Goal: Communication & Community: Answer question/provide support

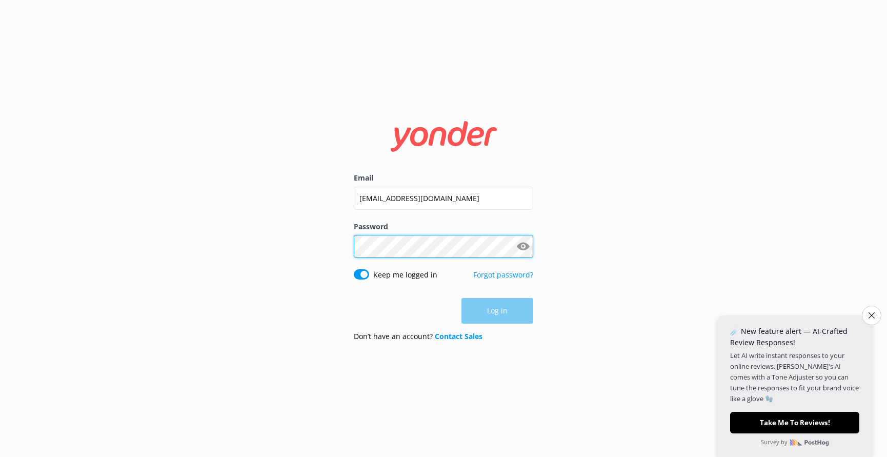
click at [497, 311] on button "Log in" at bounding box center [498, 311] width 72 height 26
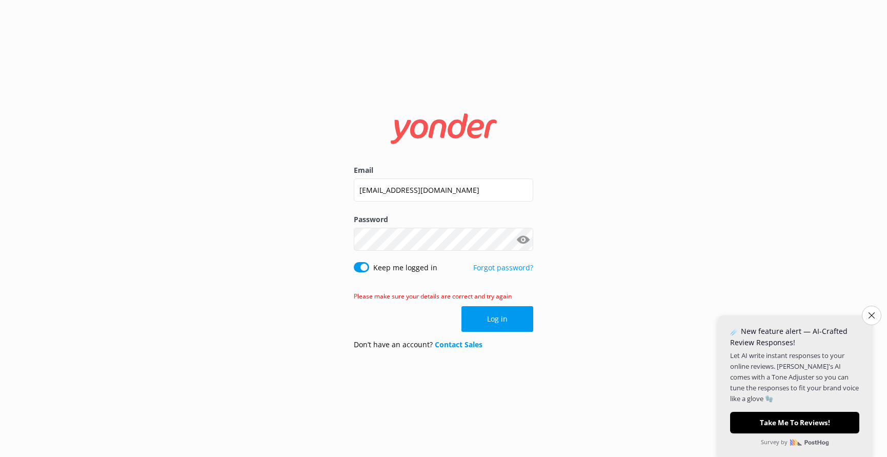
click at [572, 223] on div "Email [EMAIL_ADDRESS][DOMAIN_NAME] Password Show password Keep me logged in For…" at bounding box center [443, 228] width 887 height 457
click at [504, 328] on button "Log in" at bounding box center [498, 319] width 72 height 26
drag, startPoint x: 558, startPoint y: 221, endPoint x: 555, endPoint y: 232, distance: 11.6
click at [558, 221] on div "Email [EMAIL_ADDRESS][DOMAIN_NAME] Password Show password Keep me logged in For…" at bounding box center [443, 228] width 887 height 457
click at [302, 227] on div "Email [EMAIL_ADDRESS][DOMAIN_NAME] Password Show password Keep me logged in For…" at bounding box center [443, 228] width 887 height 457
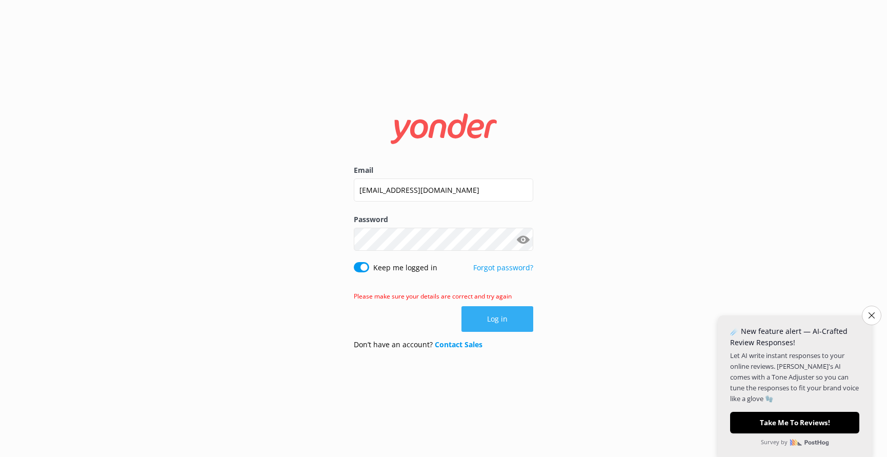
click at [488, 314] on button "Log in" at bounding box center [498, 319] width 72 height 26
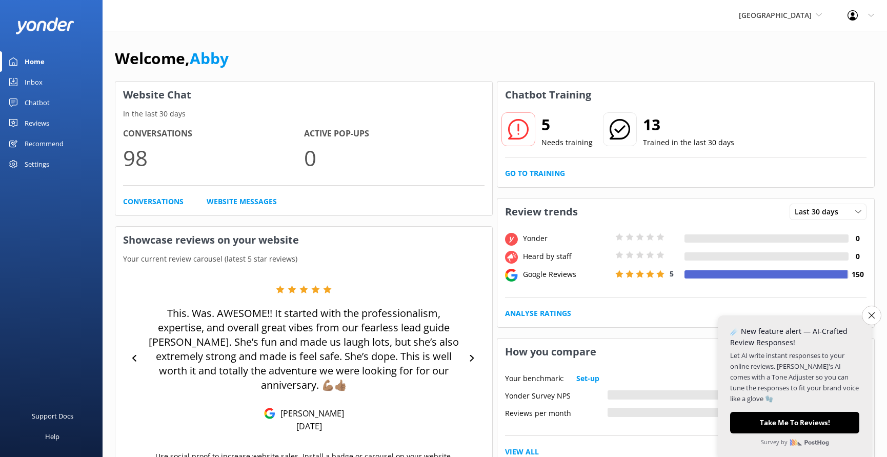
click at [30, 124] on div "Reviews" at bounding box center [37, 123] width 25 height 21
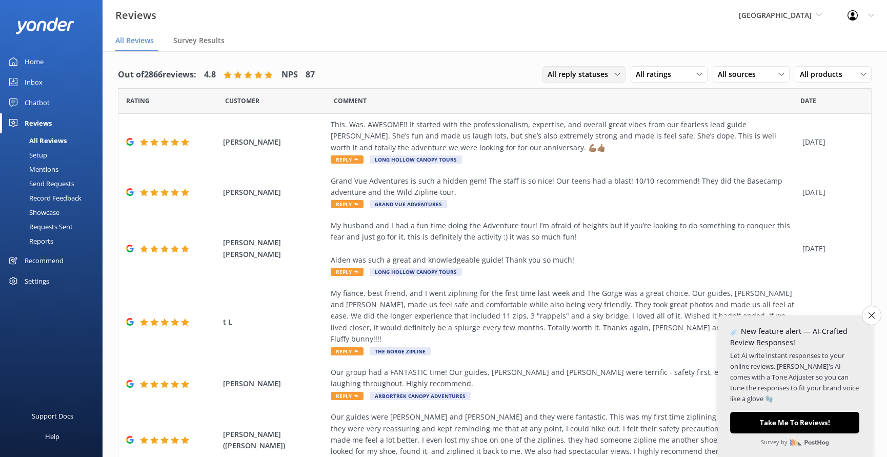
click at [607, 69] on span "All reply statuses" at bounding box center [581, 74] width 67 height 11
click at [594, 116] on link "Needs a reply" at bounding box center [588, 116] width 91 height 21
click at [586, 132] on div "This. Was. AWESOME!! It started with the professionalism, expertise, and overal…" at bounding box center [564, 136] width 467 height 34
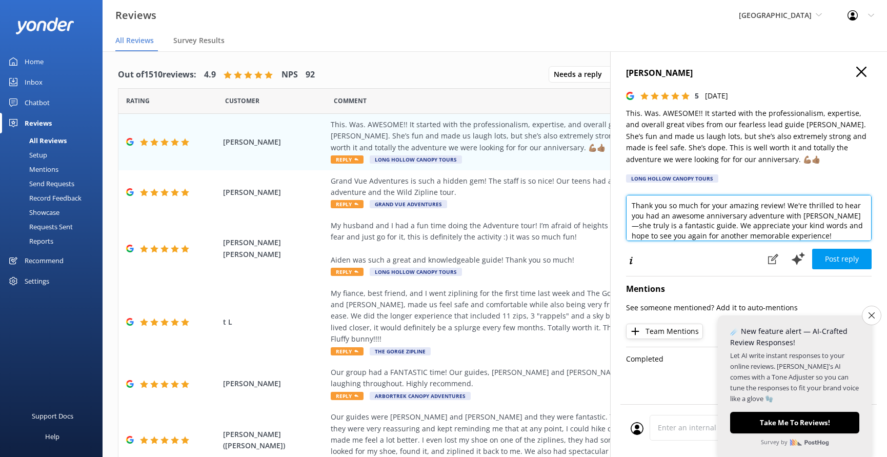
click at [683, 222] on textarea "Thank you so much for your amazing review! We're thrilled to hear you had an aw…" at bounding box center [749, 218] width 246 height 46
click at [688, 222] on textarea "Thank you so much for your amazing review! We're thrilled to hear you had an aw…" at bounding box center [749, 218] width 246 height 46
click at [775, 227] on textarea "Thank you so much for your amazing review! We're thrilled to hear you had an aw…" at bounding box center [749, 218] width 246 height 46
click at [712, 219] on textarea "Thank you so much for your amazing review! We're thrilled to hear you had an aw…" at bounding box center [749, 218] width 246 height 46
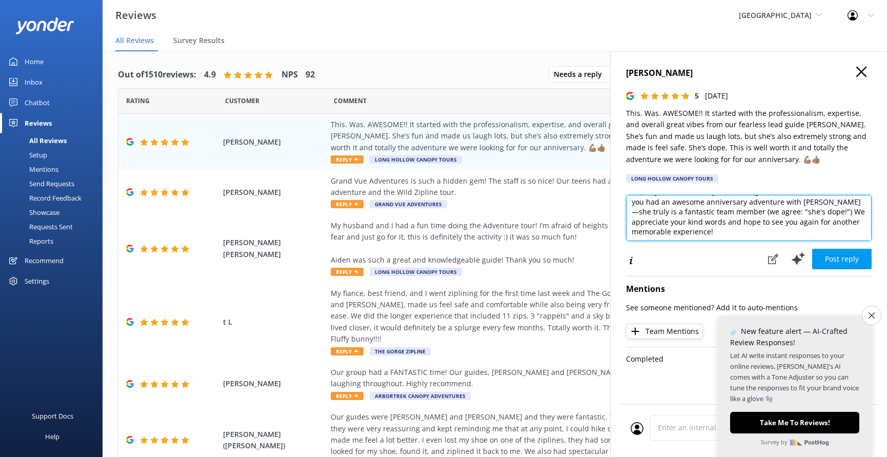
click at [703, 220] on textarea "Thank you so much for your amazing review! We're thrilled to hear you had an aw…" at bounding box center [749, 218] width 246 height 46
click at [736, 228] on textarea "Thank you so much for your amazing review! We're thrilled to hear you had an aw…" at bounding box center [749, 218] width 246 height 46
type textarea "Thank you so much for your amazing review! We're thrilled to hear you had an aw…"
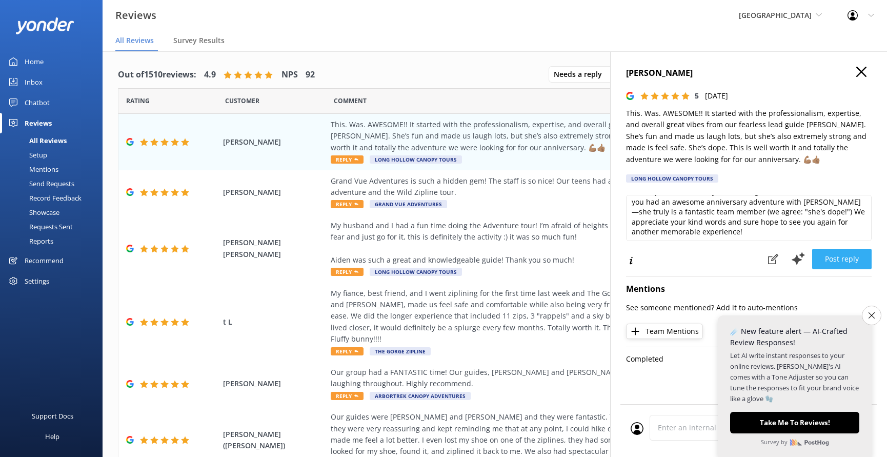
click at [858, 257] on button "Post reply" at bounding box center [841, 259] width 59 height 21
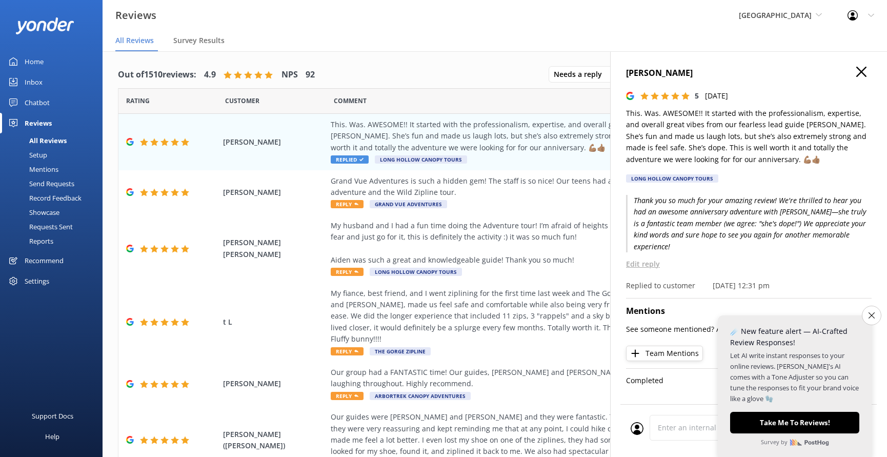
click at [864, 72] on icon "button" at bounding box center [861, 72] width 10 height 10
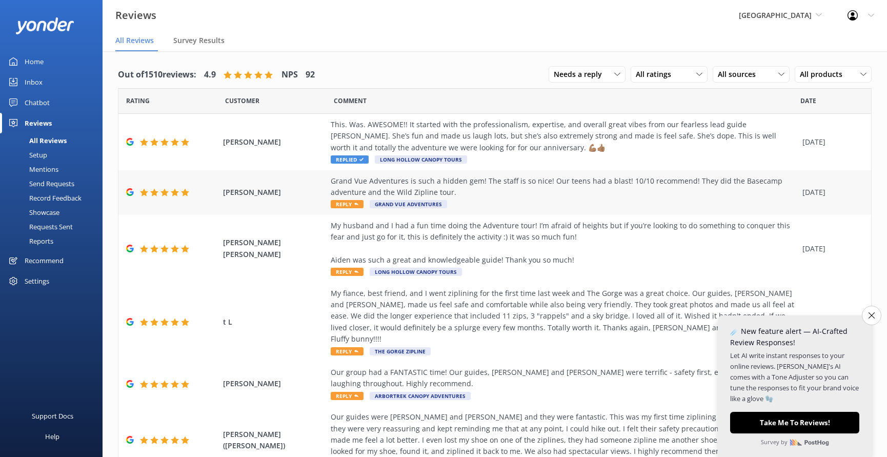
click at [637, 197] on div "Grand Vue Adventures is such a hidden gem! The staff is so nice! Our teens had …" at bounding box center [564, 192] width 467 height 34
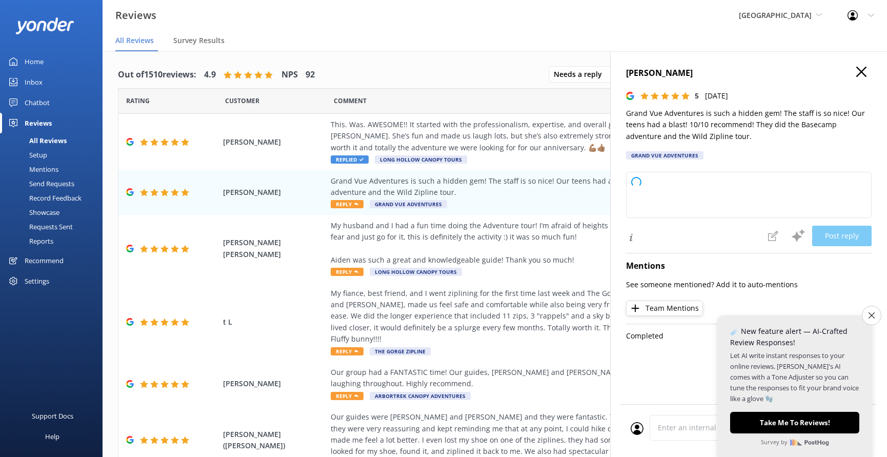
type textarea "Thank you so much for your wonderful review! We're thrilled to hear your family…"
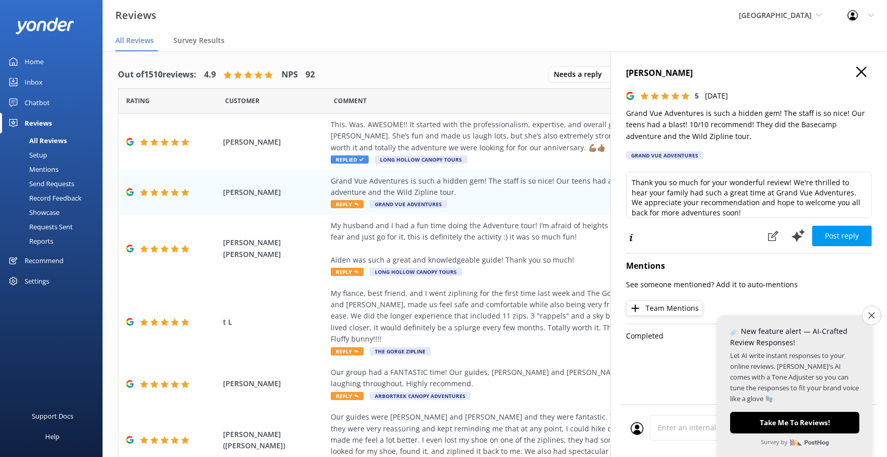
click at [834, 234] on button "Post reply" at bounding box center [841, 236] width 59 height 21
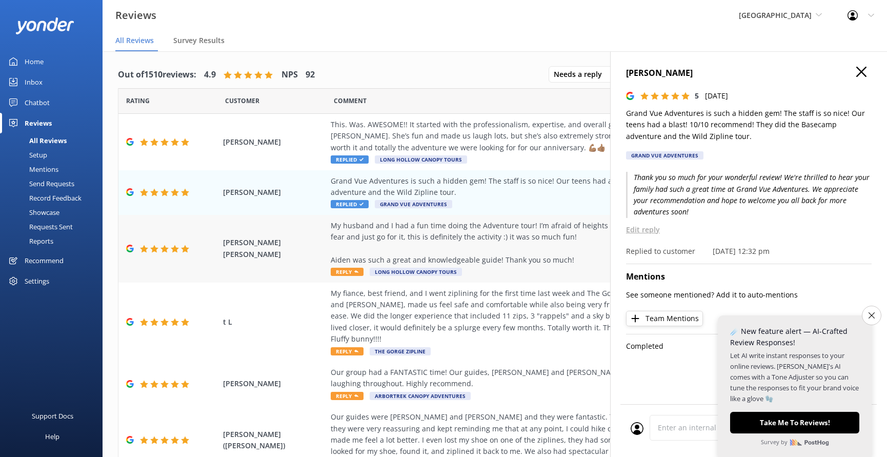
click at [514, 253] on div "My husband and I had a fun time doing the Adventure tour! I’m afraid of heights…" at bounding box center [564, 243] width 467 height 46
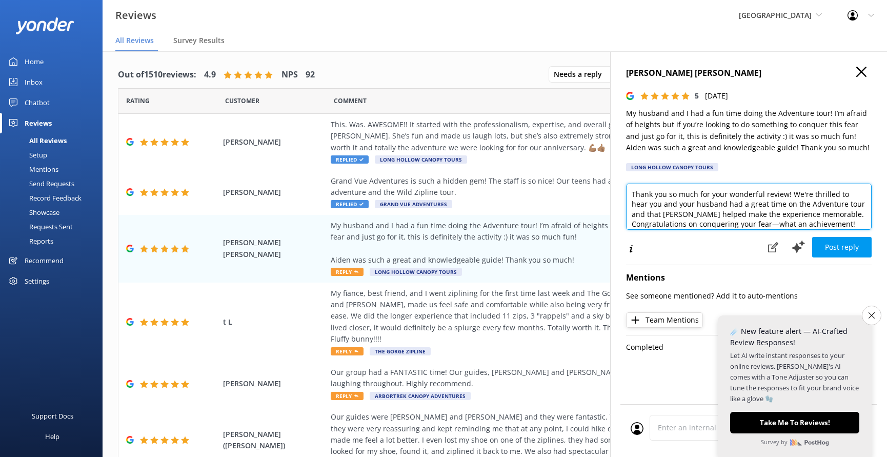
drag, startPoint x: 825, startPoint y: 203, endPoint x: 790, endPoint y: 203, distance: 35.4
click at [790, 203] on textarea "Thank you so much for your wonderful review! We're thrilled to hear you and you…" at bounding box center [749, 207] width 246 height 46
click at [804, 219] on textarea "Thank you so much for your wonderful review! We're thrilled to hear you and you…" at bounding box center [749, 207] width 246 height 46
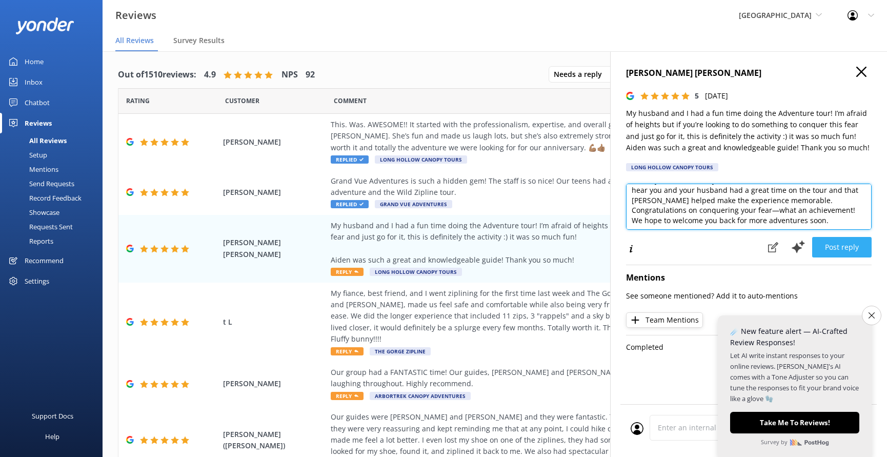
type textarea "Thank you so much for your wonderful review! We're thrilled to hear you and you…"
click at [851, 242] on button "Post reply" at bounding box center [841, 247] width 59 height 21
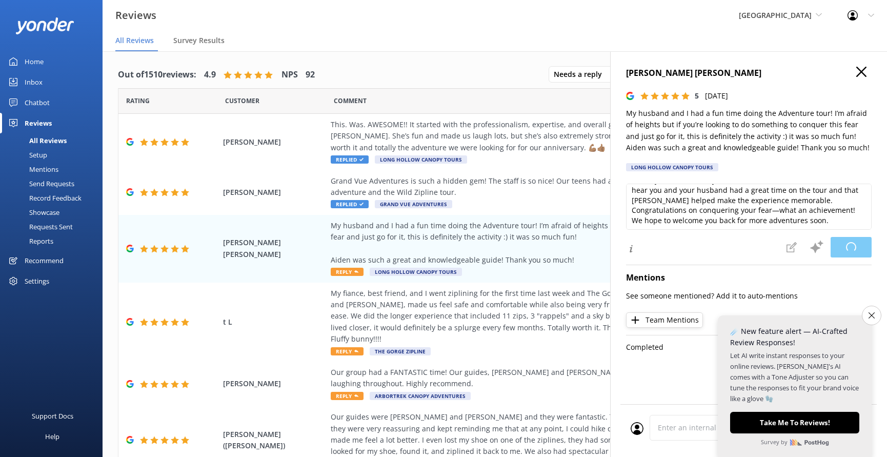
scroll to position [7, 0]
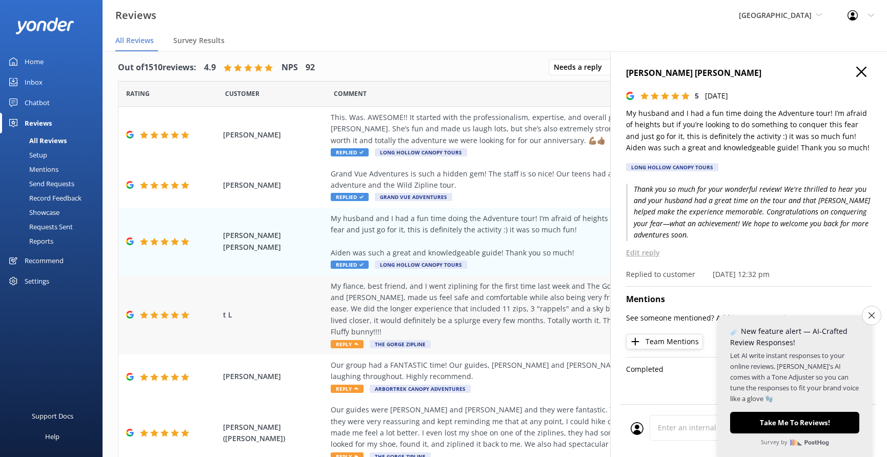
click at [545, 308] on div "My fiance, best friend, and I went ziplining for the first time last week and T…" at bounding box center [564, 309] width 467 height 57
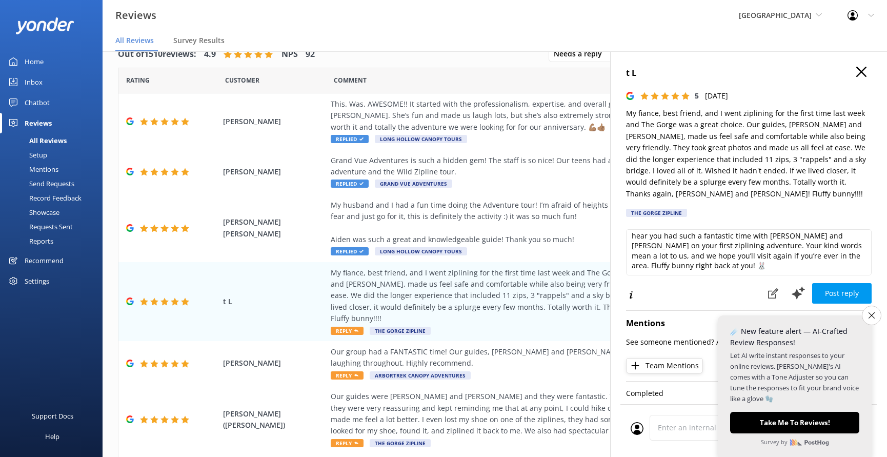
scroll to position [14, 0]
drag, startPoint x: 796, startPoint y: 252, endPoint x: 771, endPoint y: 241, distance: 27.5
click at [771, 241] on textarea "Thank you so much for your wonderful review! We’re thrilled to hear you had suc…" at bounding box center [749, 252] width 246 height 46
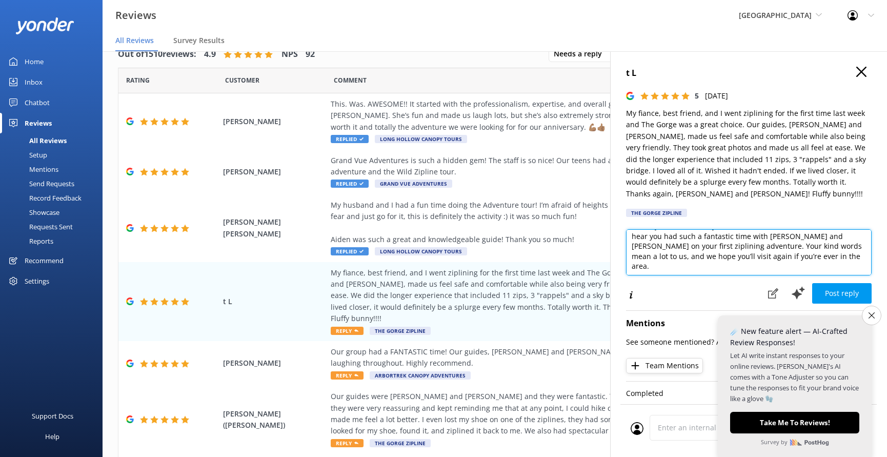
scroll to position [4, 0]
type textarea "Thank you so much for your wonderful review! We’re thrilled to hear you had suc…"
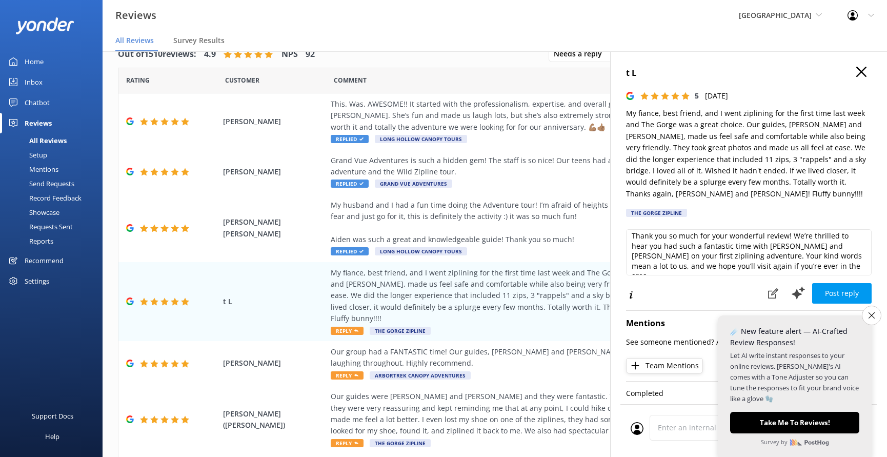
click at [851, 283] on button "Post reply" at bounding box center [841, 293] width 59 height 21
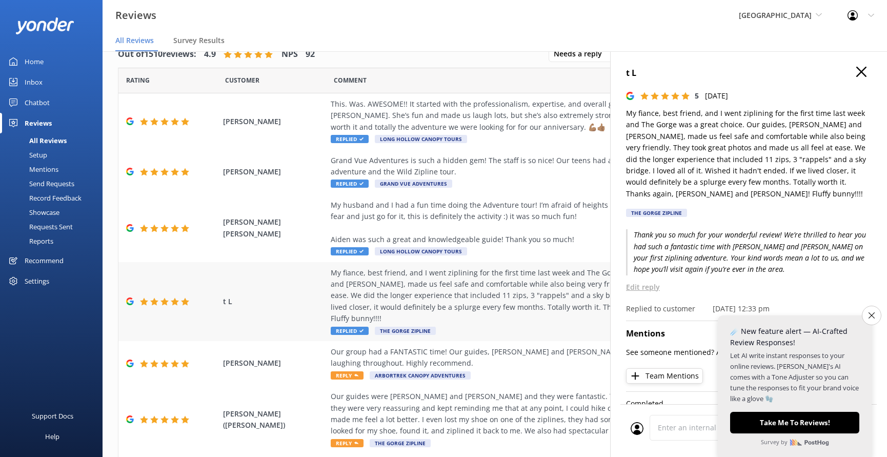
click at [567, 323] on div "t L My fiance, best friend, and I went ziplining for the first time last week a…" at bounding box center [494, 301] width 753 height 79
click at [566, 346] on div "Our group had a FANTASTIC time! Our guides, [PERSON_NAME] and [PERSON_NAME] wer…" at bounding box center [564, 357] width 467 height 23
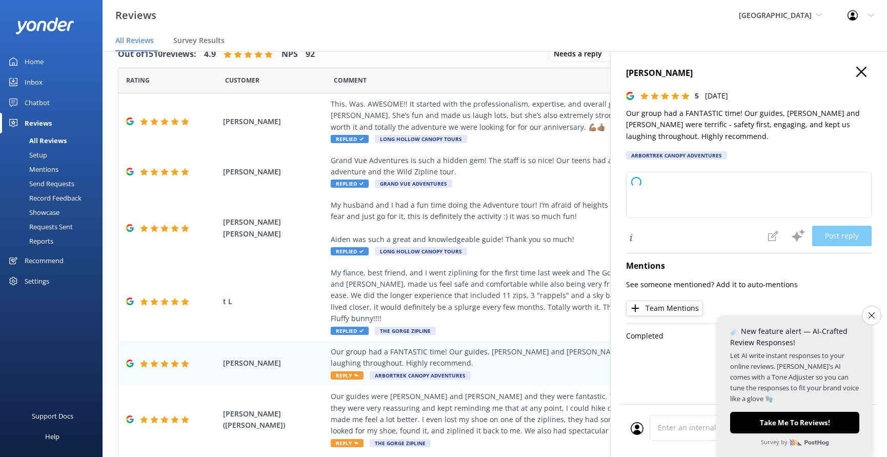
type textarea "Thank you so much for your wonderful review! We're thrilled to hear your group …"
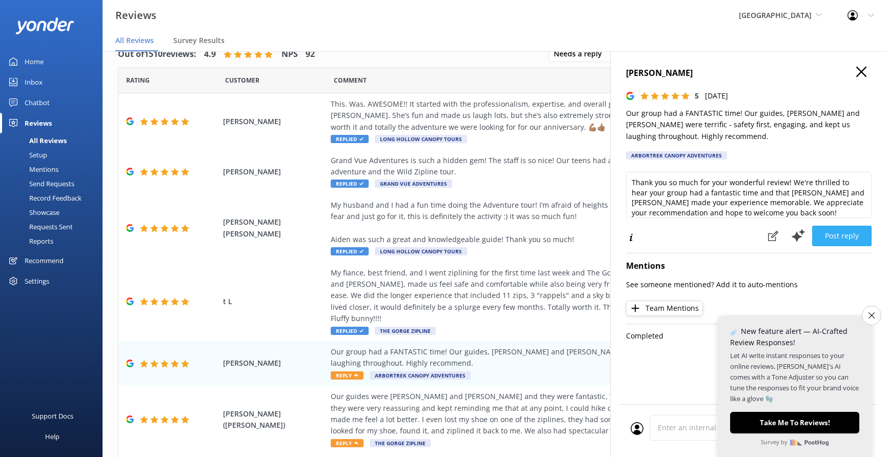
click at [854, 235] on button "Post reply" at bounding box center [841, 236] width 59 height 21
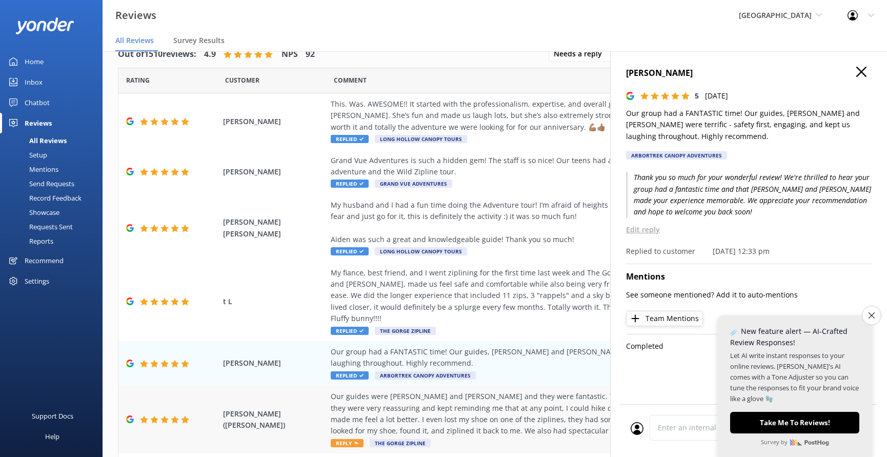
click at [532, 395] on div "Our guides were [PERSON_NAME] and [PERSON_NAME] and they were fantastic. This w…" at bounding box center [564, 414] width 467 height 46
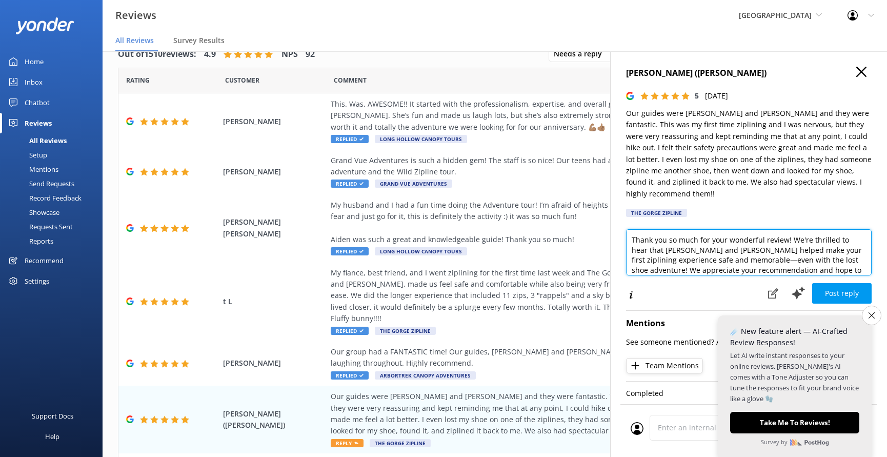
drag, startPoint x: 854, startPoint y: 224, endPoint x: 812, endPoint y: 225, distance: 42.6
click at [812, 229] on textarea "Thank you so much for your wonderful review! We're thrilled to hear that [PERSO…" at bounding box center [749, 252] width 246 height 46
drag, startPoint x: 858, startPoint y: 237, endPoint x: 831, endPoint y: 237, distance: 27.7
click at [831, 237] on textarea "Thank you so much for your wonderful review! We're so glad that [PERSON_NAME] a…" at bounding box center [749, 252] width 246 height 46
click at [634, 246] on textarea "Thank you so much for your wonderful review! We're so glad that [PERSON_NAME] a…" at bounding box center [749, 252] width 246 height 46
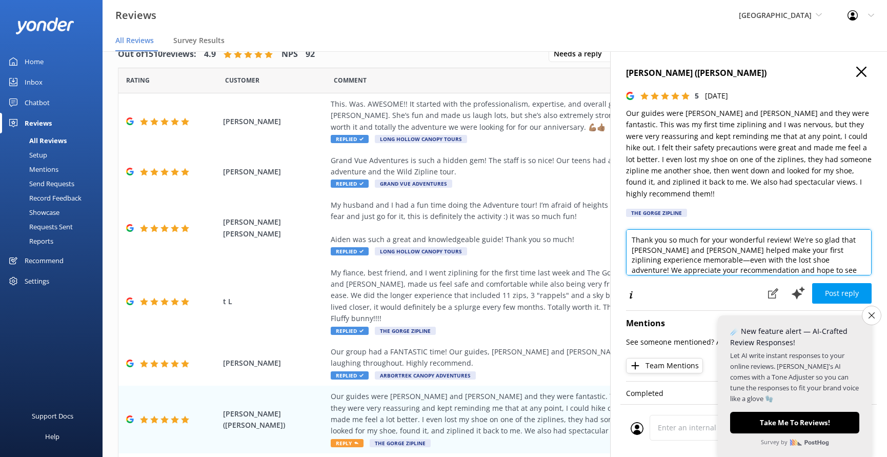
drag, startPoint x: 712, startPoint y: 245, endPoint x: 727, endPoint y: 243, distance: 14.4
click at [727, 243] on textarea "Thank you so much for your wonderful review! We're so glad that [PERSON_NAME] a…" at bounding box center [749, 252] width 246 height 46
click at [745, 245] on textarea "Thank you so much for your wonderful review! We're so glad that [PERSON_NAME] a…" at bounding box center [749, 252] width 246 height 46
drag, startPoint x: 837, startPoint y: 247, endPoint x: 850, endPoint y: 247, distance: 13.3
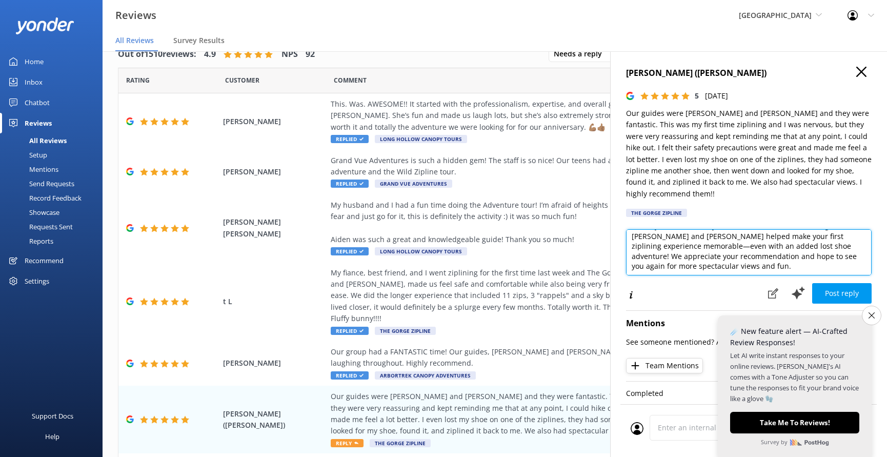
click at [837, 247] on textarea "Thank you so much for your wonderful review! We're so glad that [PERSON_NAME] a…" at bounding box center [749, 252] width 246 height 46
type textarea "Thank you so much for your wonderful review! We're so glad that [PERSON_NAME] a…"
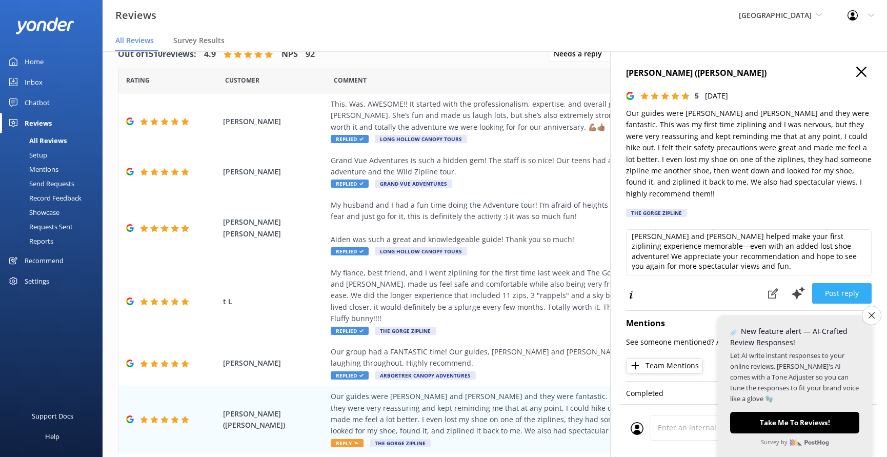
click at [850, 283] on button "Post reply" at bounding box center [841, 293] width 59 height 21
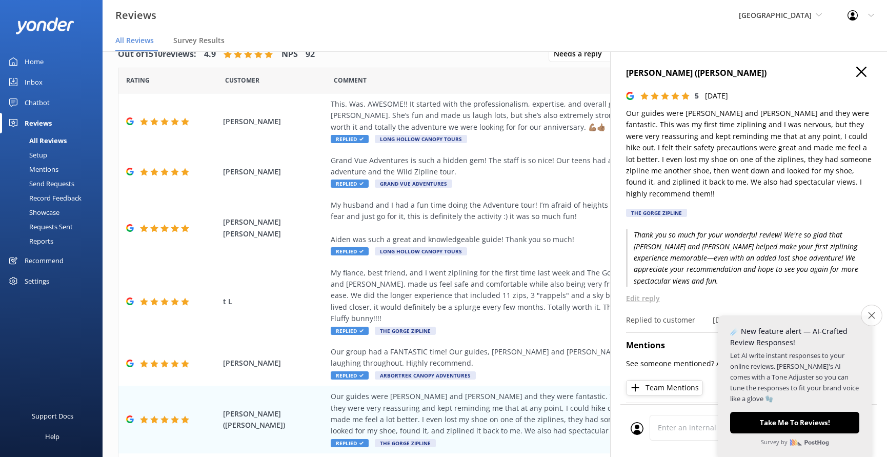
click at [875, 314] on button "Close survey" at bounding box center [872, 316] width 22 height 22
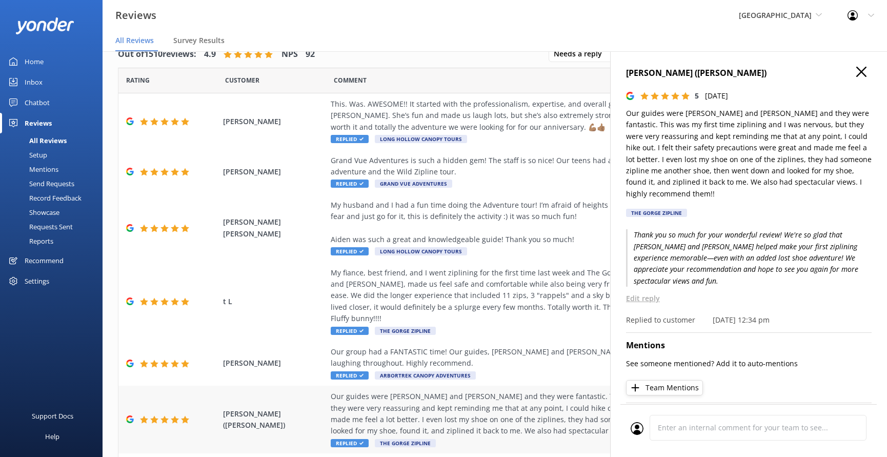
click at [544, 391] on div "Our guides were [PERSON_NAME] and [PERSON_NAME] and they were fantastic. This w…" at bounding box center [564, 414] width 467 height 46
click at [856, 70] on icon "button" at bounding box center [861, 72] width 10 height 10
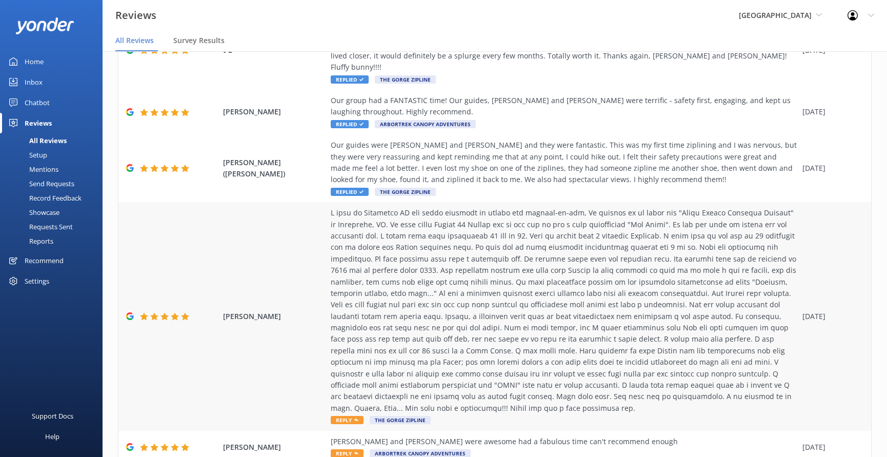
scroll to position [21, 0]
click at [720, 307] on div at bounding box center [564, 310] width 467 height 207
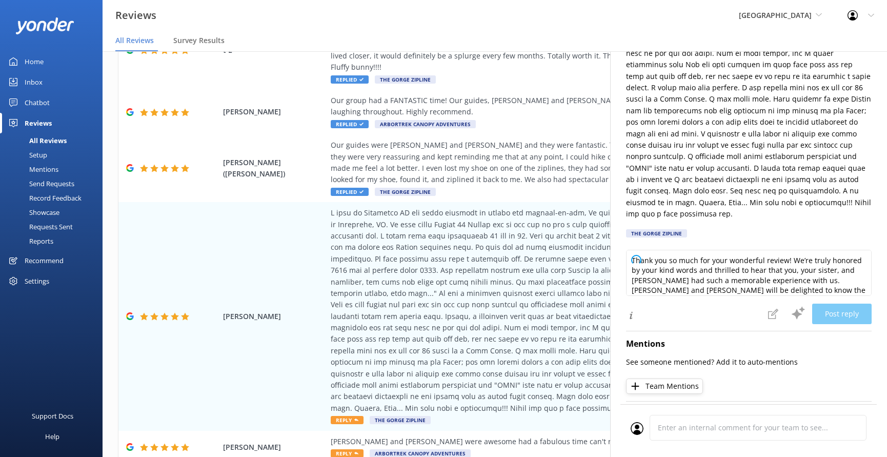
scroll to position [289, 0]
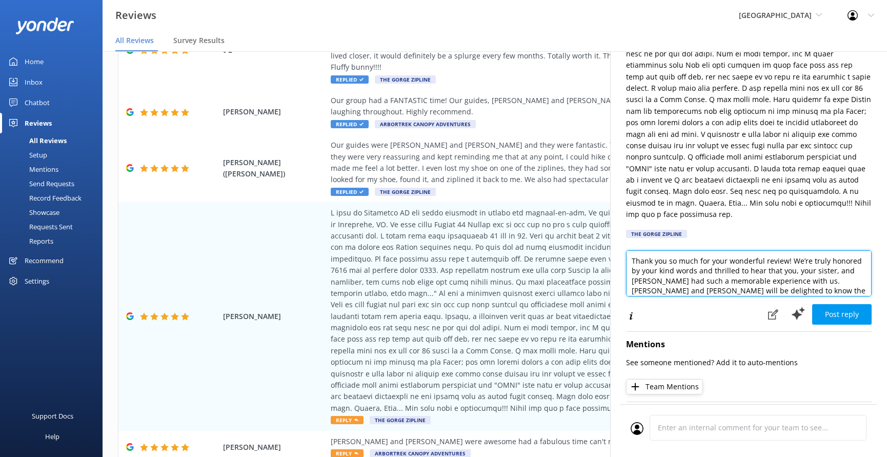
drag, startPoint x: 840, startPoint y: 250, endPoint x: 866, endPoint y: 252, distance: 26.2
click at [866, 252] on textarea "Thank you so much for your wonderful review! We’re truly honored by your kind w…" at bounding box center [749, 273] width 246 height 46
drag, startPoint x: 783, startPoint y: 258, endPoint x: 698, endPoint y: 256, distance: 84.6
click at [698, 256] on textarea "Thank you so much for your wonderful review! We’re truly honored by your kind w…" at bounding box center [749, 273] width 246 height 46
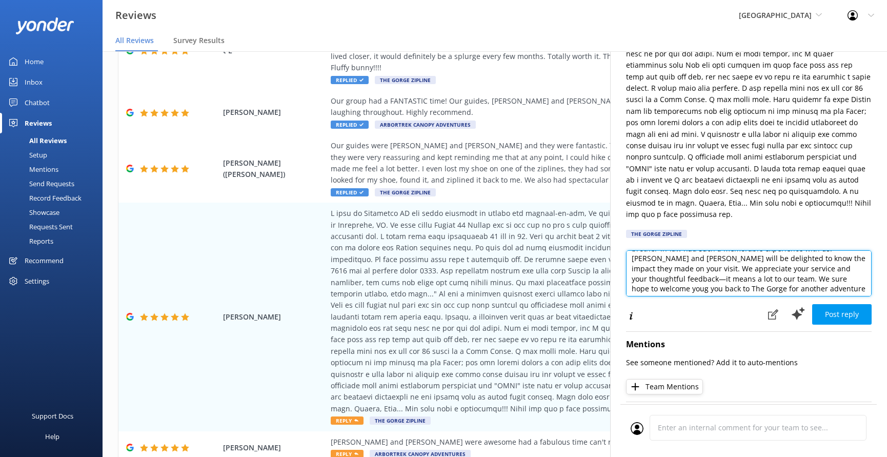
click at [794, 261] on textarea "Thank you so much for your wonderful review! We’re truly honored by your kind w…" at bounding box center [749, 273] width 246 height 46
click at [742, 269] on textarea "Thank you so much for your wonderful review! We’re truly honored by your kind w…" at bounding box center [749, 273] width 246 height 46
type textarea "Thank you so much for your wonderful review! We’re truly honored by your kind w…"
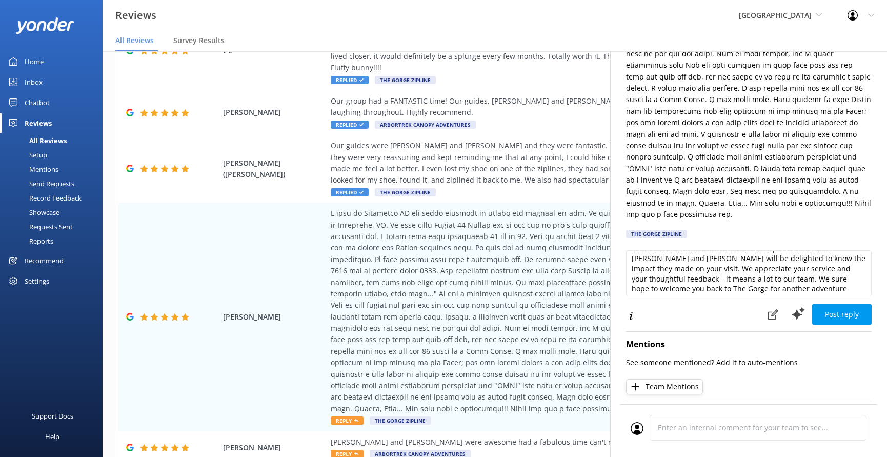
click at [849, 304] on button "Post reply" at bounding box center [841, 314] width 59 height 21
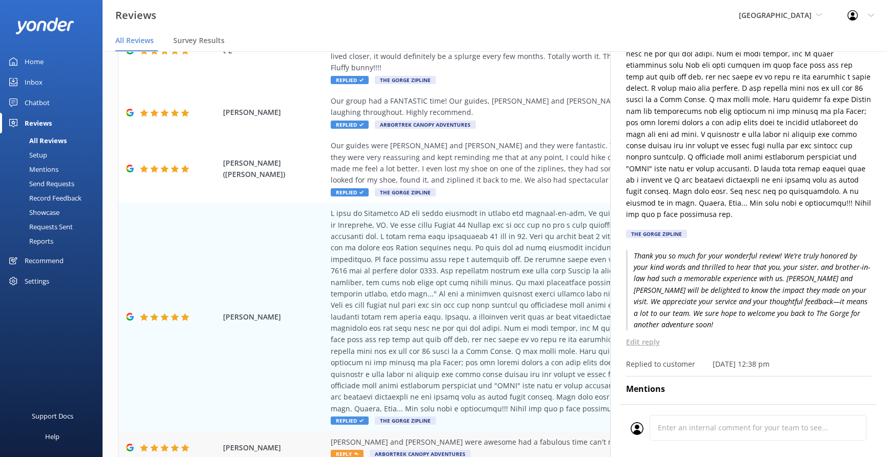
click at [521, 436] on div "[PERSON_NAME] and [PERSON_NAME] were awesome had a fabulous time can't recommen…" at bounding box center [564, 447] width 467 height 23
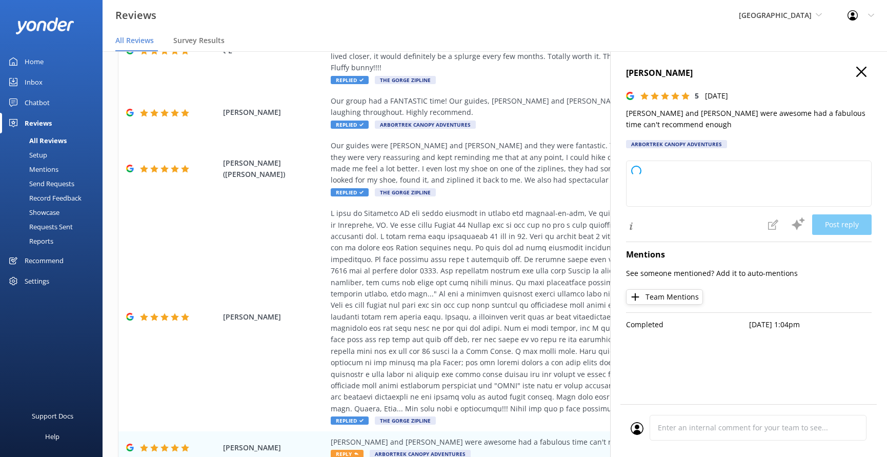
type textarea "Thank you so much for your wonderful feedback! We're thrilled to hear you had a…"
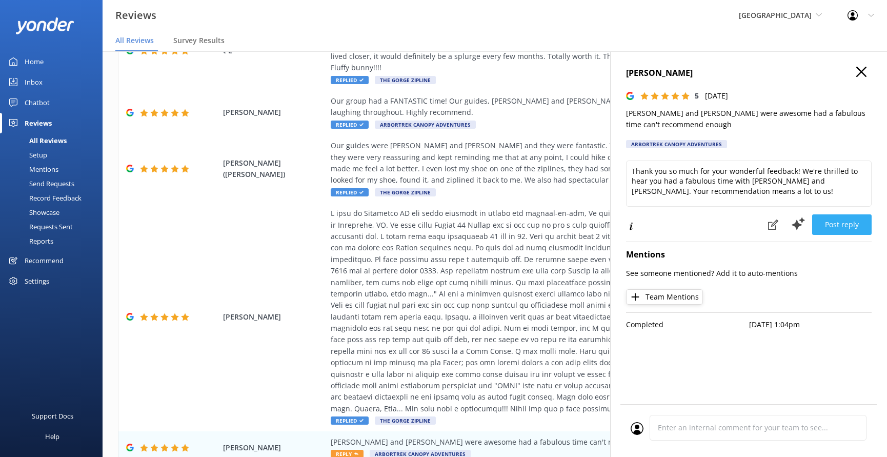
click at [848, 225] on button "Post reply" at bounding box center [841, 224] width 59 height 21
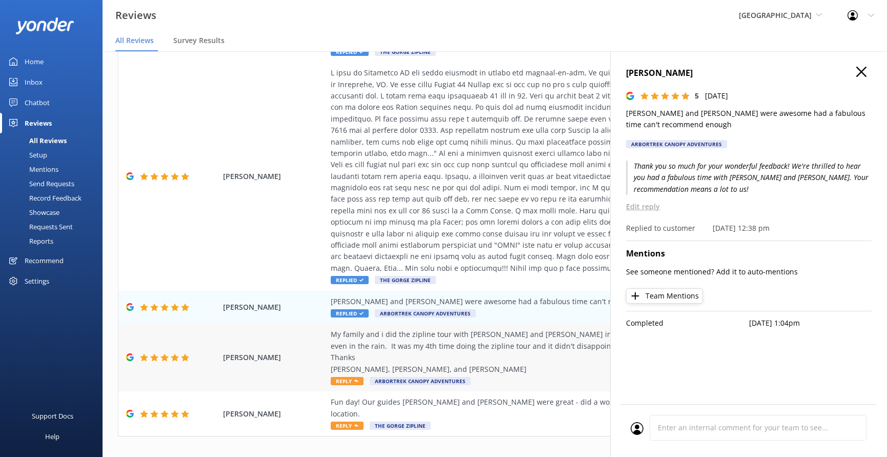
scroll to position [391, 0]
click at [530, 329] on div "My family and i did the zipline tour with [PERSON_NAME] and [PERSON_NAME] in th…" at bounding box center [564, 352] width 467 height 46
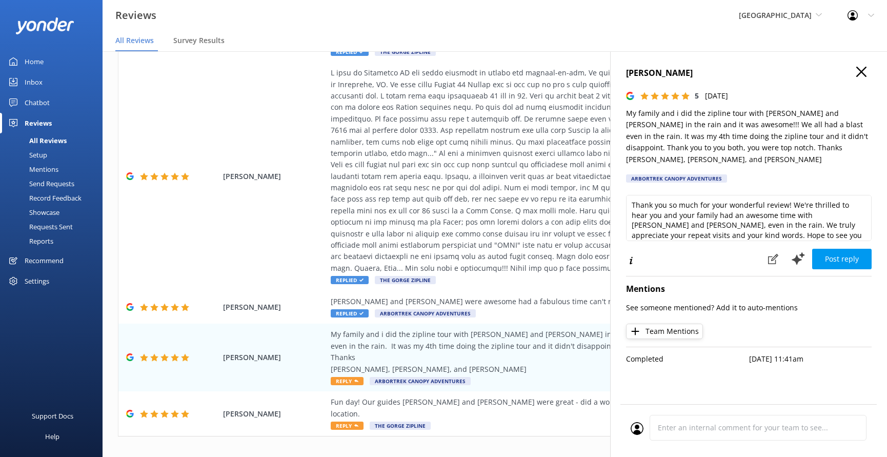
scroll to position [21, 0]
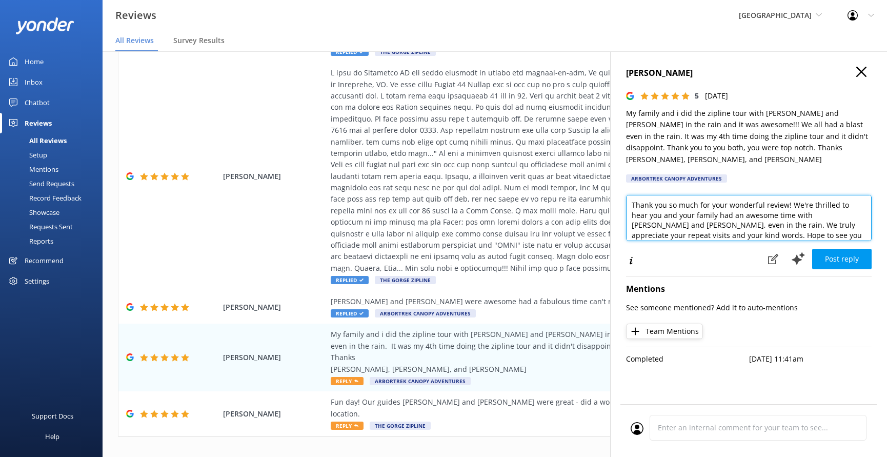
drag, startPoint x: 834, startPoint y: 191, endPoint x: 814, endPoint y: 191, distance: 20.5
click at [812, 195] on textarea "Thank you so much for your wonderful review! We're thrilled to hear you and you…" at bounding box center [749, 218] width 246 height 46
type textarea "Thank you so much for your wonderful review! We're glad to hear you and your fa…"
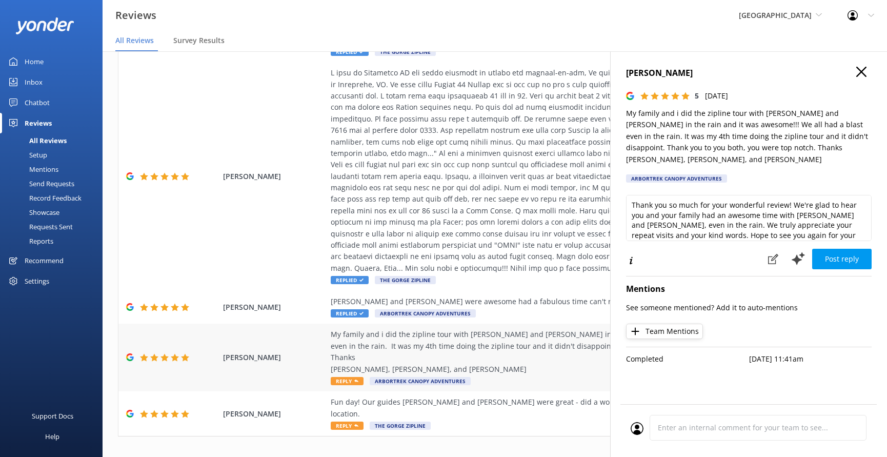
click at [568, 358] on div "My family and i did the zipline tour with [PERSON_NAME] and [PERSON_NAME] in th…" at bounding box center [564, 357] width 467 height 57
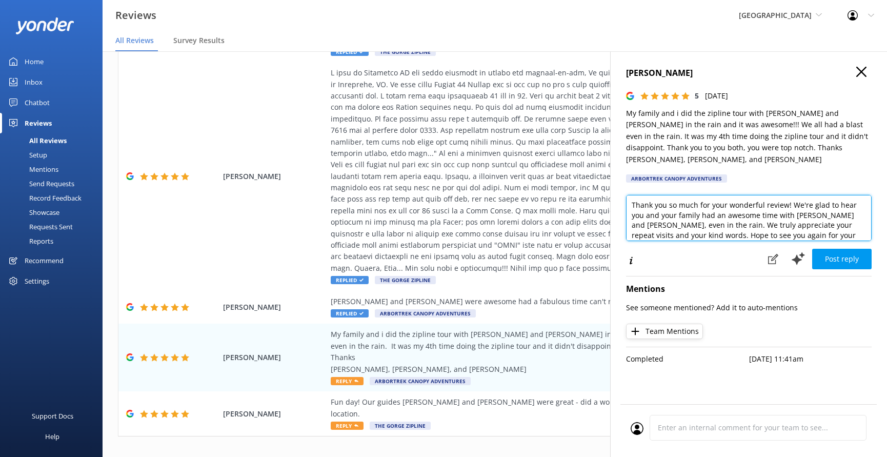
click at [807, 206] on textarea "Thank you so much for your wonderful review! We're glad to hear you and your fa…" at bounding box center [749, 218] width 246 height 46
click at [792, 222] on textarea "Thank you so much for your wonderful review! We're glad to hear you and your fa…" at bounding box center [749, 218] width 246 height 46
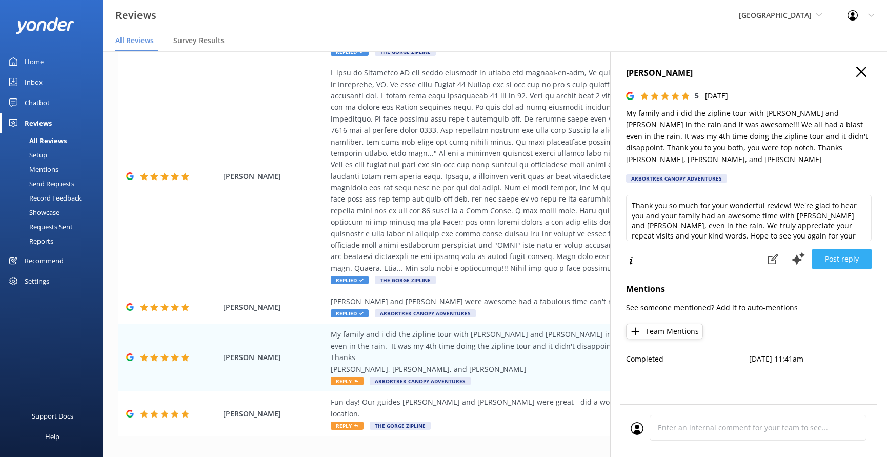
click at [844, 249] on button "Post reply" at bounding box center [841, 259] width 59 height 21
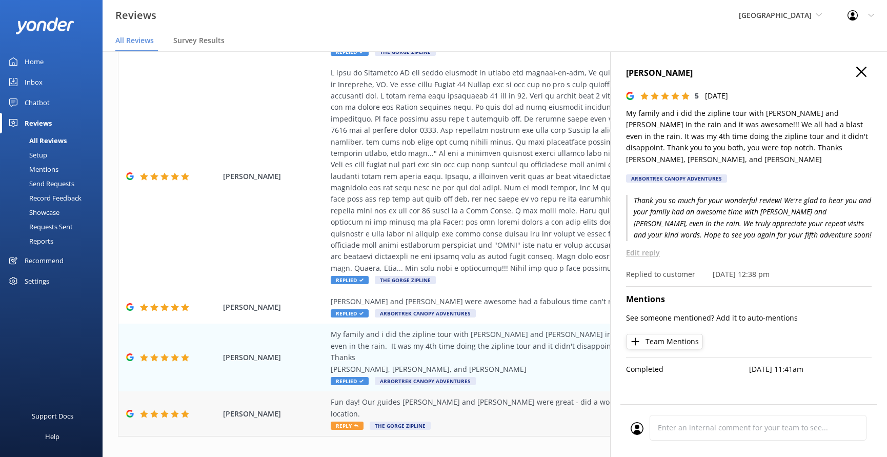
click at [490, 396] on div "Fun day! Our guides [PERSON_NAME] and [PERSON_NAME] were great - did a wonderfu…" at bounding box center [564, 407] width 467 height 23
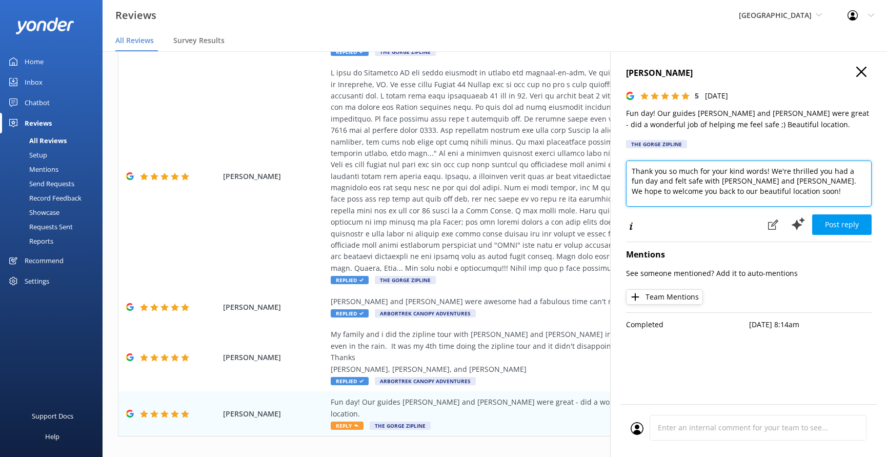
drag, startPoint x: 759, startPoint y: 191, endPoint x: 640, endPoint y: 184, distance: 119.2
click at [640, 184] on textarea "Thank you so much for your kind words! We're thrilled you had a fun day and fel…" at bounding box center [749, 184] width 246 height 46
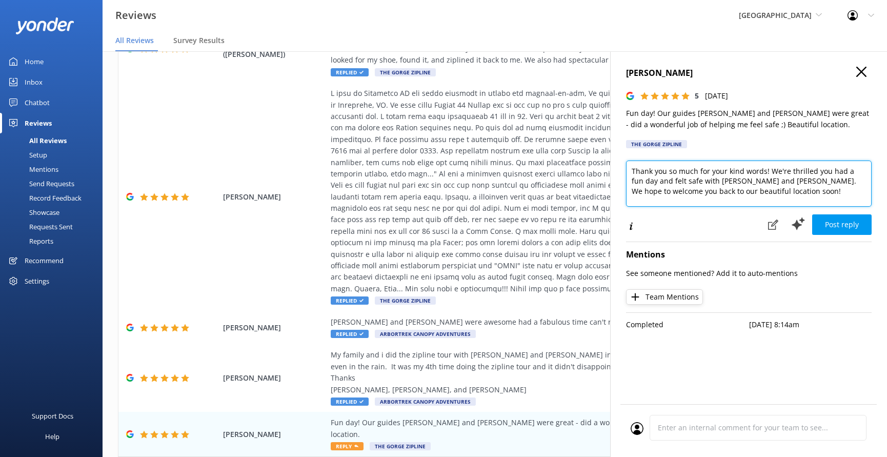
click at [760, 190] on textarea "Thank you so much for your kind words! We're thrilled you had a fun day and fel…" at bounding box center [749, 184] width 246 height 46
drag, startPoint x: 755, startPoint y: 198, endPoint x: 640, endPoint y: 191, distance: 115.6
click at [640, 191] on textarea "Thank you so much for your kind words! We're thrilled you had a fun day and fel…" at bounding box center [749, 184] width 246 height 46
type textarea "Thank you so much for your kind words! We're thrilled you had a fun day and fel…"
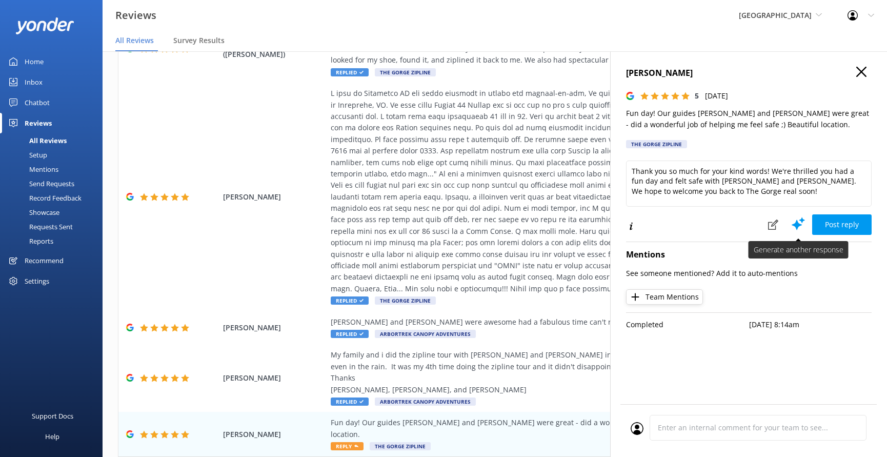
click at [824, 216] on button "Post reply" at bounding box center [841, 224] width 59 height 21
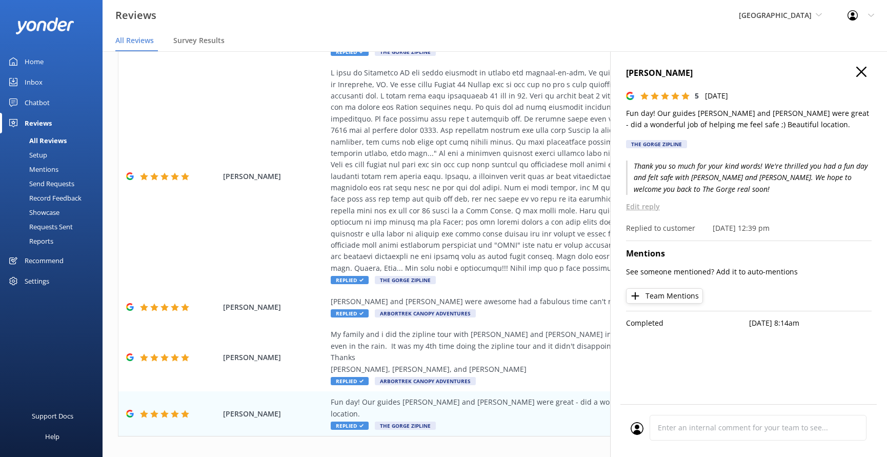
click at [856, 78] on h4 "[PERSON_NAME]" at bounding box center [749, 73] width 246 height 13
click at [860, 74] on use "button" at bounding box center [861, 72] width 10 height 10
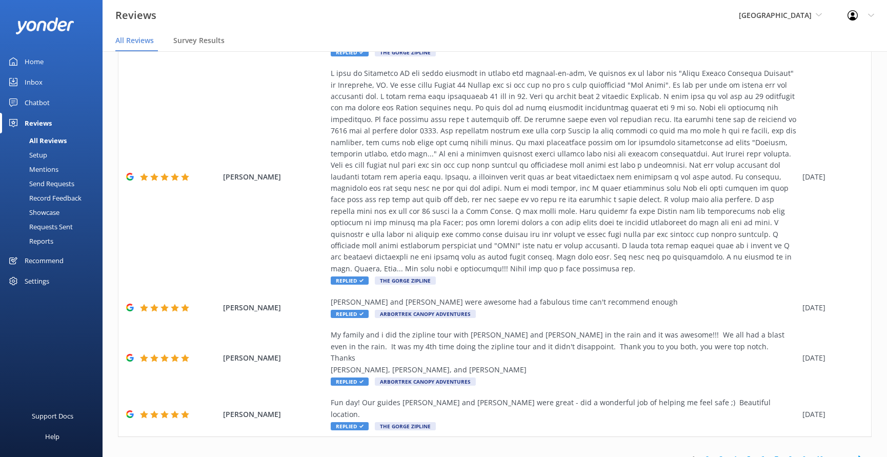
click at [709, 454] on link "2" at bounding box center [708, 459] width 14 height 10
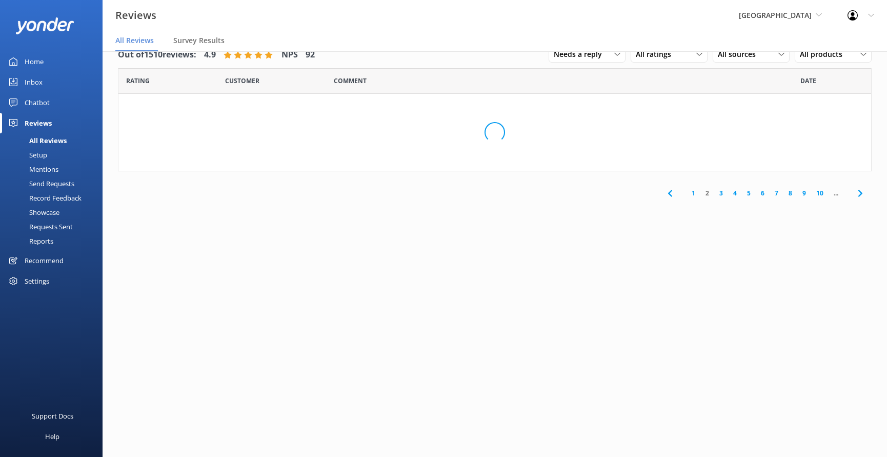
scroll to position [0, 0]
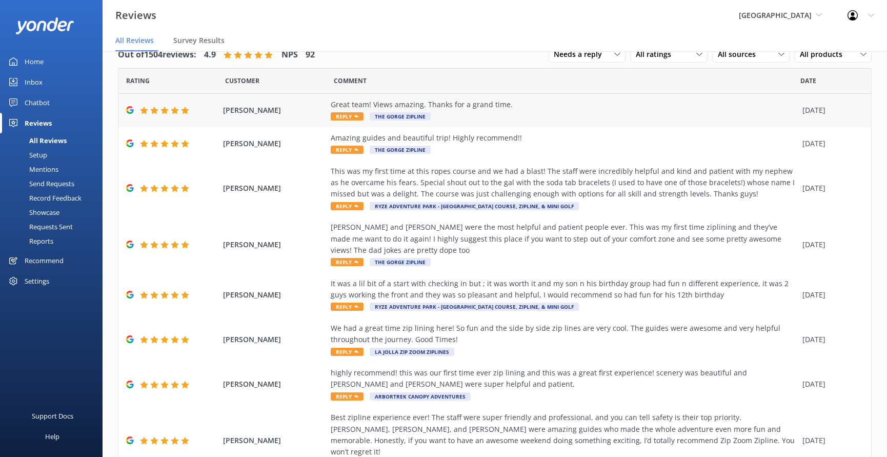
click at [542, 115] on div "Great team! Views amazing. Thanks for a grand time. Reply The Gorge Zipline" at bounding box center [564, 110] width 467 height 23
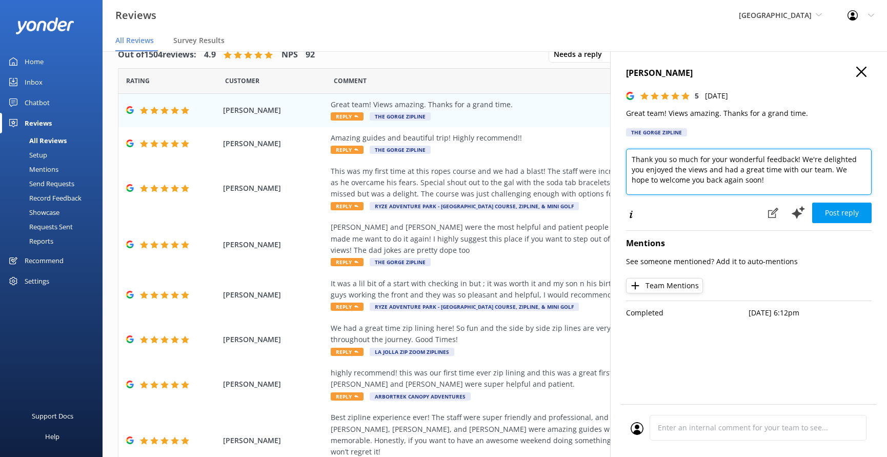
click at [632, 158] on textarea "Thank you so much for your wonderful feedback! We're delighted you enjoyed the …" at bounding box center [749, 172] width 246 height 46
click at [694, 157] on textarea "You bet! Thank you so much for your wonderful feedback! We're delighted you enj…" at bounding box center [749, 172] width 246 height 46
drag, startPoint x: 805, startPoint y: 158, endPoint x: 840, endPoint y: 168, distance: 35.7
click at [825, 158] on textarea "You bet! Thank YOU so much for your wonderful feedback! We're delighted you enj…" at bounding box center [749, 172] width 246 height 46
drag, startPoint x: 664, startPoint y: 169, endPoint x: 630, endPoint y: 176, distance: 34.6
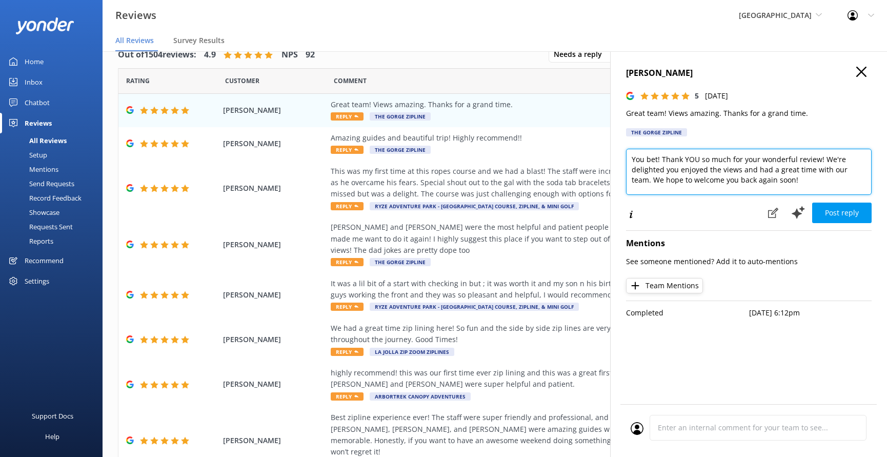
click at [622, 171] on div "[PERSON_NAME] 5 [DATE] Great team! Views amazing. Thanks for a grand time. The …" at bounding box center [748, 279] width 277 height 457
drag, startPoint x: 846, startPoint y: 169, endPoint x: 832, endPoint y: 167, distance: 14.5
click at [831, 167] on textarea "You bet! Thank YOU so much for your wonderful review! We're stoked you enjoyed …" at bounding box center [749, 172] width 246 height 46
click at [823, 180] on textarea "You bet! Thank YOU so much for your wonderful review! We're stoked you enjoyed …" at bounding box center [749, 172] width 246 height 46
type textarea "You bet! Thank YOU so much for your wonderful review! We're stoked you enjoyed …"
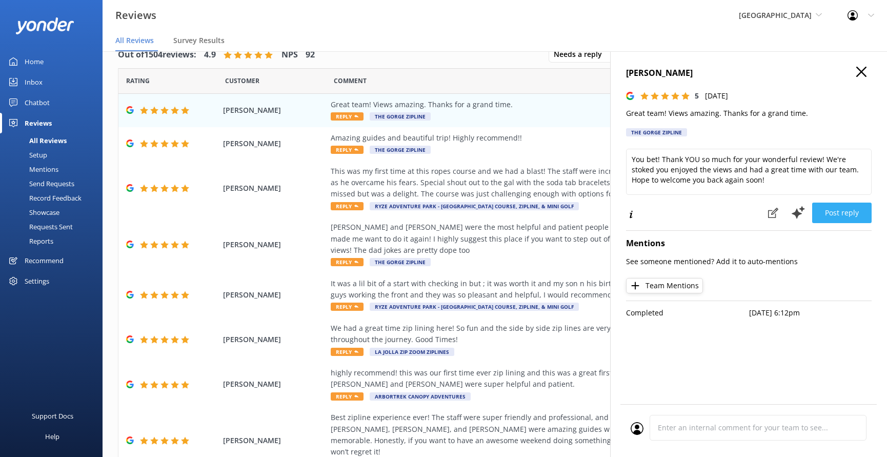
click at [847, 209] on button "Post reply" at bounding box center [841, 213] width 59 height 21
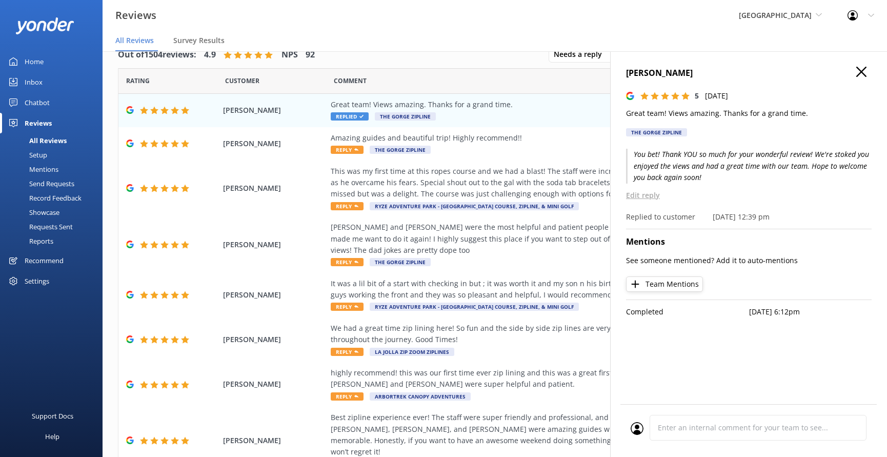
click at [861, 70] on icon "button" at bounding box center [861, 72] width 10 height 10
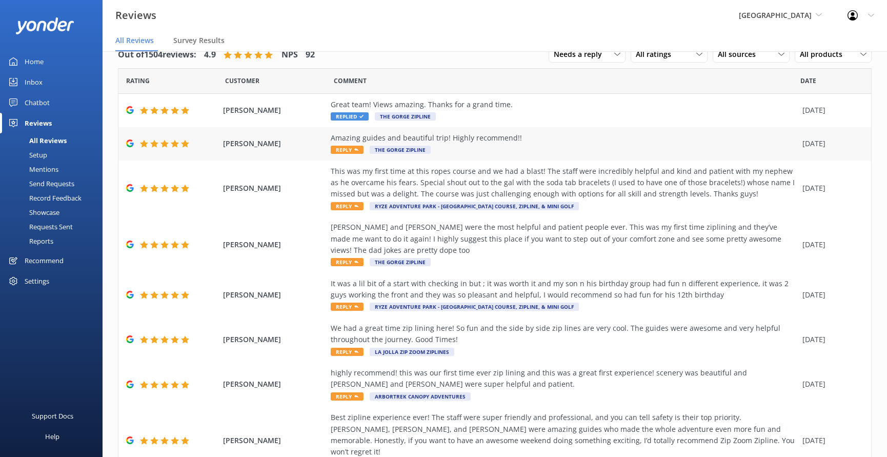
click at [570, 159] on div "[PERSON_NAME] Amazing guides and beautiful trip! Highly recommend!! Reply The G…" at bounding box center [494, 143] width 753 height 33
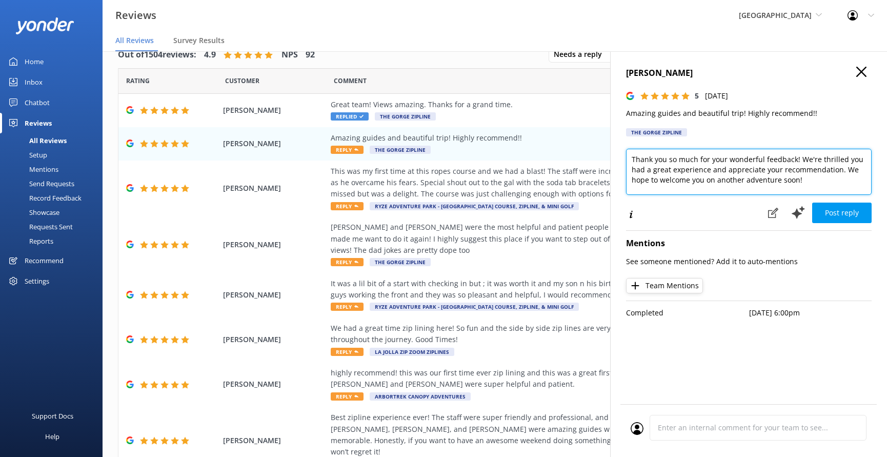
drag, startPoint x: 817, startPoint y: 175, endPoint x: 799, endPoint y: 155, distance: 26.5
click at [799, 155] on textarea "Thank you so much for your wonderful feedback! We're thrilled you had a great e…" at bounding box center [749, 172] width 246 height 46
click at [795, 157] on textarea "Thank you so much for your wonderful feedback! Hope to see you again!" at bounding box center [749, 172] width 246 height 46
click at [811, 168] on textarea "Thank you so much for your wonderful review and kind recommendation here! Hope …" at bounding box center [749, 172] width 246 height 46
type textarea "Thank you so much for your wonderful review and kind recommendation here! Hope …"
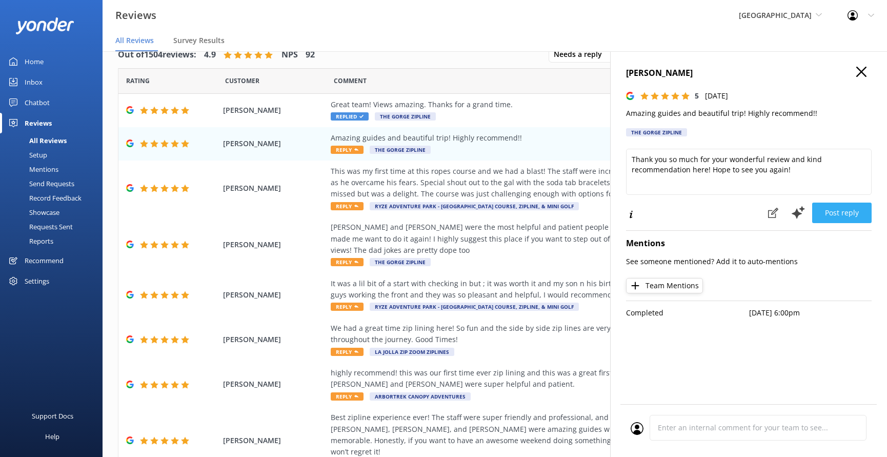
click at [854, 212] on button "Post reply" at bounding box center [841, 213] width 59 height 21
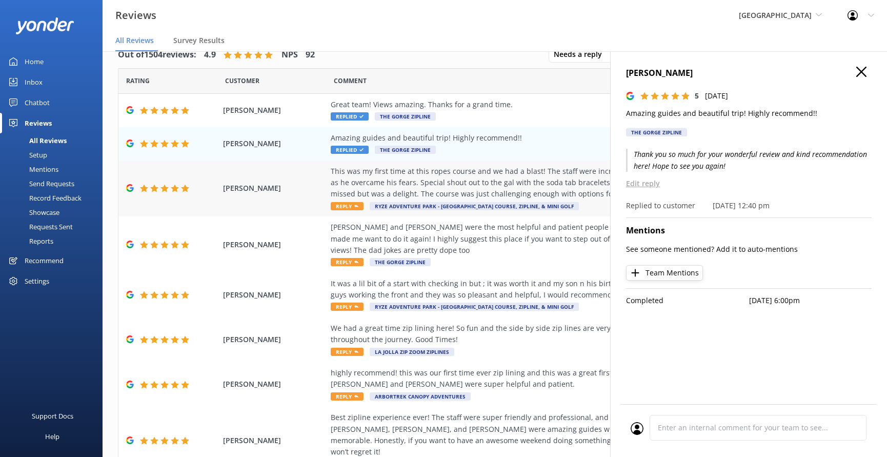
click at [554, 185] on div "This was my first time at this ropes course and we had a blast! The staff were …" at bounding box center [564, 183] width 467 height 34
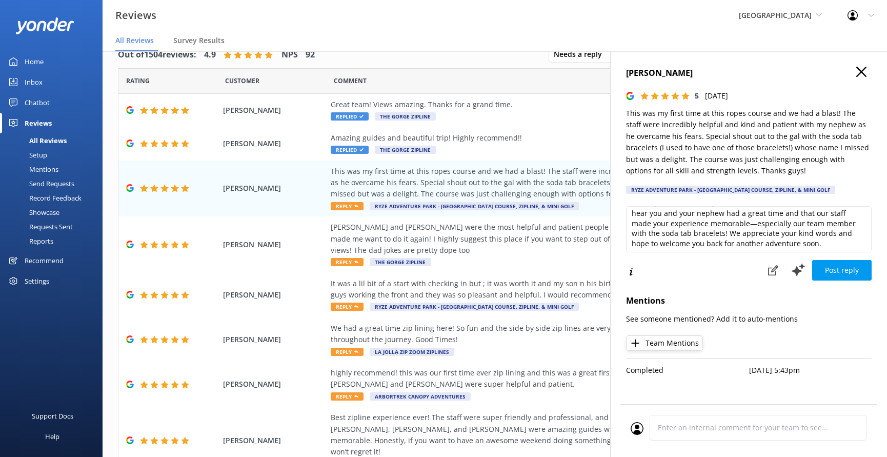
scroll to position [2, 0]
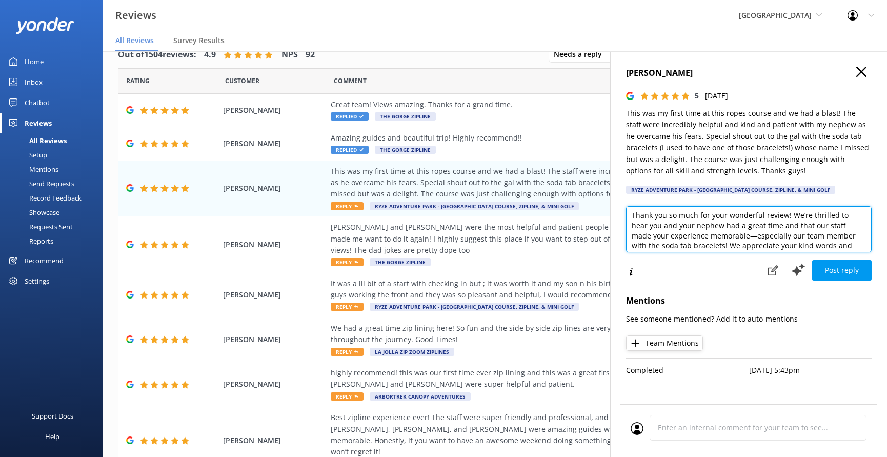
drag, startPoint x: 679, startPoint y: 241, endPoint x: 710, endPoint y: 232, distance: 32.1
click at [710, 232] on textarea "Thank you so much for your wonderful review! We’re thrilled to hear you and you…" at bounding box center [749, 229] width 246 height 46
click at [818, 244] on textarea "Thank you so much for your wonderful review! We’re thrilled to hear you and you…" at bounding box center [749, 229] width 246 height 46
type textarea "Thank you so much for your wonderful review! We’re thrilled to hear you and you…"
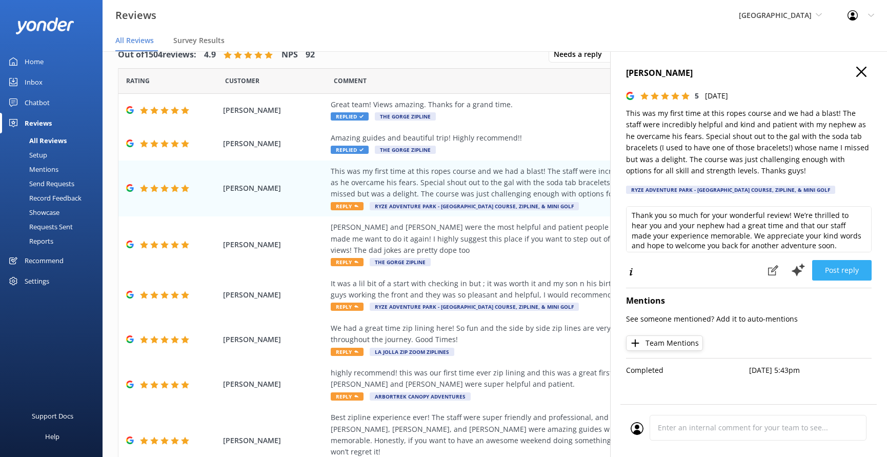
click at [847, 272] on button "Post reply" at bounding box center [841, 270] width 59 height 21
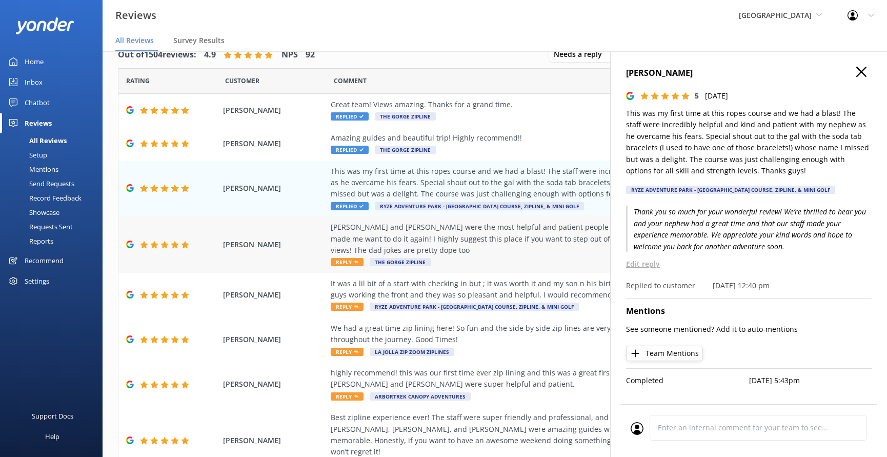
click at [467, 239] on div "[PERSON_NAME] and [PERSON_NAME] were the most helpful and patient people ever. …" at bounding box center [564, 239] width 467 height 34
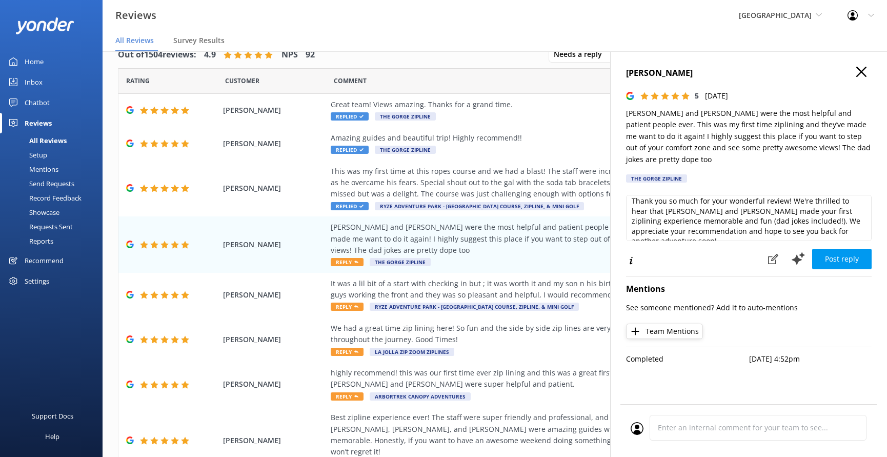
scroll to position [4, 0]
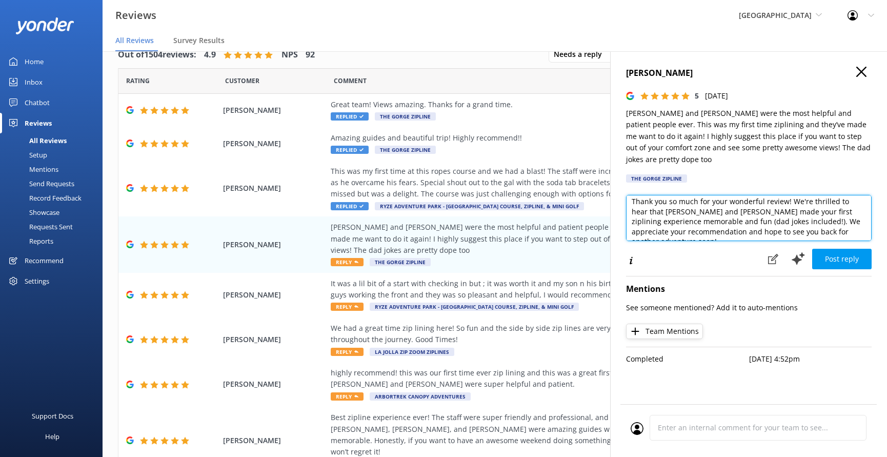
drag, startPoint x: 790, startPoint y: 189, endPoint x: 623, endPoint y: 188, distance: 166.7
click at [623, 188] on div "[PERSON_NAME] 5 [DATE] [PERSON_NAME] and [PERSON_NAME] were the most helpful an…" at bounding box center [748, 279] width 277 height 457
drag, startPoint x: 849, startPoint y: 197, endPoint x: 811, endPoint y: 197, distance: 38.5
click at [811, 197] on textarea "We're thrilled to hear that [PERSON_NAME] and [PERSON_NAME] made your first zip…" at bounding box center [749, 218] width 246 height 46
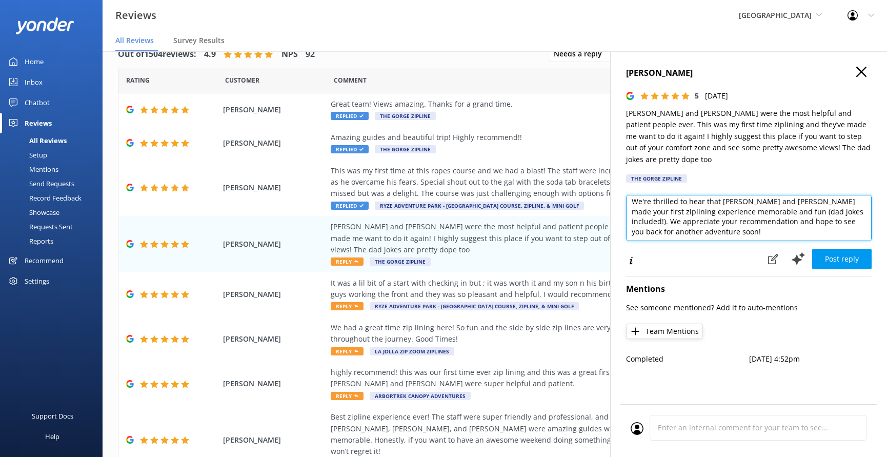
scroll to position [21, 0]
drag, startPoint x: 706, startPoint y: 210, endPoint x: 709, endPoint y: 217, distance: 7.6
click at [706, 210] on textarea "We're thrilled to hear that [PERSON_NAME] and [PERSON_NAME] made your first zip…" at bounding box center [749, 218] width 246 height 46
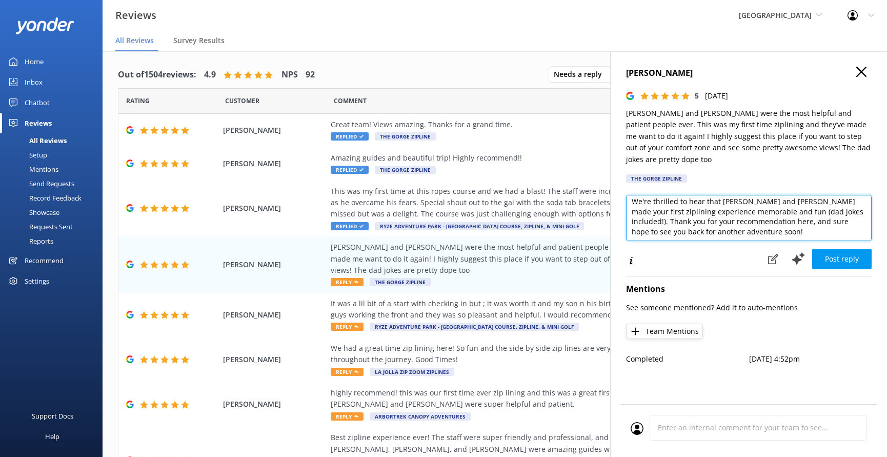
scroll to position [0, 0]
drag, startPoint x: 779, startPoint y: 224, endPoint x: 808, endPoint y: 225, distance: 28.7
click at [779, 224] on textarea "We're thrilled to hear that [PERSON_NAME] and [PERSON_NAME] made your first zip…" at bounding box center [749, 218] width 246 height 46
type textarea "We're thrilled to hear that [PERSON_NAME] and [PERSON_NAME] made your first zip…"
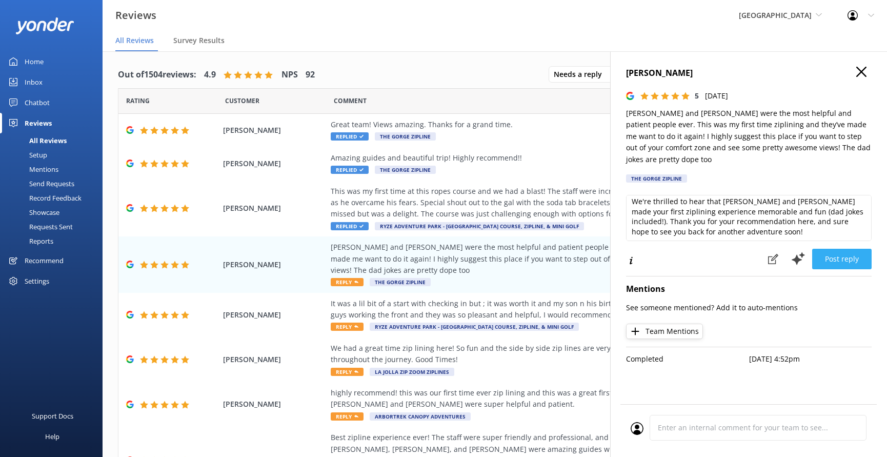
click at [850, 249] on button "Post reply" at bounding box center [841, 259] width 59 height 21
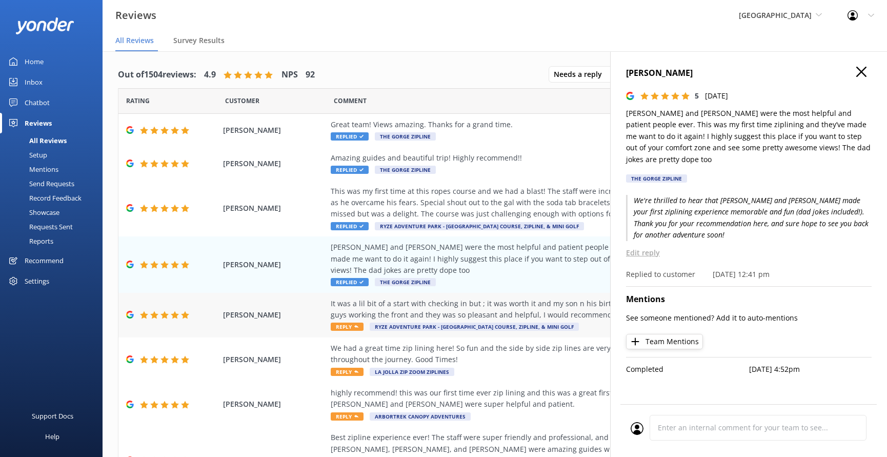
click at [526, 317] on div "It was a lil bit of a start with checking in but ; it was worth it and my son n…" at bounding box center [564, 309] width 467 height 23
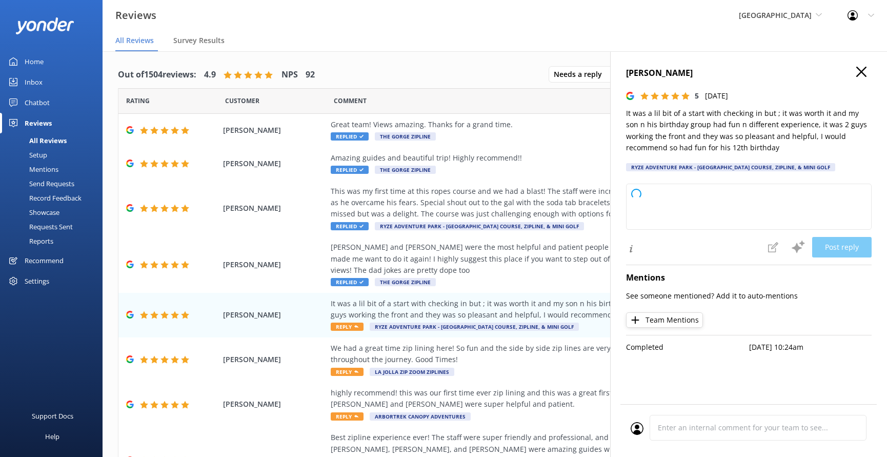
type textarea "Thank you so much for your kind review! We're glad your son and his friends had…"
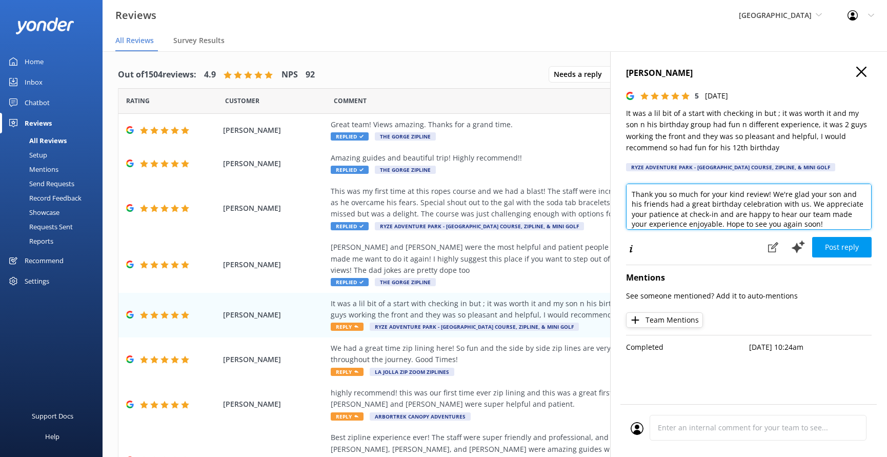
drag, startPoint x: 844, startPoint y: 225, endPoint x: 845, endPoint y: 231, distance: 6.8
click at [844, 225] on textarea "Thank you so much for your kind review! We're glad your son and his friends had…" at bounding box center [749, 207] width 246 height 46
click at [850, 246] on button "Post reply" at bounding box center [841, 247] width 59 height 21
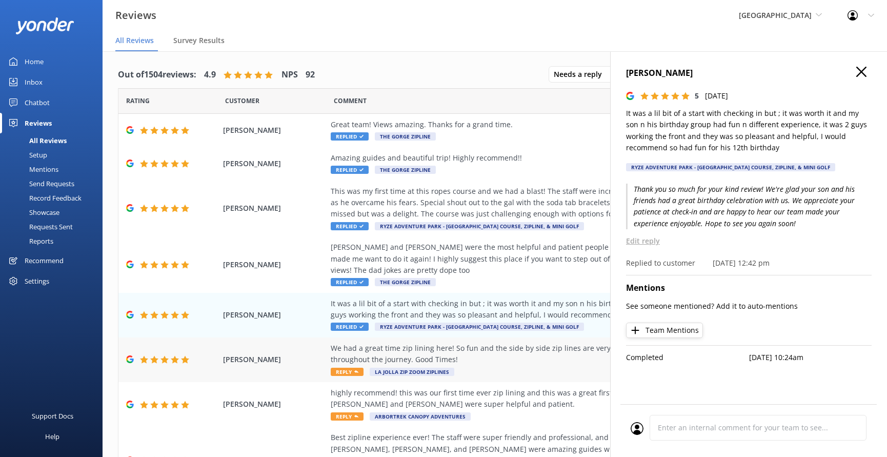
click at [505, 353] on div "We had a great time zip lining here! So fun and the side by side zip lines are …" at bounding box center [564, 354] width 467 height 23
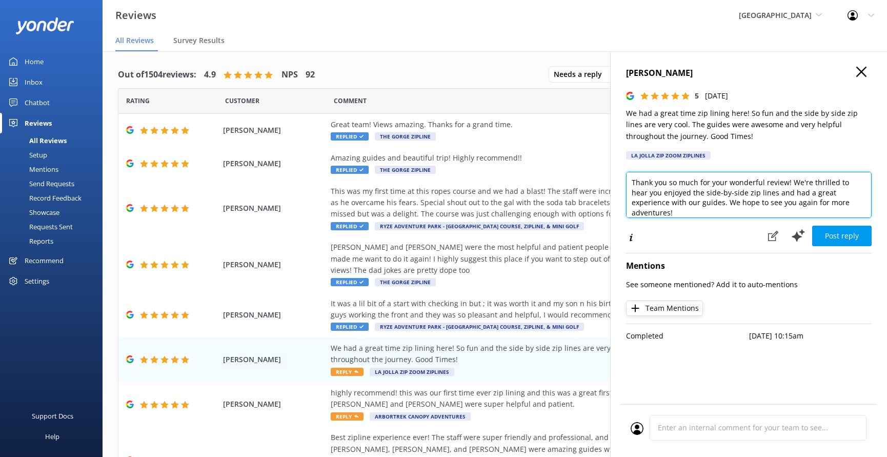
drag, startPoint x: 729, startPoint y: 191, endPoint x: 675, endPoint y: 192, distance: 53.9
click at [675, 192] on textarea "Thank you so much for your wonderful review! We're thrilled to hear you enjoyed…" at bounding box center [749, 195] width 246 height 46
click at [843, 201] on textarea "Thank you so much for your wonderful review! We're thrilled to hear you enjoyed…" at bounding box center [749, 195] width 246 height 46
click at [683, 202] on textarea "Thank you so much for your wonderful review! We're thrilled to hear you enjoyed…" at bounding box center [749, 195] width 246 height 46
click at [840, 202] on textarea "Thank you so much for your wonderful review! We're thrilled to hear you enjoyed…" at bounding box center [749, 195] width 246 height 46
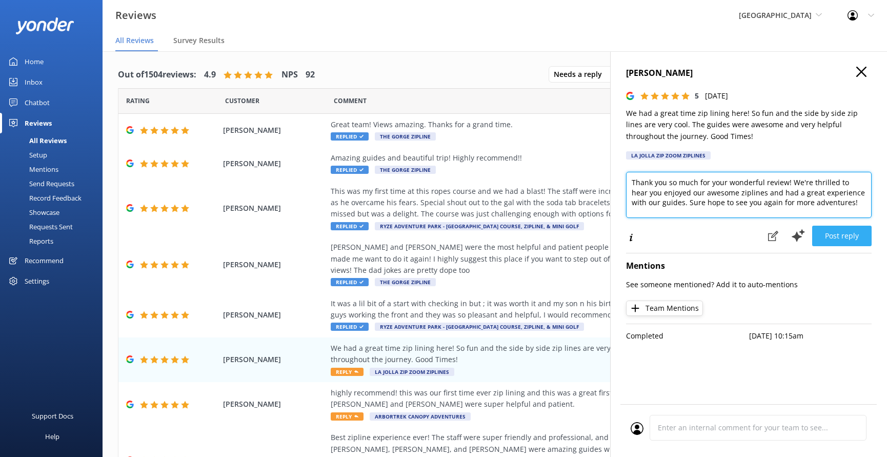
type textarea "Thank you so much for your wonderful review! We're thrilled to hear you enjoyed…"
click at [856, 244] on button "Post reply" at bounding box center [841, 236] width 59 height 21
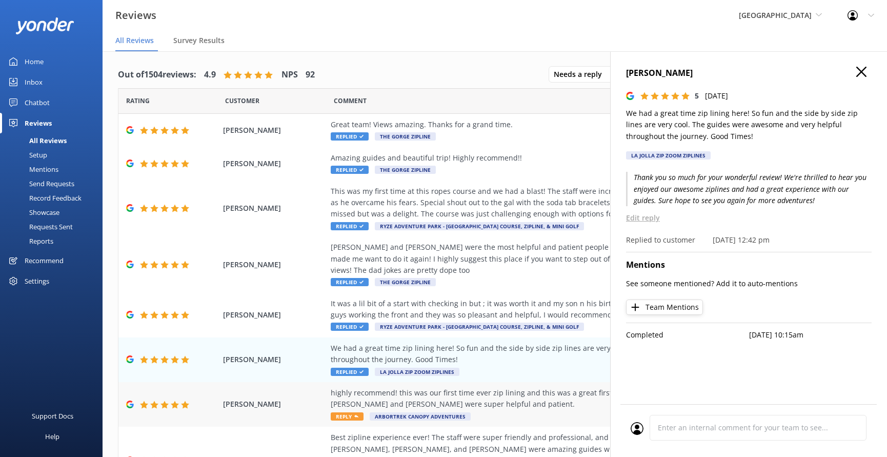
click at [520, 399] on div "highly recommend! this was our first time ever zip lining and this was a great …" at bounding box center [564, 398] width 467 height 23
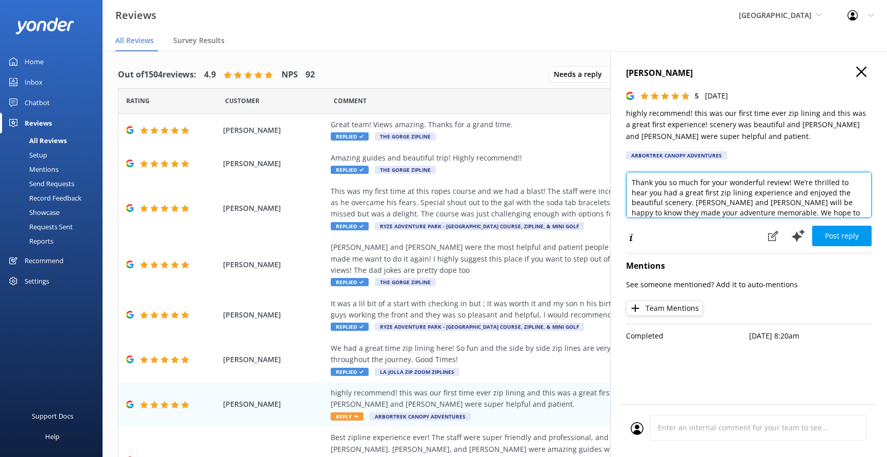
drag, startPoint x: 712, startPoint y: 191, endPoint x: 713, endPoint y: 196, distance: 5.2
click at [712, 191] on textarea "Thank you so much for your wonderful review! We’re thrilled to hear you had a g…" at bounding box center [749, 195] width 246 height 46
click at [841, 210] on textarea "Thank you so much for your wonderful review! We’re thrilled to hear you had a g…" at bounding box center [749, 195] width 246 height 46
type textarea "Thank you so much for your wonderful review! We’re thrilled to hear you had a g…"
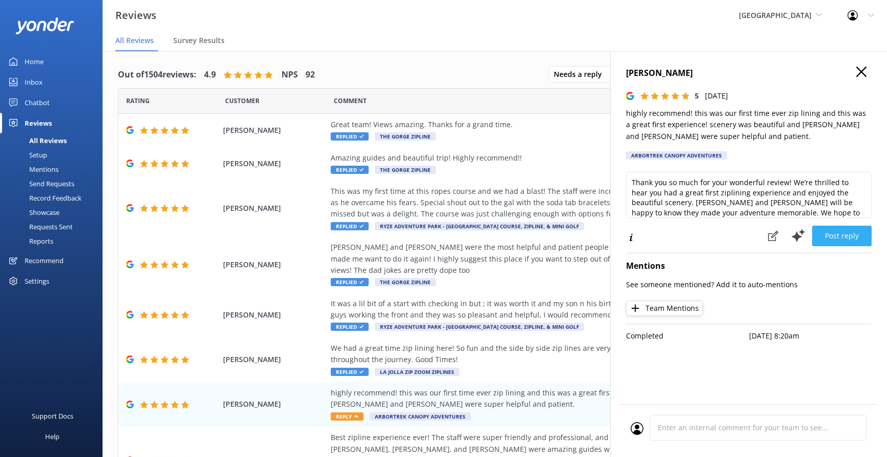
click at [837, 234] on button "Post reply" at bounding box center [841, 236] width 59 height 21
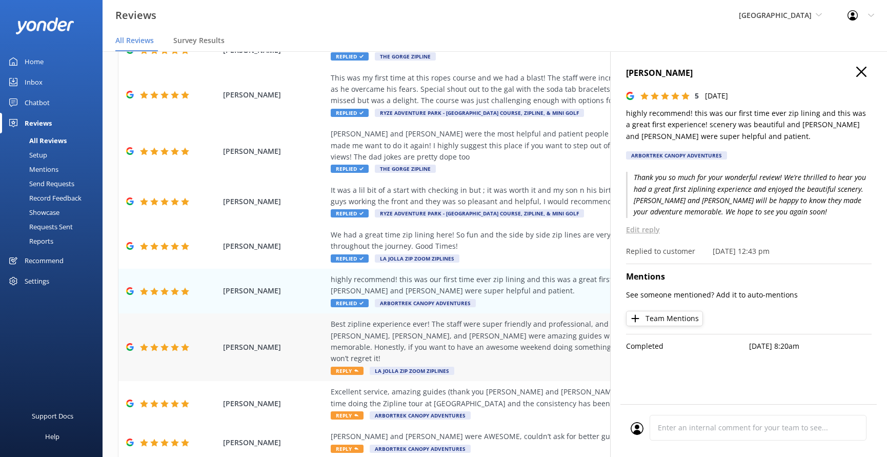
scroll to position [114, 0]
click at [526, 341] on div "Best zipline experience ever! The staff were super friendly and professional, a…" at bounding box center [564, 341] width 467 height 46
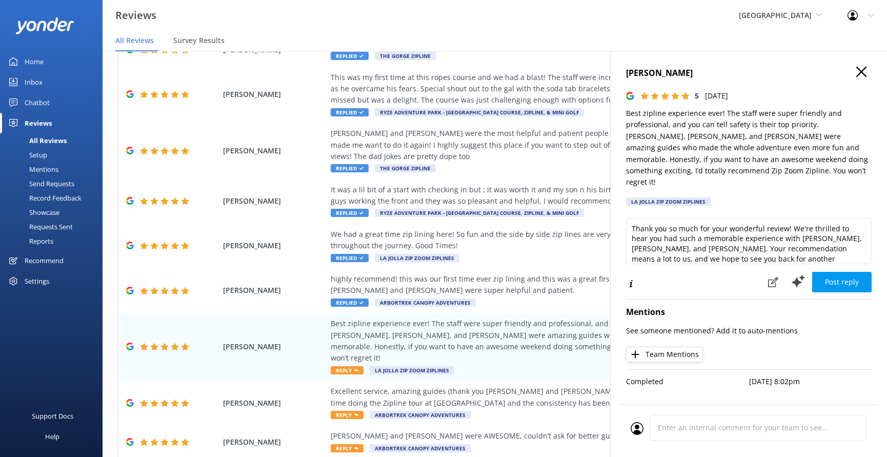
click at [626, 213] on div "[PERSON_NAME] 5 [DATE] Best zipline experience ever! The staff were super frien…" at bounding box center [748, 279] width 277 height 457
click at [632, 218] on textarea "Thank you so much for your wonderful review! We're thrilled to hear you had suc…" at bounding box center [749, 241] width 246 height 46
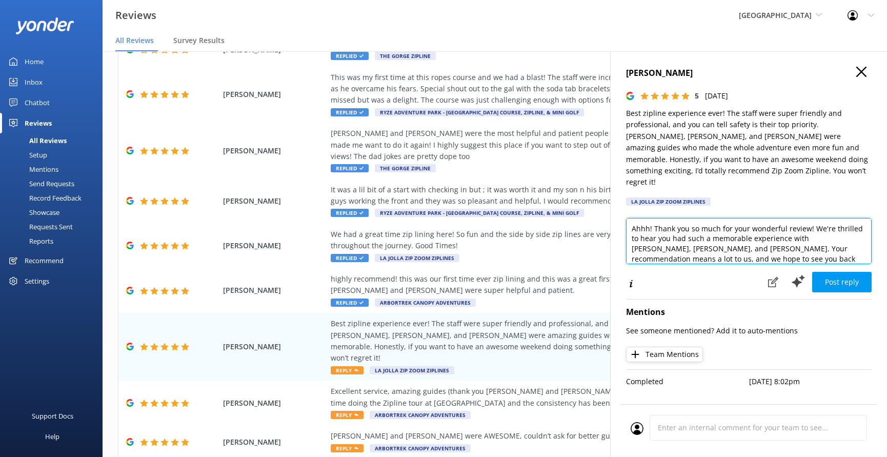
click at [697, 218] on textarea "Ahhh! Thank you so much for your wonderful review! We're thrilled to hear you h…" at bounding box center [749, 241] width 246 height 46
drag, startPoint x: 694, startPoint y: 224, endPoint x: 825, endPoint y: 215, distance: 130.6
click at [825, 218] on textarea "Ahhh! Thank you SO much for your wonderful review! We're thrilled to hear you h…" at bounding box center [749, 241] width 246 height 46
drag, startPoint x: 777, startPoint y: 223, endPoint x: 761, endPoint y: 224, distance: 16.4
click at [761, 224] on textarea "Ahhh! Thank you SO much for your wonderful review! We love that you had such a …" at bounding box center [749, 241] width 246 height 46
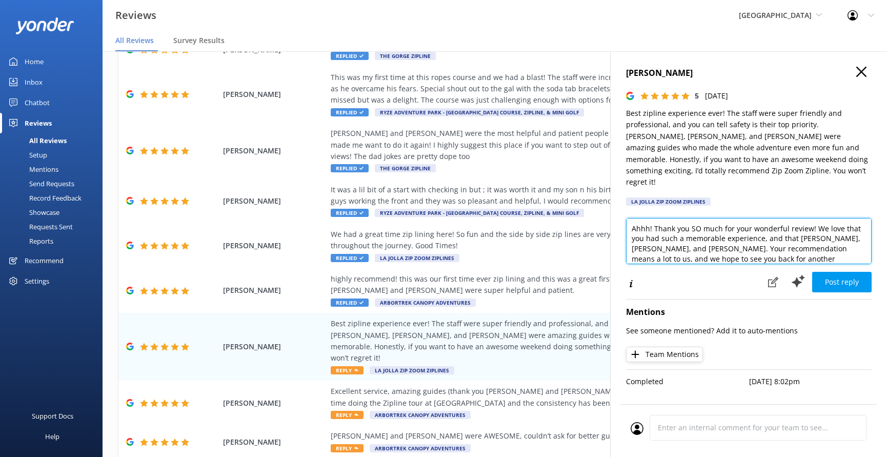
drag, startPoint x: 643, startPoint y: 236, endPoint x: 752, endPoint y: 286, distance: 120.0
click at [643, 236] on textarea "Ahhh! Thank you SO much for your wonderful review! We love that you had such a …" at bounding box center [749, 241] width 246 height 46
click at [739, 229] on textarea "Ahhh! Thank you SO much for your wonderful review! We love that you had such a …" at bounding box center [749, 241] width 246 height 46
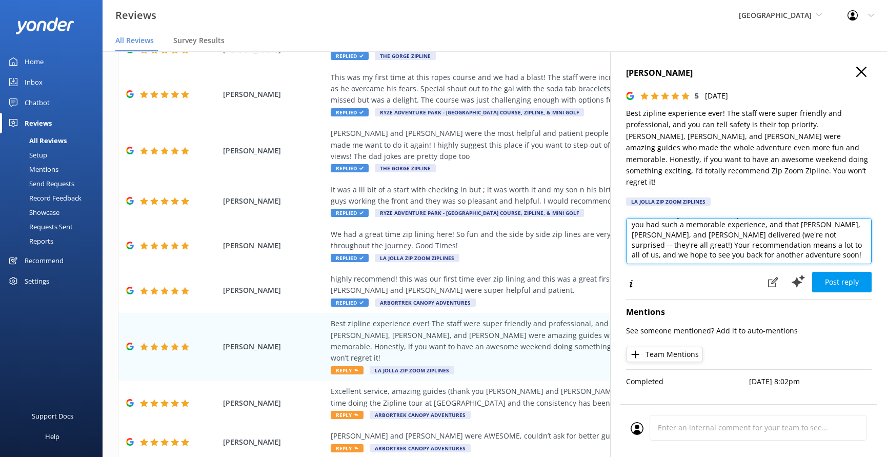
click at [766, 239] on textarea "Ahhh! Thank you SO much for your wonderful review! We love that you had such a …" at bounding box center [749, 241] width 246 height 46
click at [724, 240] on textarea "Ahhh! Thank you SO much for your wonderful review! We love that you had such a …" at bounding box center [749, 241] width 246 height 46
click at [800, 239] on textarea "Ahhh! Thank you SO much for your wonderful review! We love that you had such a …" at bounding box center [749, 241] width 246 height 46
type textarea "Ahhh! Thank you SO much for your wonderful review! We love that you had such a …"
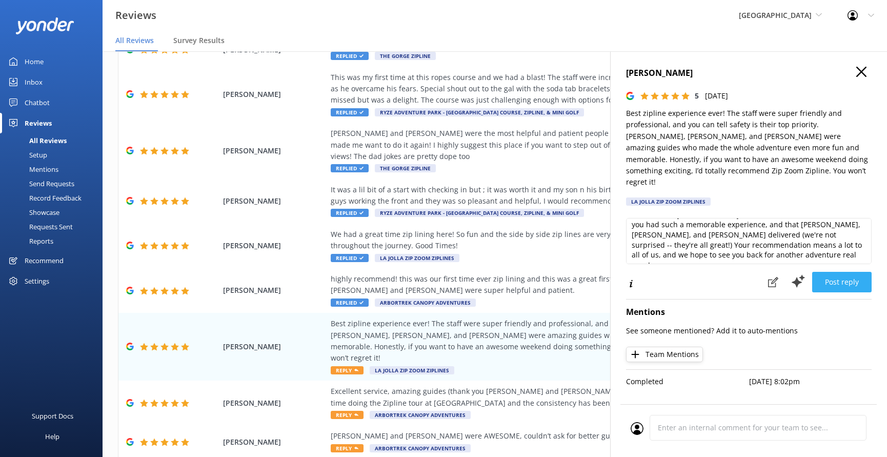
click at [847, 272] on button "Post reply" at bounding box center [841, 282] width 59 height 21
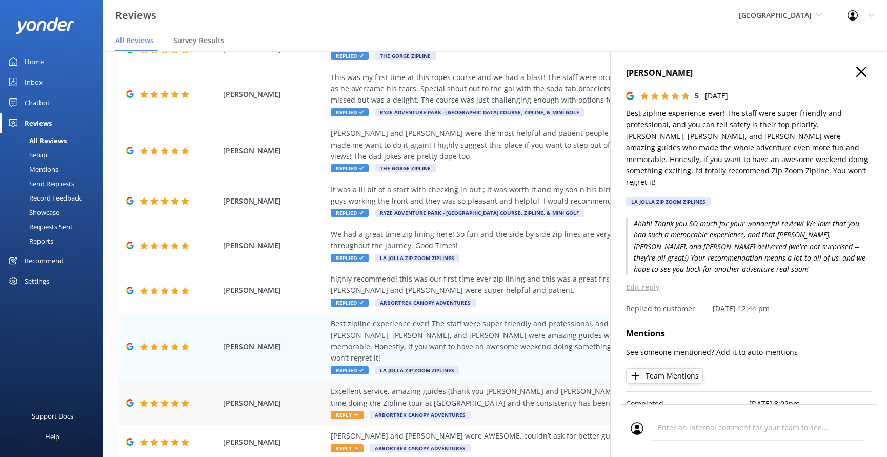
click at [503, 397] on div "Excellent service, amazing guides (thank you [PERSON_NAME] and [PERSON_NAME]!!!…" at bounding box center [564, 403] width 467 height 34
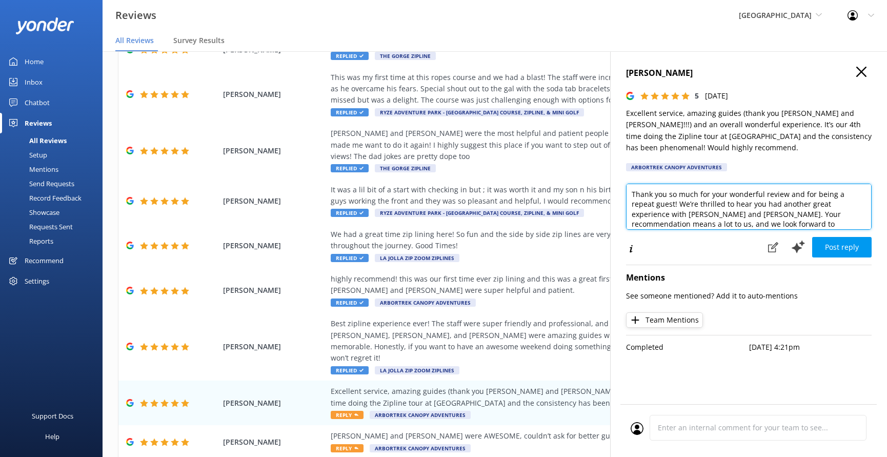
drag, startPoint x: 830, startPoint y: 191, endPoint x: 629, endPoint y: 191, distance: 201.0
click at [629, 191] on textarea "Thank you so much for your wonderful review and for being a repeat guest! We’re…" at bounding box center [749, 207] width 246 height 46
click at [733, 192] on textarea "We sure love our repeat guest! We’re thrilled to hear you had another great exp…" at bounding box center [749, 207] width 246 height 46
click at [732, 192] on textarea "We sure love our repeat guest! We’re thrilled to hear you had another great exp…" at bounding box center [749, 207] width 246 height 46
click at [737, 191] on textarea "We sure love our repeat guests! We’re thrilled to hear you had another great ex…" at bounding box center [749, 207] width 246 height 46
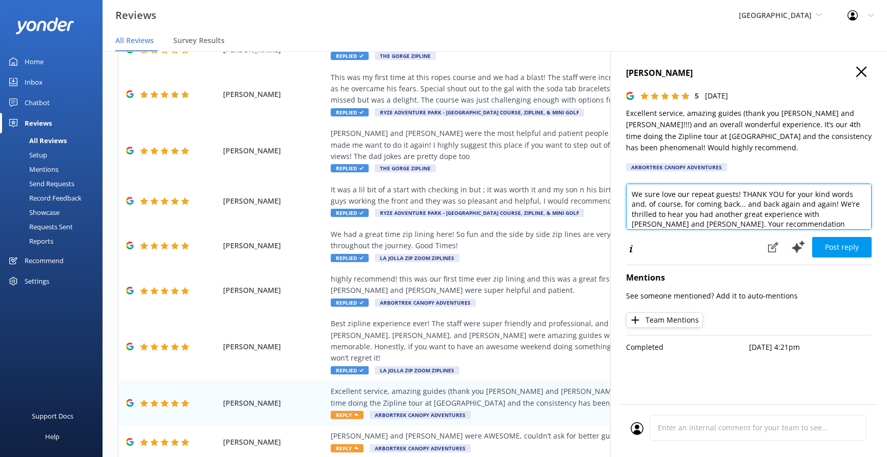
click at [768, 212] on textarea "We sure love our repeat guests! THANK YOU for your kind words and, of course, f…" at bounding box center [749, 207] width 246 height 46
click at [771, 212] on textarea "We sure love our repeat guests! THANK YOU for your kind words and, of course, f…" at bounding box center [749, 207] width 246 height 46
click at [812, 219] on textarea "We sure love our repeat guests! THANK YOU for your kind words and, of course, f…" at bounding box center [749, 207] width 246 height 46
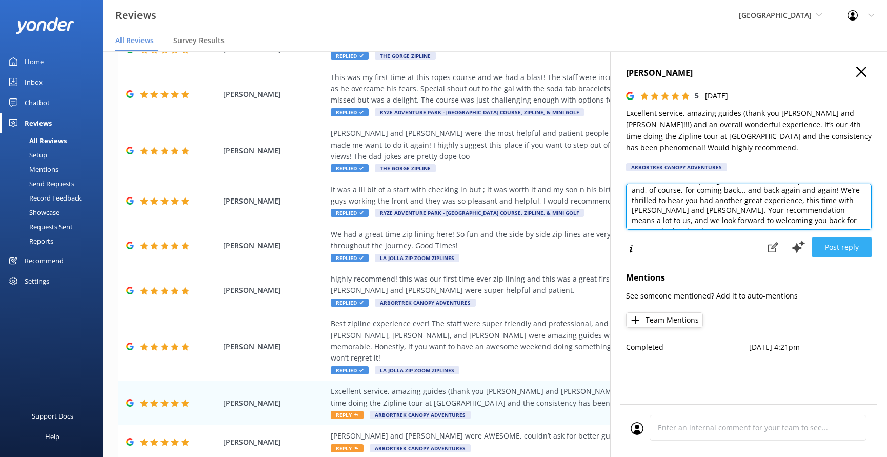
type textarea "We sure love our repeat guests! THANK YOU for your kind words and, of course, f…"
click at [849, 244] on button "Post reply" at bounding box center [841, 247] width 59 height 21
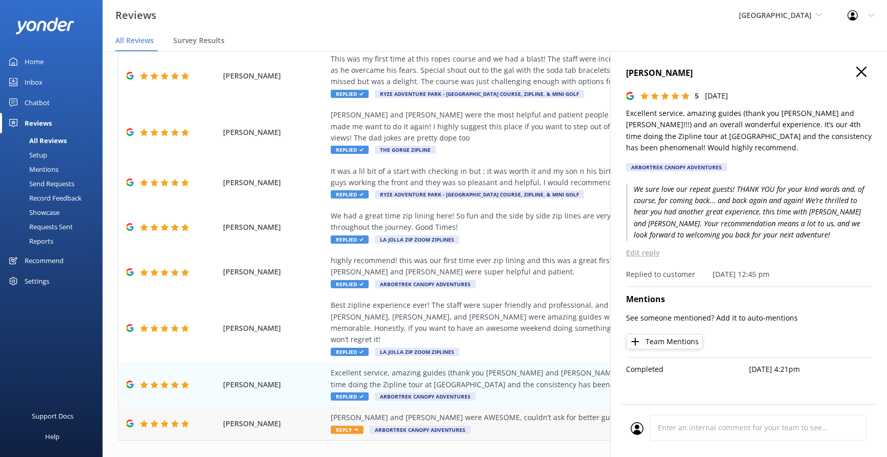
scroll to position [132, 0]
click at [545, 412] on div "[PERSON_NAME] and [PERSON_NAME] were AWESOME, couldn’t ask for better guides!! …" at bounding box center [564, 423] width 467 height 23
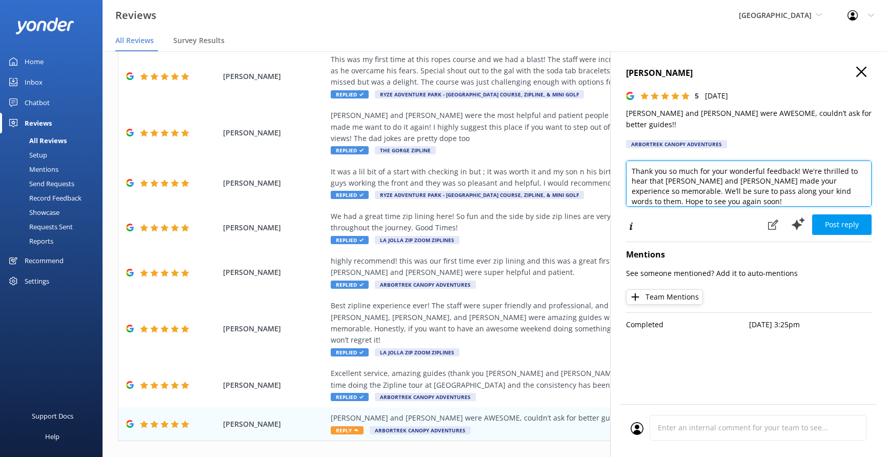
click at [632, 161] on textarea "Thank you so much for your wonderful feedback! We're thrilled to hear that [PER…" at bounding box center [749, 184] width 246 height 46
drag, startPoint x: 825, startPoint y: 157, endPoint x: 831, endPoint y: 163, distance: 8.0
click at [825, 161] on textarea "Wahoo! Thank you so much for your wonderful feedback! We're thrilled to hear th…" at bounding box center [749, 184] width 246 height 46
drag, startPoint x: 698, startPoint y: 167, endPoint x: 822, endPoint y: 157, distance: 124.5
click at [822, 161] on textarea "Wahoo! Thank you so much for your wonderful feedback! We're thrilled to hear th…" at bounding box center [749, 184] width 246 height 46
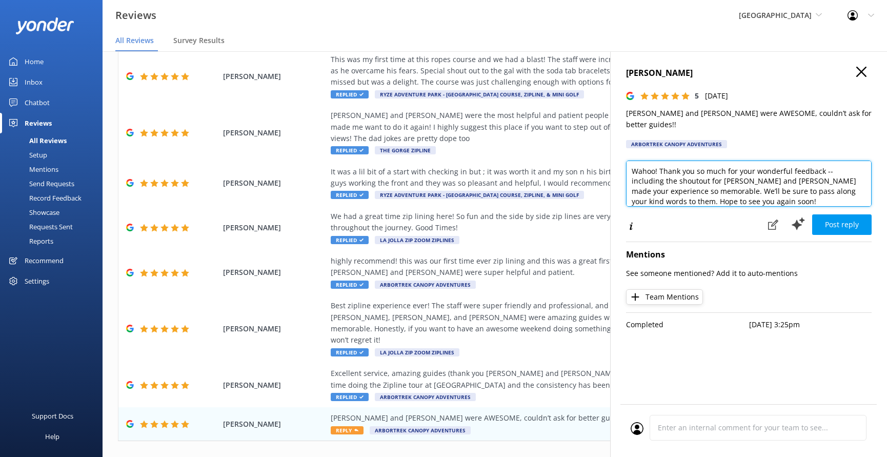
scroll to position [0, 1]
drag, startPoint x: 843, startPoint y: 178, endPoint x: 739, endPoint y: 165, distance: 104.9
click at [739, 165] on textarea "Wahoo! Thank you so much for your wonderful feedback -- including the shoutout …" at bounding box center [749, 184] width 246 height 46
click at [848, 172] on textarea "Wahoo! Thank you so much for your wonderful feedback -- including the shoutout …" at bounding box center [749, 184] width 246 height 46
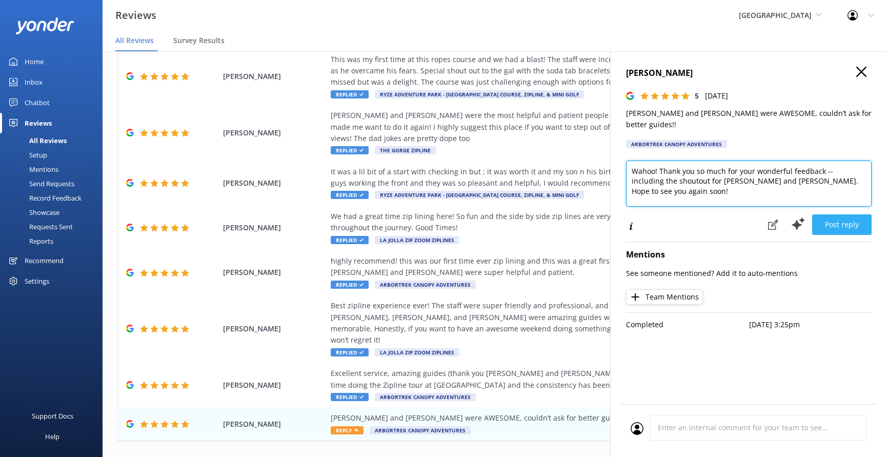
type textarea "Wahoo! Thank you so much for your wonderful feedback -- including the shoutout …"
click at [832, 214] on button "Post reply" at bounding box center [841, 224] width 59 height 21
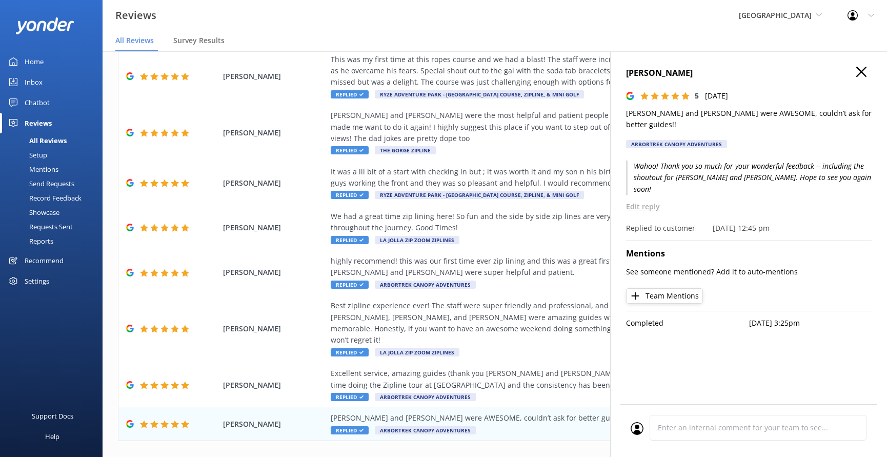
click at [863, 67] on icon "button" at bounding box center [861, 72] width 10 height 10
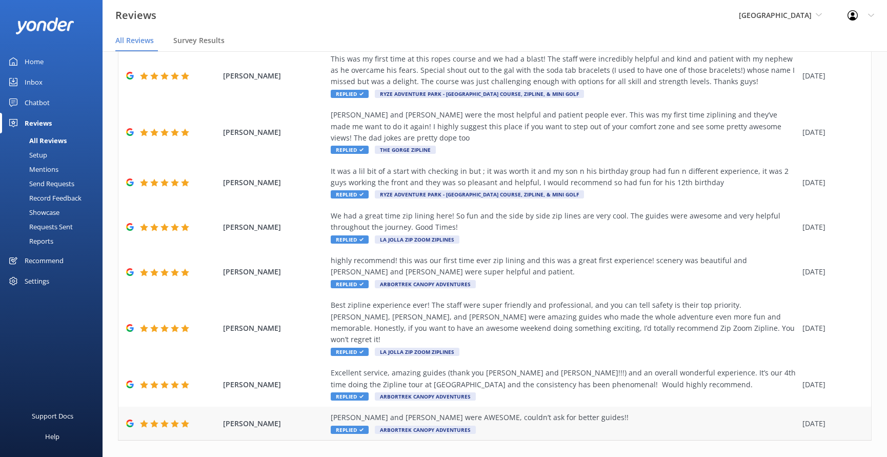
scroll to position [132, 0]
click at [720, 456] on link "3" at bounding box center [721, 463] width 14 height 10
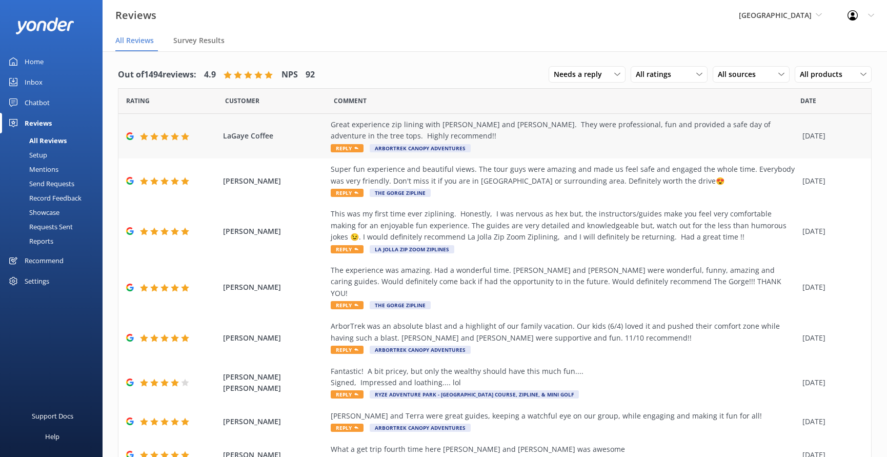
click at [600, 132] on div "Great experience zip lining with [PERSON_NAME] and [PERSON_NAME]. They were pro…" at bounding box center [564, 130] width 467 height 23
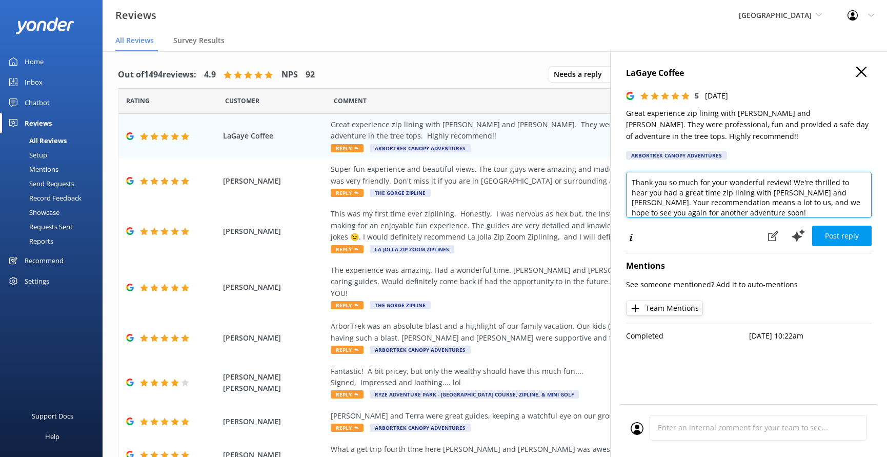
drag, startPoint x: 721, startPoint y: 189, endPoint x: 700, endPoint y: 187, distance: 20.6
click at [700, 187] on textarea "Thank you so much for your wonderful review! We're thrilled to hear you had a g…" at bounding box center [749, 195] width 246 height 46
click at [752, 207] on textarea "Thank you so much for your wonderful review! We're thrilled to hear you had a g…" at bounding box center [749, 195] width 246 height 46
drag, startPoint x: 753, startPoint y: 204, endPoint x: 786, endPoint y: 189, distance: 35.4
click at [786, 189] on textarea "Thank you so much for your wonderful review! We're thrilled to hear you had a g…" at bounding box center [749, 195] width 246 height 46
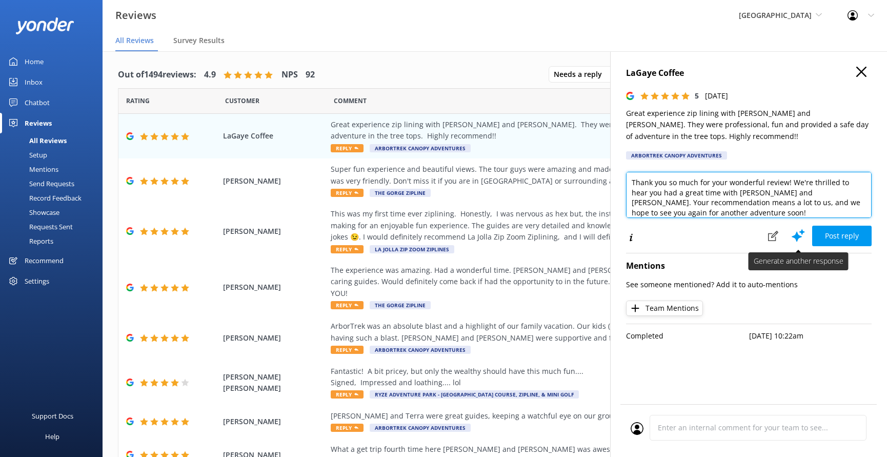
type textarea "Thank you so much for your wonderful review! We're thrilled to hear you had a g…"
click at [799, 234] on use at bounding box center [798, 235] width 13 height 13
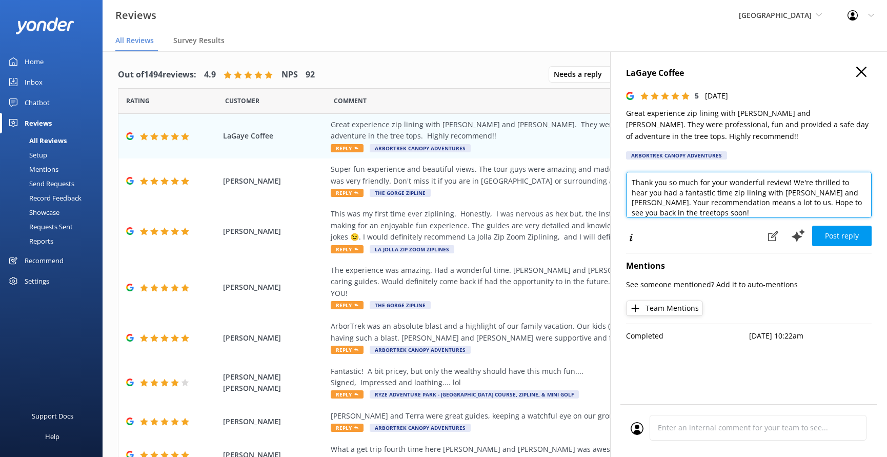
drag, startPoint x: 744, startPoint y: 190, endPoint x: 714, endPoint y: 190, distance: 29.7
click at [714, 190] on textarea "Thank you so much for your wonderful review! We're thrilled to hear you had a f…" at bounding box center [749, 195] width 246 height 46
drag, startPoint x: 697, startPoint y: 198, endPoint x: 784, endPoint y: 187, distance: 87.4
click at [784, 187] on textarea "Thank you so much for your wonderful review! We're thrilled to hear you had a f…" at bounding box center [749, 195] width 246 height 46
type textarea "Thank you so much for your wonderful review! We're thrilled to hear you had a f…"
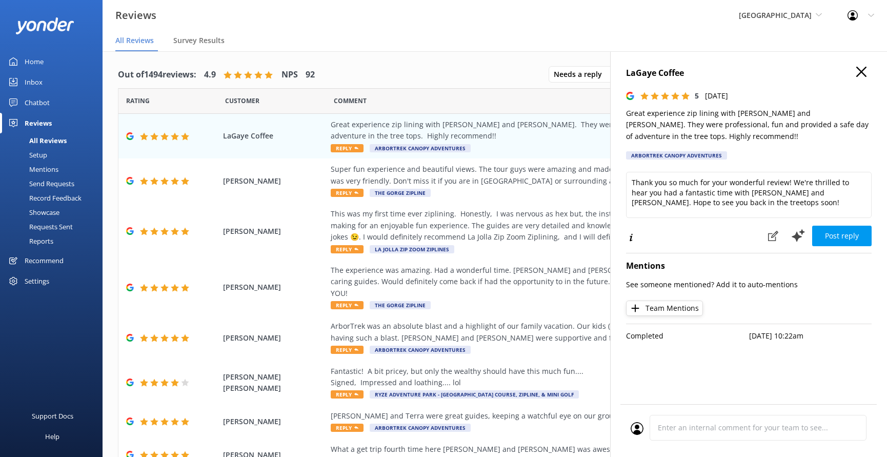
click at [853, 234] on button "Post reply" at bounding box center [841, 236] width 59 height 21
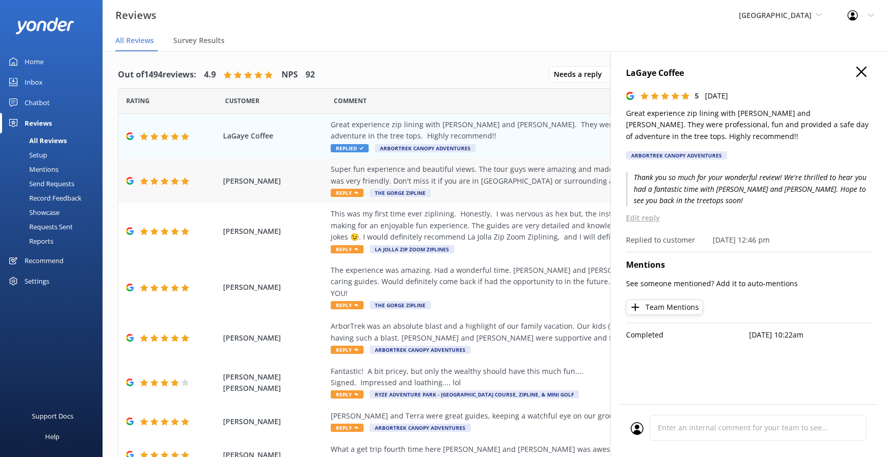
click at [529, 165] on div "Super fun experience and beautiful views. The tour guys were amazing and made u…" at bounding box center [564, 175] width 467 height 23
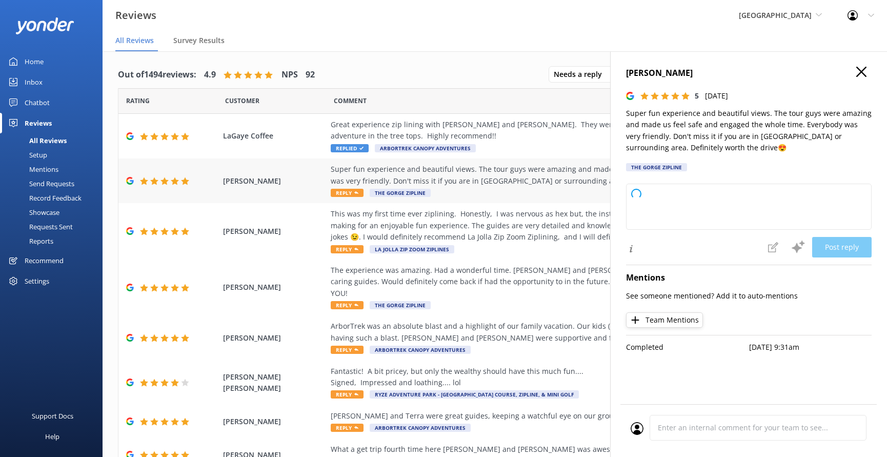
type textarea "Thank you so much for your wonderful review! We're thrilled you had a great tim…"
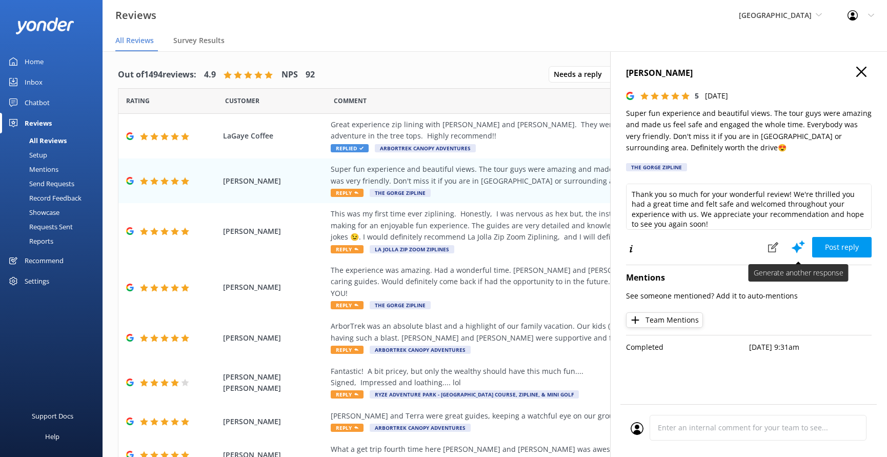
click at [801, 251] on icon at bounding box center [798, 246] width 15 height 15
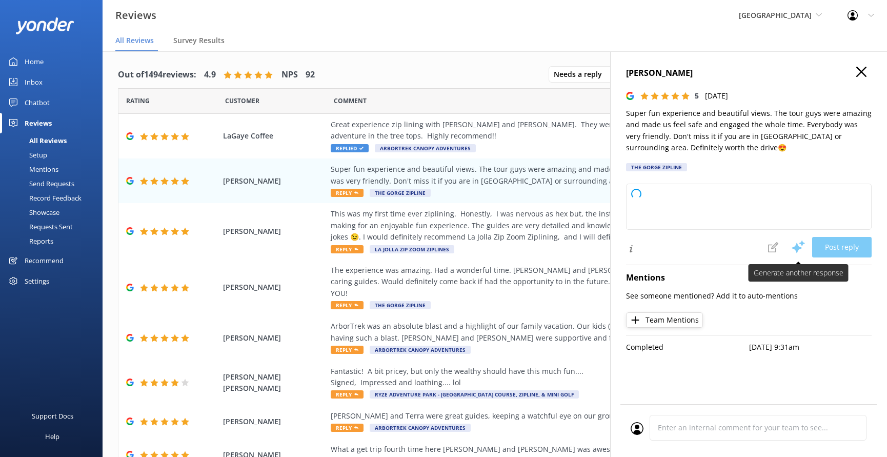
type textarea "Thank you so much for your fantastic review! We're thrilled to hear you had a f…"
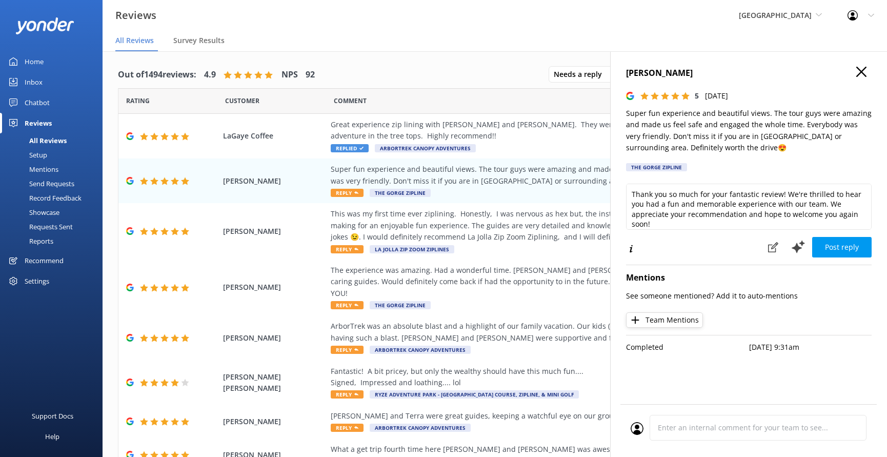
click at [860, 71] on icon "button" at bounding box center [861, 72] width 10 height 10
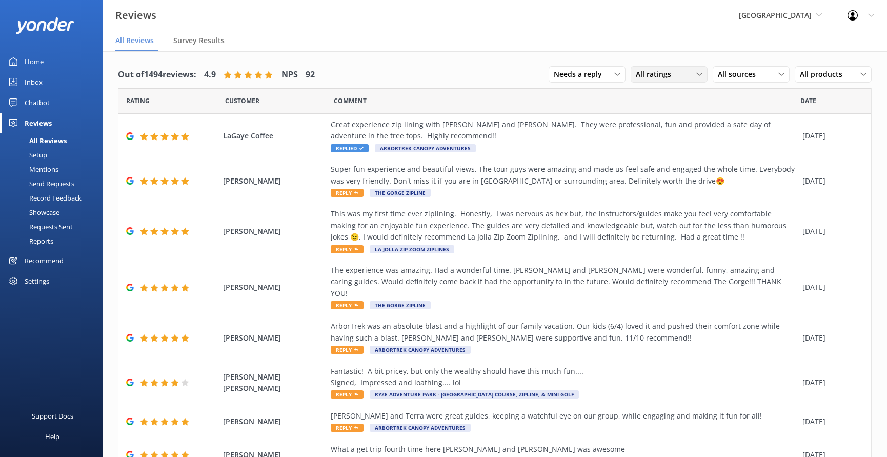
click at [665, 74] on span "All ratings" at bounding box center [657, 74] width 42 height 11
click at [677, 134] on div "Passives" at bounding box center [666, 137] width 40 height 10
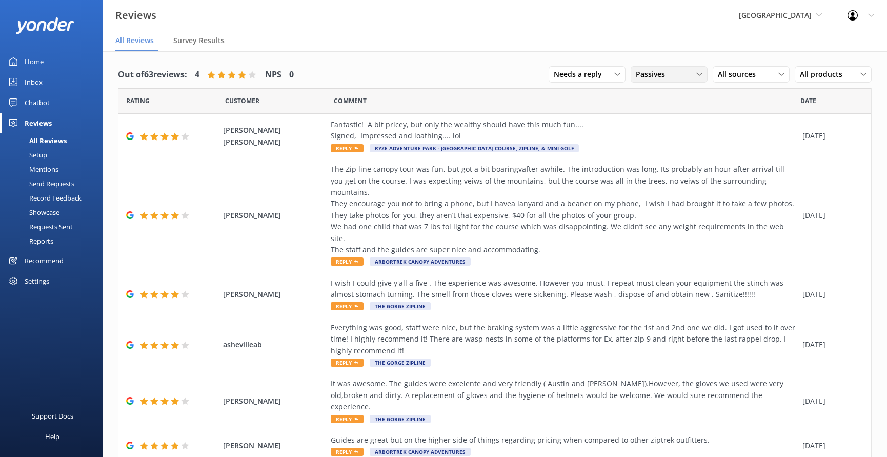
click at [668, 73] on span "Passives" at bounding box center [653, 74] width 35 height 11
click at [661, 153] on div "Detractors" at bounding box center [669, 158] width 47 height 10
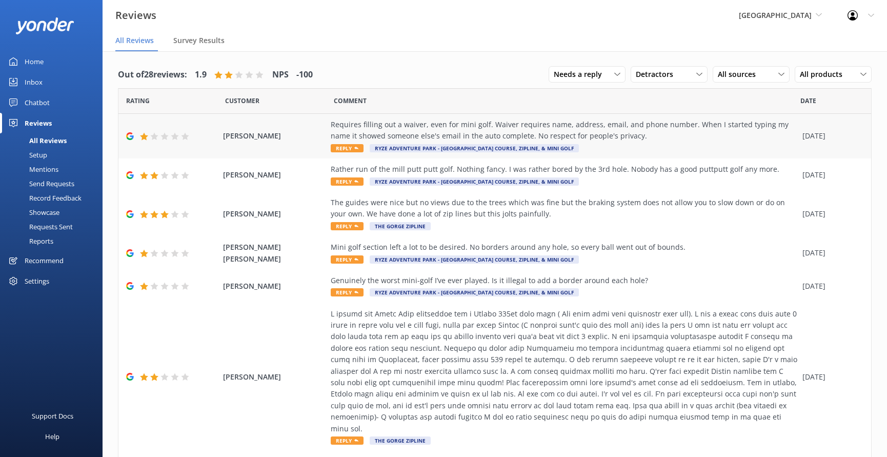
click at [658, 144] on div "Requires filling out a waiver, even for mini golf. Waiver requires name, addres…" at bounding box center [564, 136] width 467 height 34
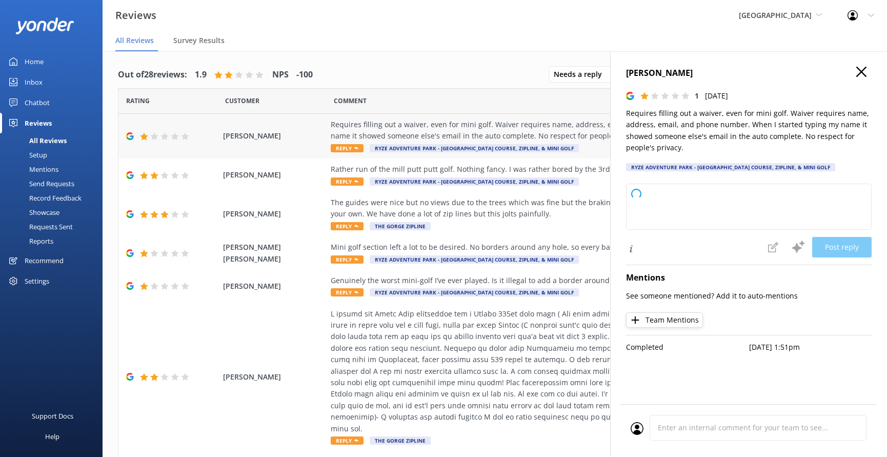
type textarea "Thank you for your feedback and for bringing these concerns to our attention. W…"
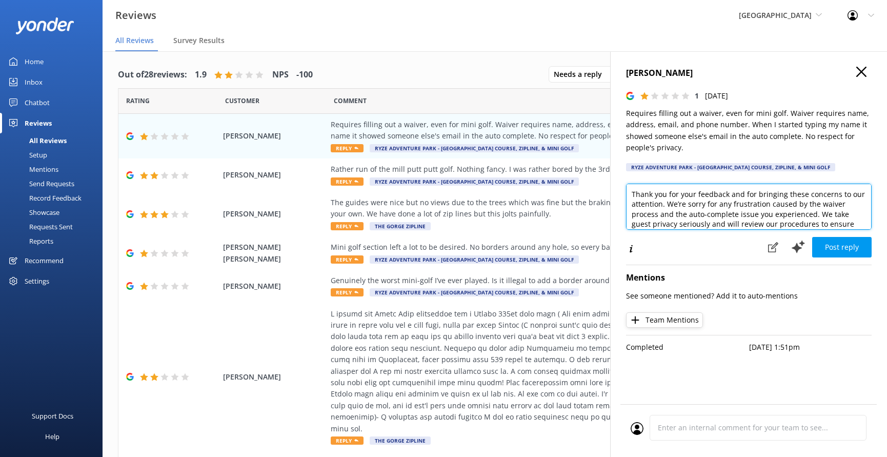
scroll to position [1, 0]
drag, startPoint x: 760, startPoint y: 222, endPoint x: 662, endPoint y: 156, distance: 117.9
click at [626, 156] on div "[PERSON_NAME] 1 [DATE] Requires filling out a waiver, even for mini golf. Waive…" at bounding box center [748, 279] width 277 height 457
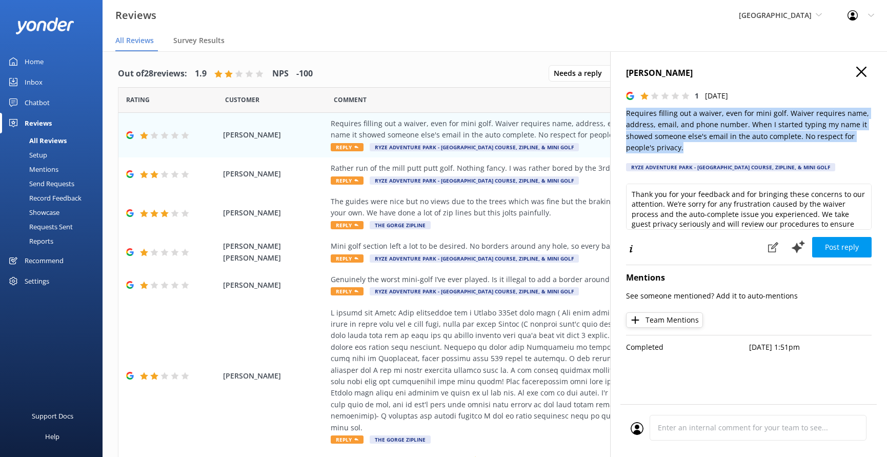
drag, startPoint x: 706, startPoint y: 144, endPoint x: 627, endPoint y: 112, distance: 85.6
click at [627, 112] on p "Requires filling out a waiver, even for mini golf. Waiver requires name, addres…" at bounding box center [749, 131] width 246 height 46
copy p "Requires filling out a waiver, even for mini golf. Waiver requires name, addres…"
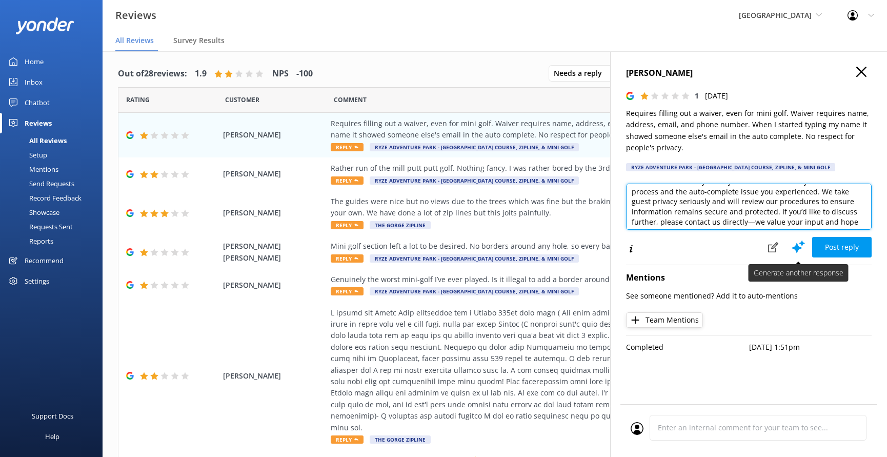
scroll to position [33, 0]
drag, startPoint x: 643, startPoint y: 194, endPoint x: 792, endPoint y: 255, distance: 160.6
click at [792, 255] on div "Thank you for your feedback and for bringing these concerns to our attention. W…" at bounding box center [749, 221] width 246 height 75
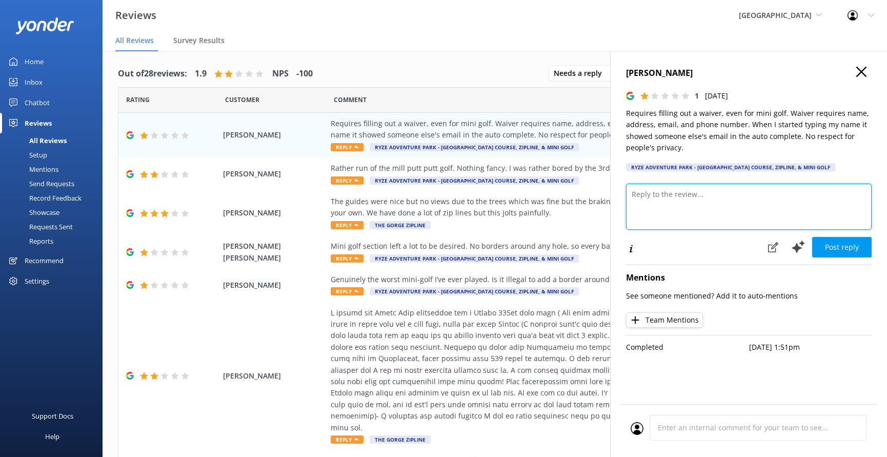
scroll to position [0, 0]
paste textarea "Thank you for sharing your feedback. We take guest privacy very seriously and w…"
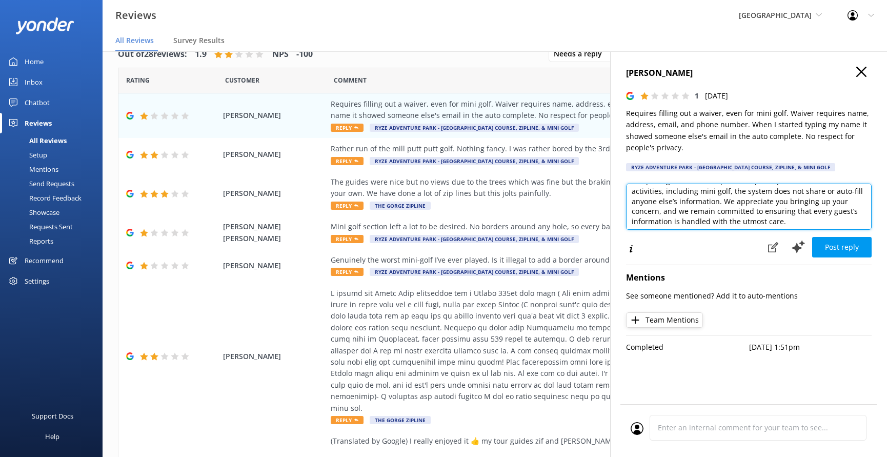
scroll to position [42, 0]
type textarea "Thank you for sharing your feedback. We take guest privacy very seriously and w…"
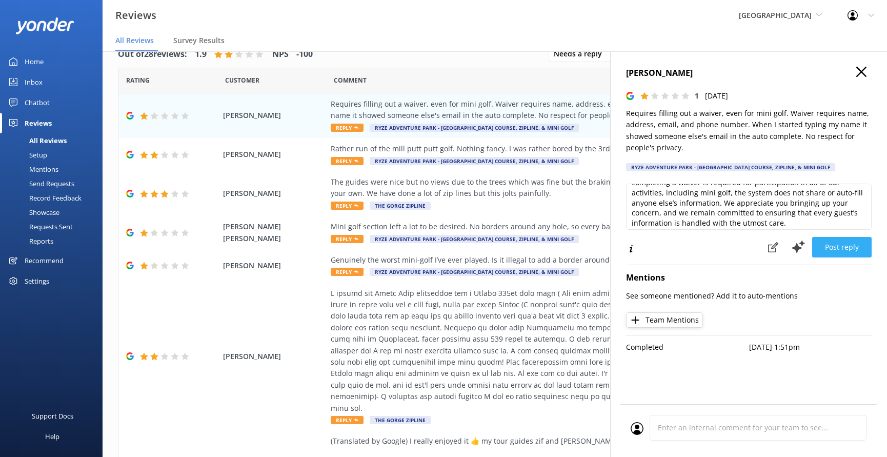
click at [849, 250] on button "Post reply" at bounding box center [841, 247] width 59 height 21
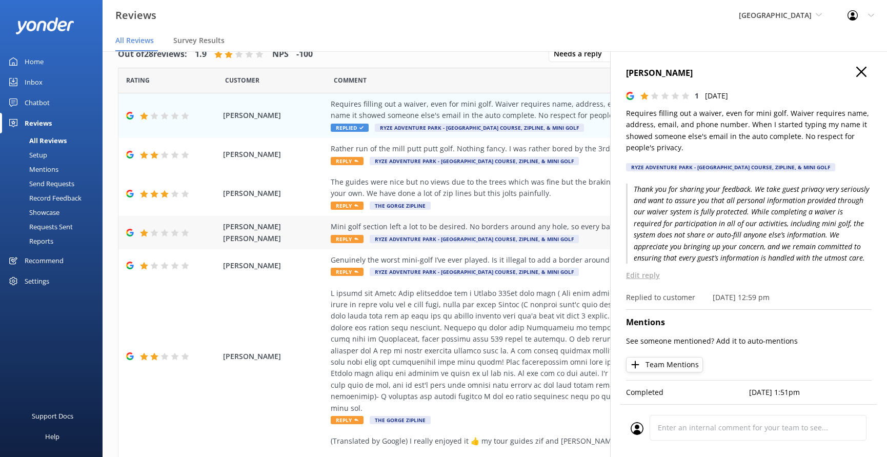
click at [584, 233] on div "Mini golf section left a lot to be desired. No borders around any hole, so ever…" at bounding box center [564, 232] width 467 height 23
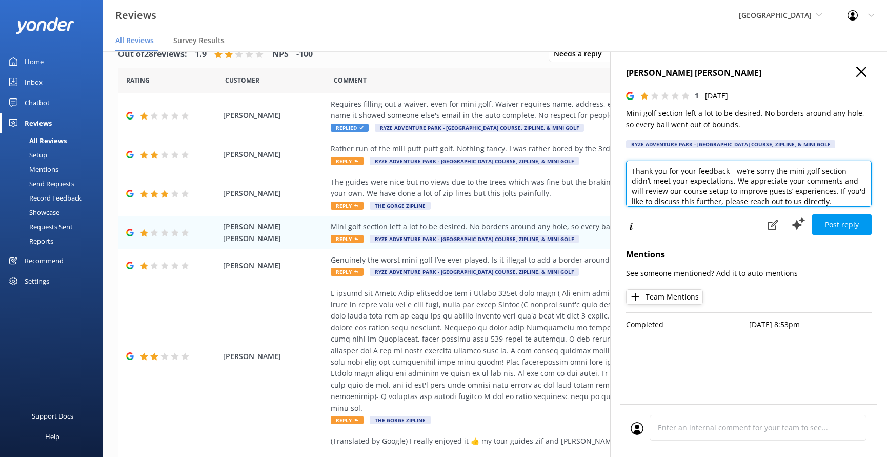
drag, startPoint x: 822, startPoint y: 196, endPoint x: 761, endPoint y: 187, distance: 61.7
click at [740, 173] on textarea "Thank you for your feedback—we’re sorry the mini golf section didn’t meet your …" at bounding box center [749, 184] width 246 height 46
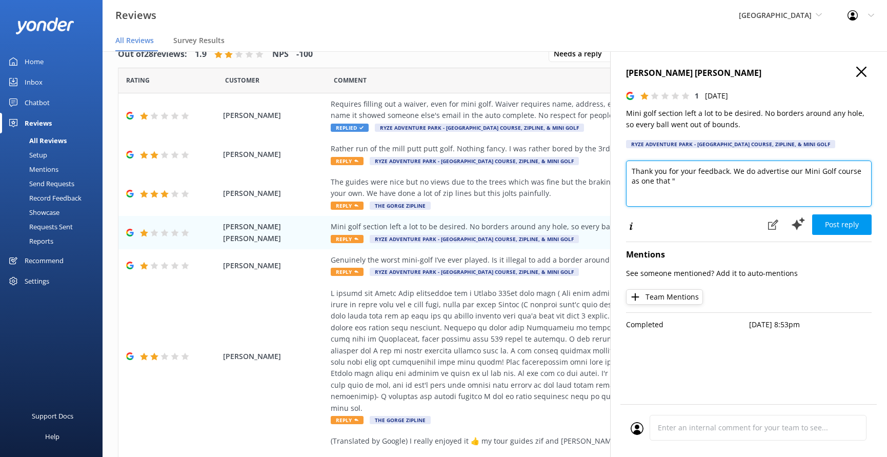
paste textarea "plays more like a real course than a traditional mini-golf game!"
drag, startPoint x: 788, startPoint y: 169, endPoint x: 789, endPoint y: 175, distance: 5.7
click at [788, 169] on textarea "Thank you for your feedback. We do advertise our Mini Golf course as one that "…" at bounding box center [749, 184] width 246 height 46
drag, startPoint x: 753, startPoint y: 180, endPoint x: 754, endPoint y: 192, distance: 12.4
click at [753, 180] on textarea "Thank you for your feedback. We do advertise and feature on our website that ou…" at bounding box center [749, 184] width 246 height 46
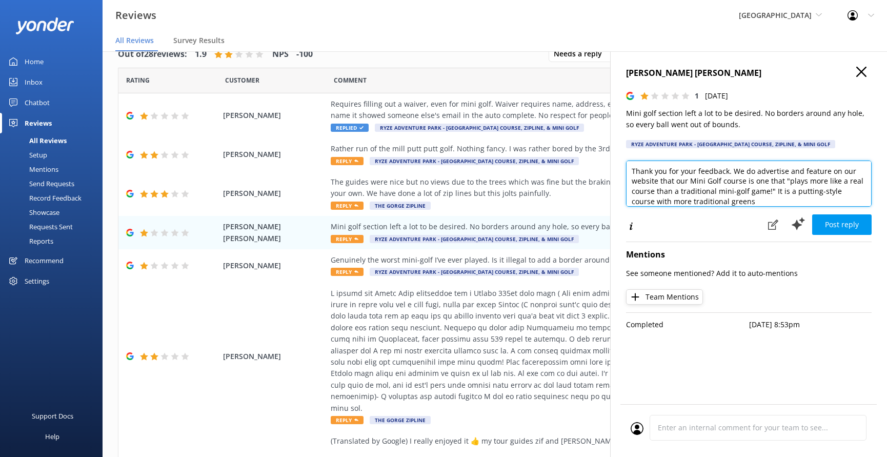
drag, startPoint x: 734, startPoint y: 199, endPoint x: 647, endPoint y: 196, distance: 86.7
click at [648, 196] on textarea "Thank you for your feedback. We do advertise and feature on our website that ou…" at bounding box center [749, 184] width 246 height 46
click at [703, 188] on textarea "Thank you for your feedback. We do advertise and feature on our website that ou…" at bounding box center [749, 184] width 246 height 46
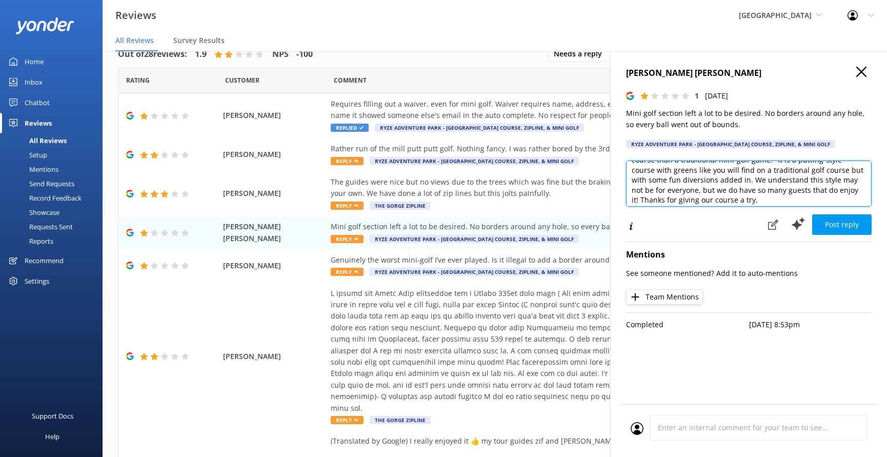
drag, startPoint x: 811, startPoint y: 187, endPoint x: 809, endPoint y: 199, distance: 13.1
click at [811, 187] on textarea "Thank you for your feedback. We do advertise and feature on our website that ou…" at bounding box center [749, 184] width 246 height 46
click at [763, 202] on textarea "Thank you for your feedback. We do advertise and feature on our website that ou…" at bounding box center [749, 184] width 246 height 46
drag, startPoint x: 819, startPoint y: 200, endPoint x: 837, endPoint y: 217, distance: 25.0
click at [828, 189] on textarea "Thank you for your feedback. We do advertise and feature on our website that ou…" at bounding box center [749, 184] width 246 height 46
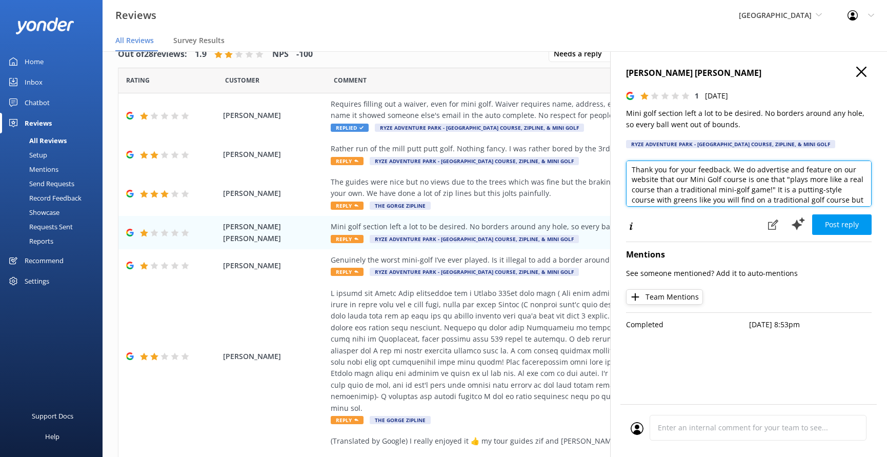
scroll to position [0, 0]
drag, startPoint x: 848, startPoint y: 195, endPoint x: 668, endPoint y: 129, distance: 191.8
click at [668, 129] on div "[PERSON_NAME] [PERSON_NAME] 1 [DATE] Mini golf section left a lot to be desired…" at bounding box center [748, 279] width 277 height 457
type textarea "Thank you for your feedback. We do advertise and feature on our website that ou…"
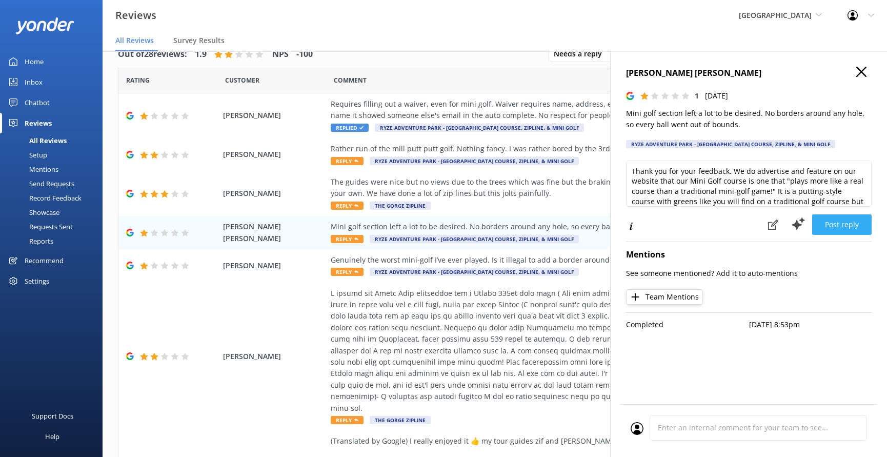
click at [847, 226] on button "Post reply" at bounding box center [841, 224] width 59 height 21
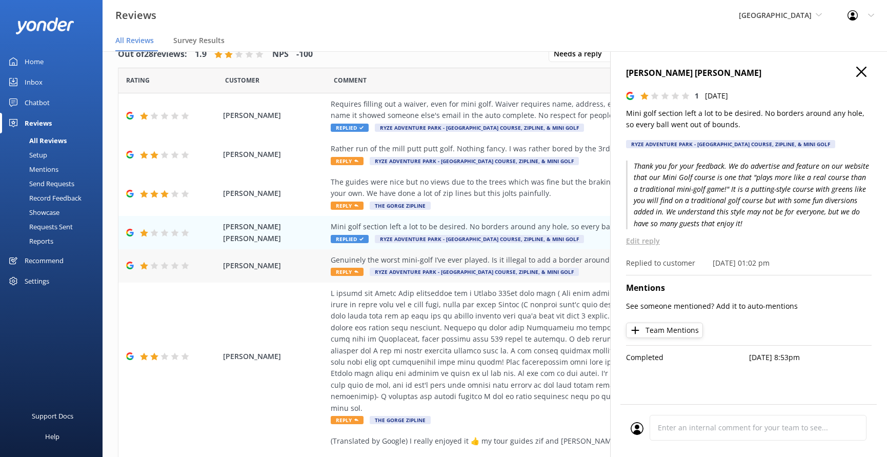
click at [585, 266] on div "Genuinely the worst mini-golf I’ve ever played. Is it illegal to add a border a…" at bounding box center [564, 265] width 467 height 23
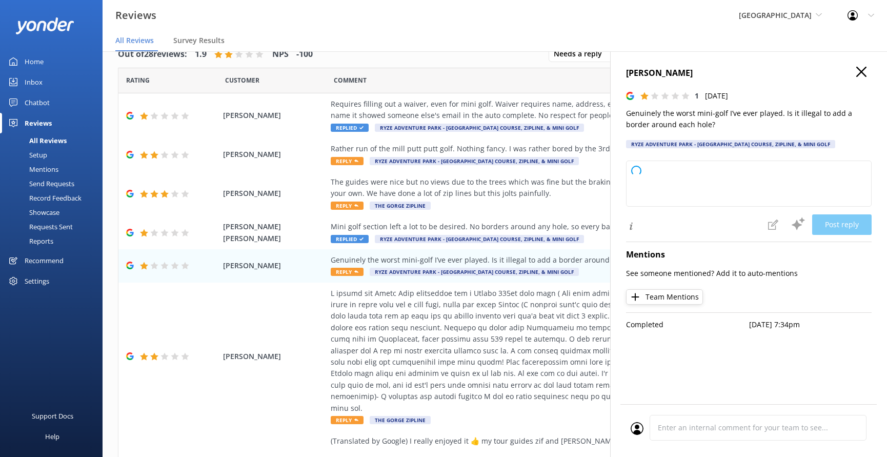
type textarea "Thank you for sharing your feedback. We're sorry to hear that your experience d…"
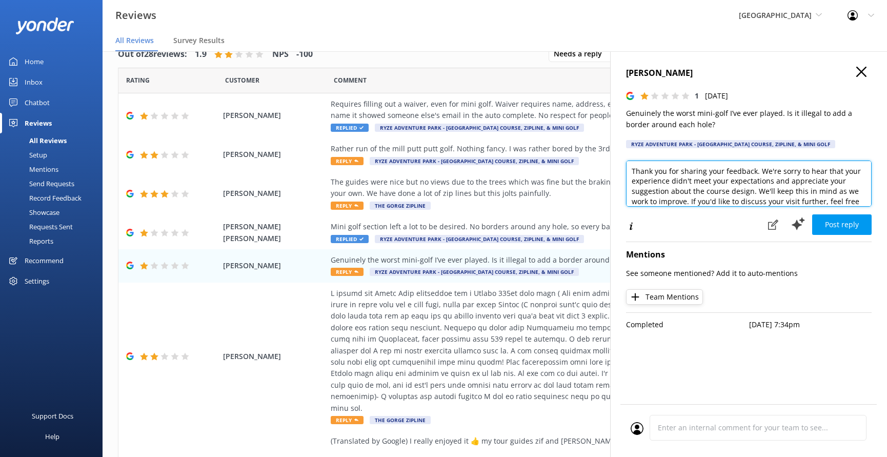
click at [674, 188] on textarea "Thank you for sharing your feedback. We're sorry to hear that your experience d…" at bounding box center [749, 184] width 246 height 46
drag, startPoint x: 631, startPoint y: 167, endPoint x: 850, endPoint y: 235, distance: 229.5
click at [850, 235] on div "[PERSON_NAME] 1 [DATE] Genuinely the worst mini-golf I’ve ever played. Is it il…" at bounding box center [748, 279] width 277 height 457
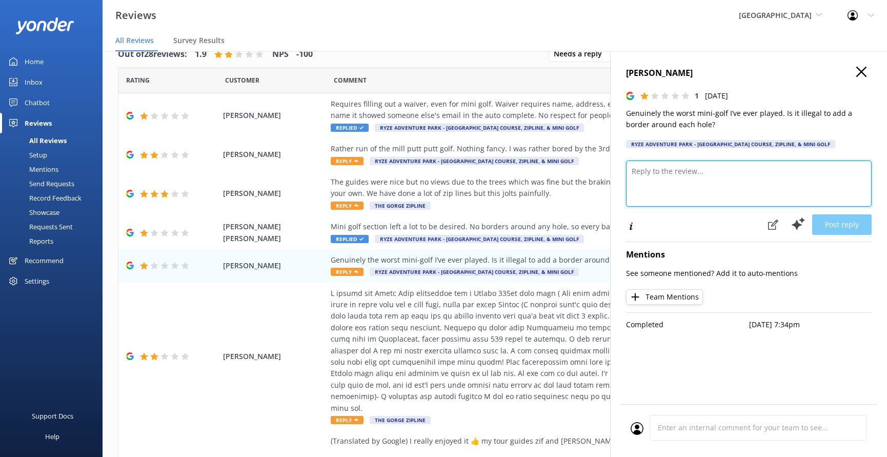
scroll to position [0, 0]
paste textarea "Thank you for your feedback. We do advertise and feature on our website that ou…"
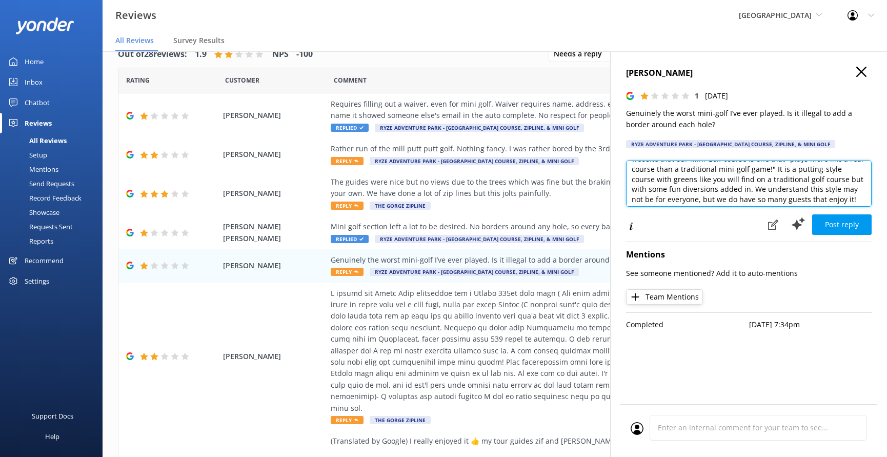
scroll to position [23, 0]
click at [772, 167] on textarea "Thank you for your feedback. We do advertise and feature on our website that ou…" at bounding box center [749, 184] width 246 height 46
drag, startPoint x: 831, startPoint y: 197, endPoint x: 625, endPoint y: 181, distance: 206.3
click at [625, 181] on div "[PERSON_NAME] 1 [DATE] Genuinely the worst mini-golf I’ve ever played. Is it il…" at bounding box center [748, 279] width 277 height 457
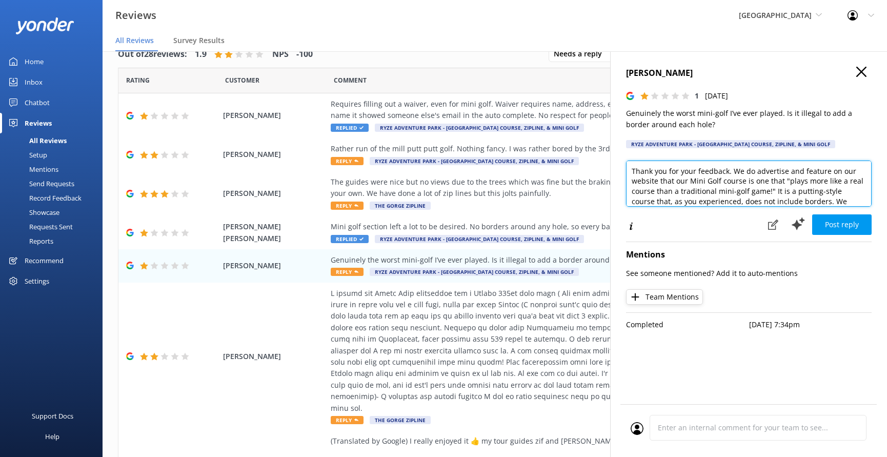
scroll to position [9, 0]
drag, startPoint x: 773, startPoint y: 191, endPoint x: 749, endPoint y: 191, distance: 24.1
click at [749, 191] on textarea "Thank you for your feedback. We do advertise and feature on our website that ou…" at bounding box center [749, 184] width 246 height 46
drag, startPoint x: 792, startPoint y: 193, endPoint x: 808, endPoint y: 207, distance: 21.5
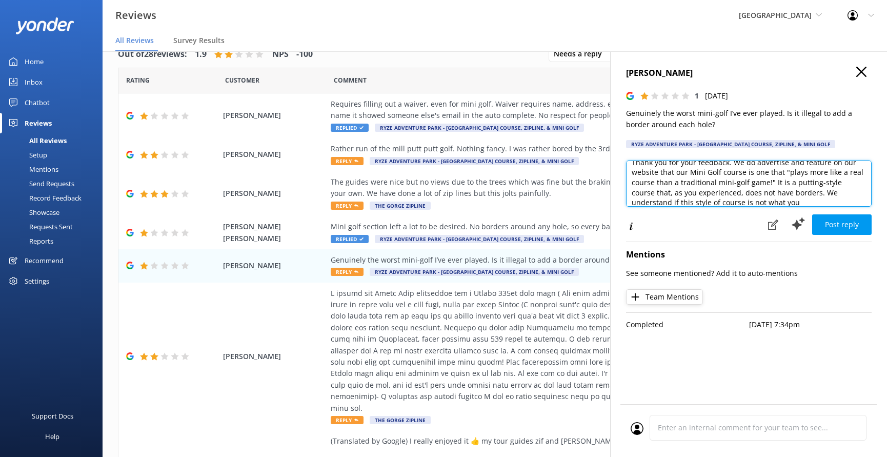
click at [794, 195] on textarea "Thank you for your feedback. We do advertise and feature on our website that ou…" at bounding box center [749, 184] width 246 height 46
click at [809, 199] on textarea "Thank you for your feedback. We do advertise and feature on our website that ou…" at bounding box center [749, 184] width 246 height 46
drag, startPoint x: 813, startPoint y: 199, endPoint x: 764, endPoint y: 199, distance: 49.2
click at [764, 199] on textarea "Thank you for your feedback. We do advertise and feature on our website that ou…" at bounding box center [749, 184] width 246 height 46
click at [823, 198] on textarea "Thank you for your feedback. We do advertise and feature on our website that ou…" at bounding box center [749, 184] width 246 height 46
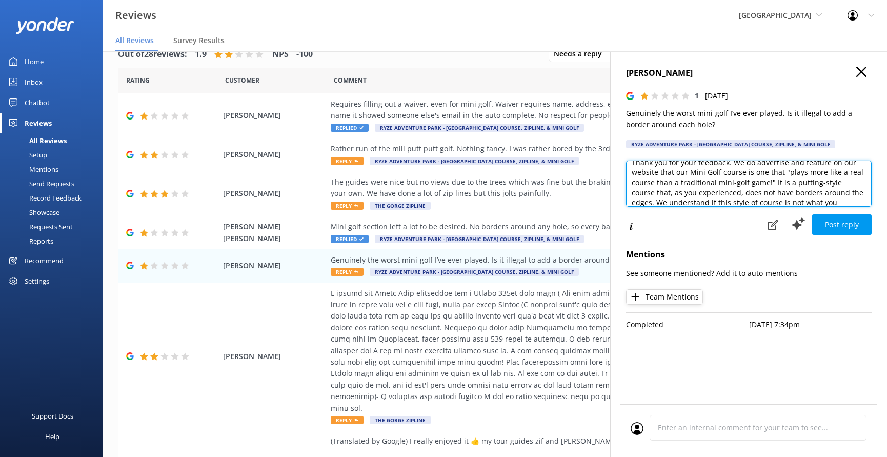
drag, startPoint x: 826, startPoint y: 199, endPoint x: 621, endPoint y: 201, distance: 205.7
click at [621, 201] on div "[PERSON_NAME] 1 [DATE] Genuinely the worst mini-golf I’ve ever played. Is it il…" at bounding box center [748, 279] width 277 height 457
drag, startPoint x: 716, startPoint y: 194, endPoint x: 648, endPoint y: 195, distance: 68.2
click at [648, 195] on textarea "Thank you for your feedback. We do advertise and feature on our website that ou…" at bounding box center [749, 184] width 246 height 46
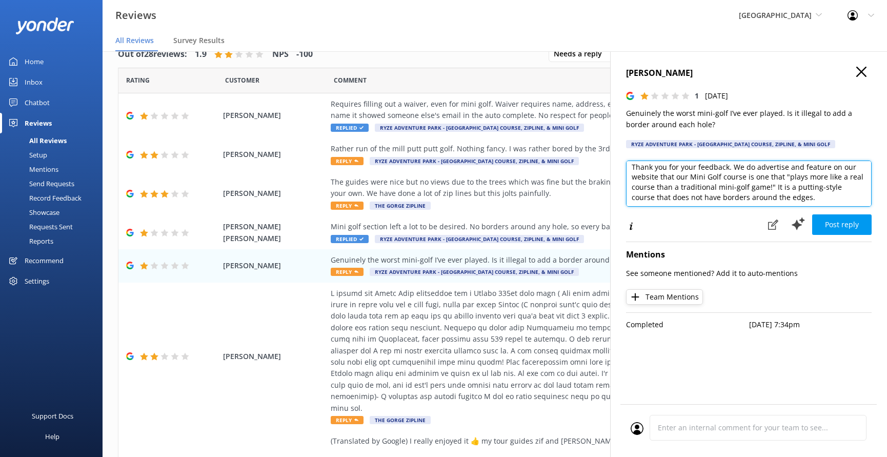
click at [827, 197] on textarea "Thank you for your feedback. We do advertise and feature on our website that ou…" at bounding box center [749, 184] width 246 height 46
drag, startPoint x: 714, startPoint y: 196, endPoint x: 673, endPoint y: 196, distance: 40.5
click at [673, 196] on textarea "Thank you for your feedback. We do advertise and feature on our website that ou…" at bounding box center [749, 184] width 246 height 46
click at [853, 200] on textarea "Thank you for your feedback. We do advertise and feature on our website that ou…" at bounding box center [749, 184] width 246 height 46
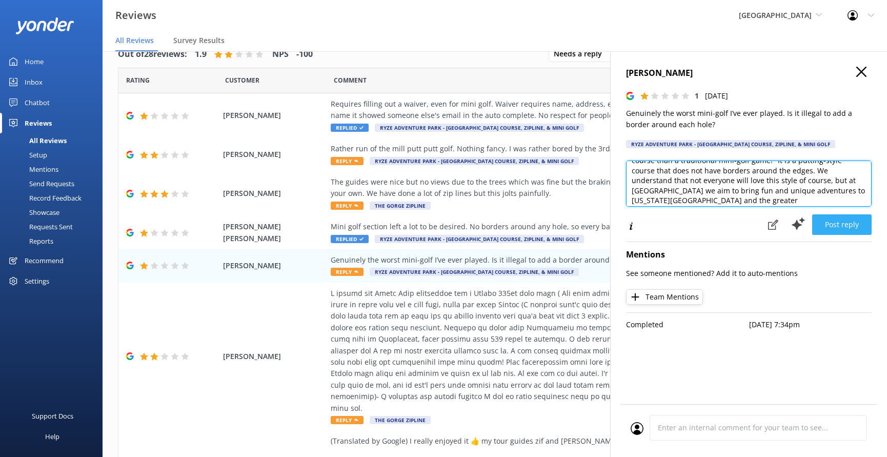
type textarea "Thank you for your feedback. We do advertise and feature on our website that ou…"
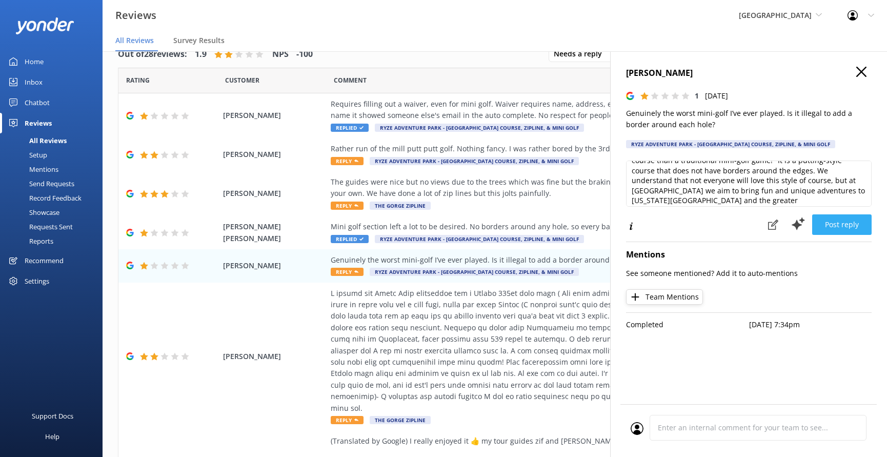
click at [852, 224] on button "Post reply" at bounding box center [841, 224] width 59 height 21
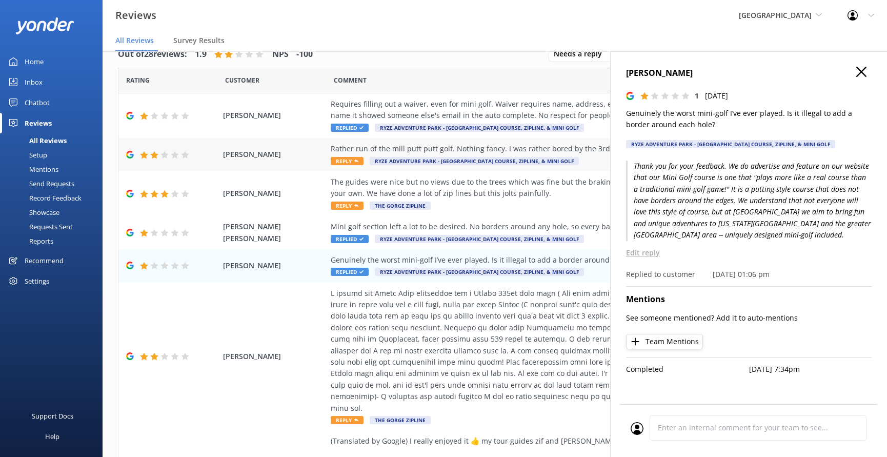
click at [582, 158] on div "Rather run of the mill putt putt golf. Nothing fancy. I was rather bored by the…" at bounding box center [564, 154] width 467 height 23
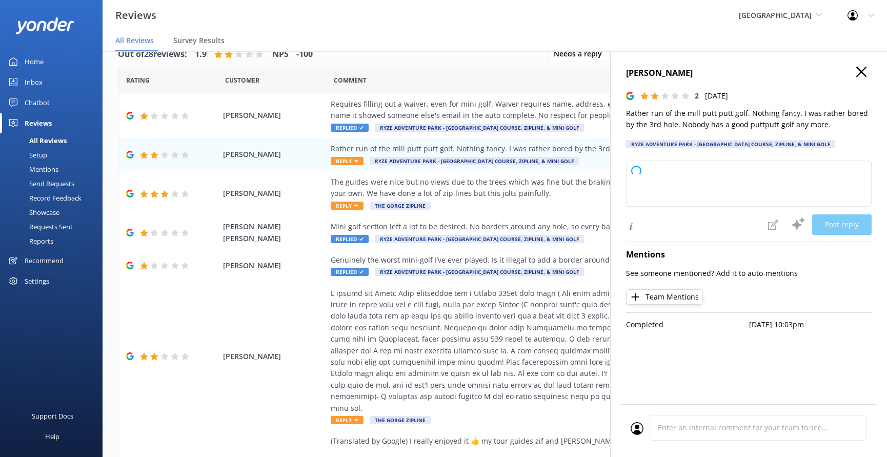
type textarea "Thank you for your feedback. We're sorry to hear you didn't fully enjoy your vi…"
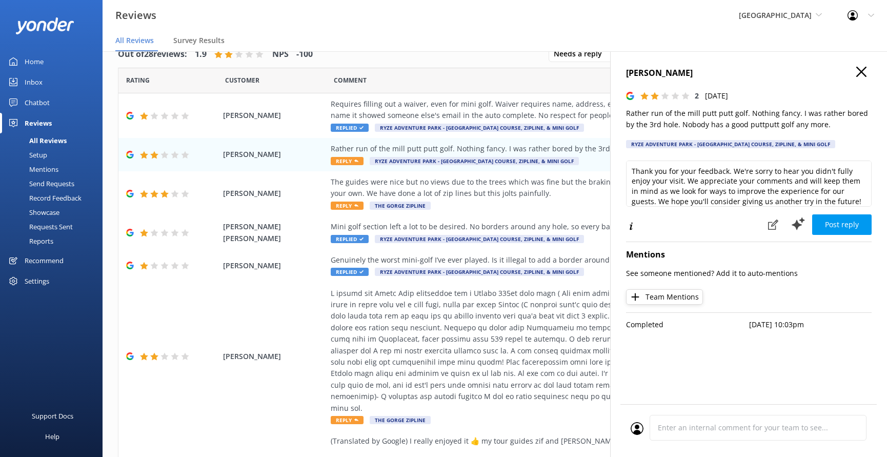
click at [860, 72] on icon "button" at bounding box center [861, 72] width 10 height 10
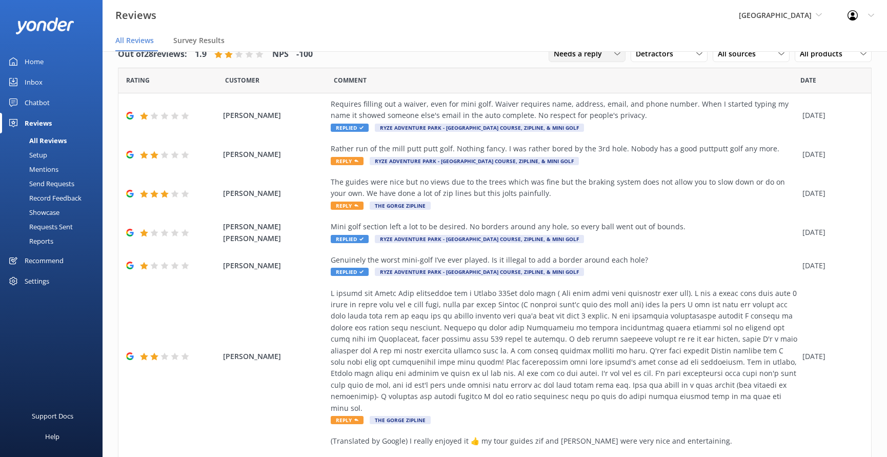
click at [597, 53] on span "Needs a reply" at bounding box center [581, 53] width 54 height 11
click at [591, 74] on div "All reply statuses" at bounding box center [579, 75] width 50 height 10
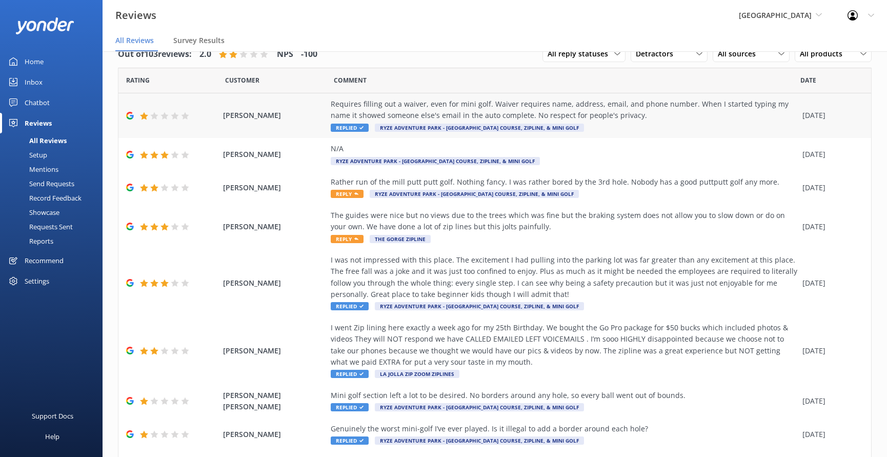
click at [678, 127] on div "Requires filling out a waiver, even for mini golf. Waiver requires name, addres…" at bounding box center [564, 115] width 467 height 34
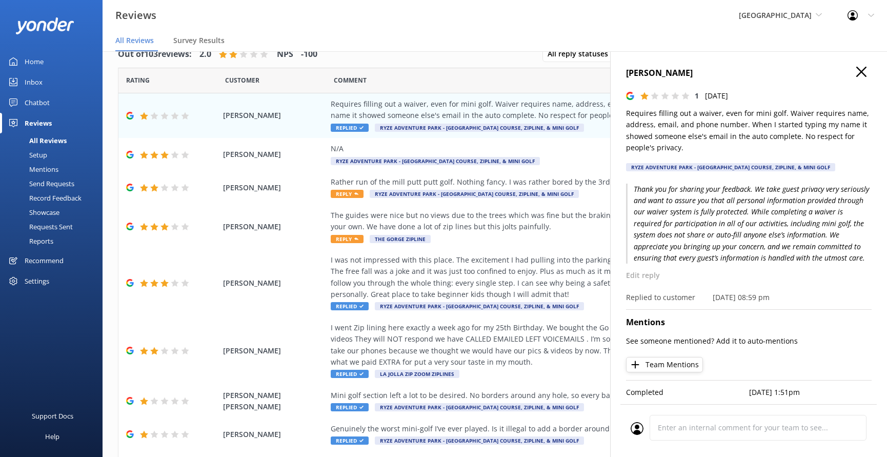
drag, startPoint x: 766, startPoint y: 217, endPoint x: 759, endPoint y: 224, distance: 10.2
click at [766, 217] on p "Thank you for sharing your feedback. We take guest privacy very seriously and w…" at bounding box center [749, 224] width 246 height 81
click at [646, 274] on p "Edit reply" at bounding box center [749, 275] width 246 height 11
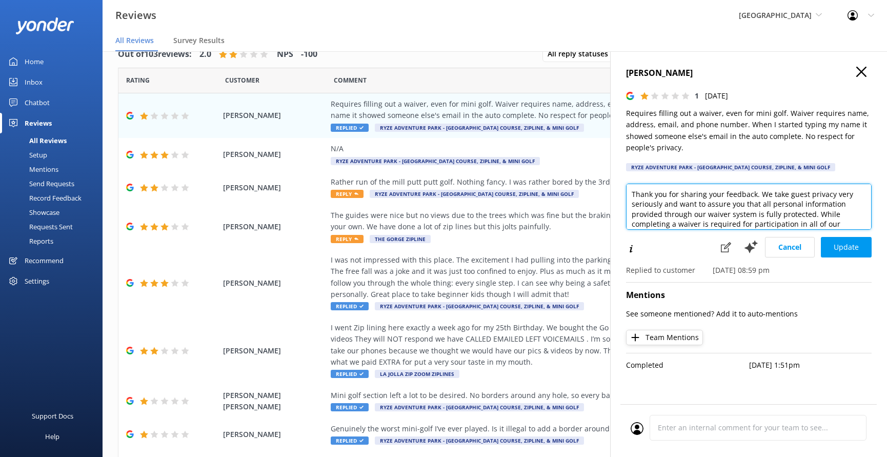
click at [813, 208] on textarea "Thank you for sharing your feedback. We take guest privacy very seriously and w…" at bounding box center [749, 207] width 246 height 46
paste textarea "we reached out to our system provider to make sure we had all privacy settings …"
click at [819, 192] on textarea "Thank you for sharing your feedback. We take guest privacy very seriously and w…" at bounding box center [749, 207] width 246 height 46
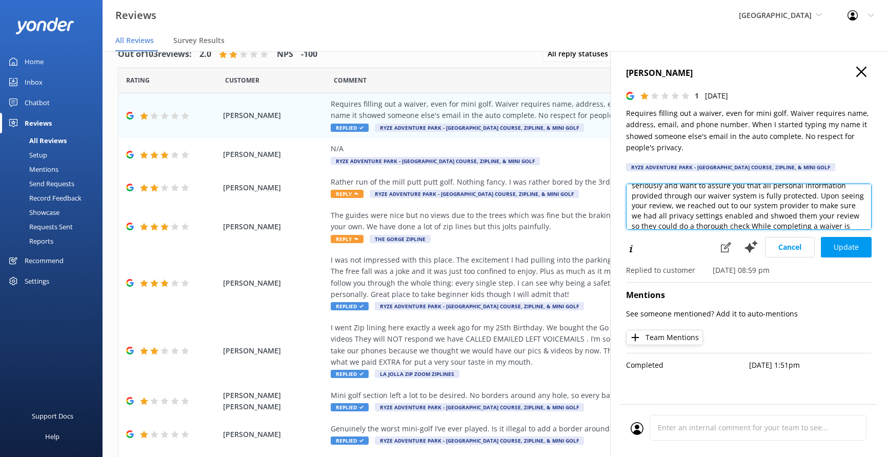
click at [754, 212] on textarea "Thank you for sharing your feedback. We take guest privacy very seriously and w…" at bounding box center [749, 207] width 246 height 46
click at [782, 212] on textarea "Thank you for sharing your feedback. We take guest privacy very seriously and w…" at bounding box center [749, 207] width 246 height 46
click at [736, 219] on textarea "Thank you for sharing your feedback. We take guest privacy very seriously and w…" at bounding box center [749, 207] width 246 height 46
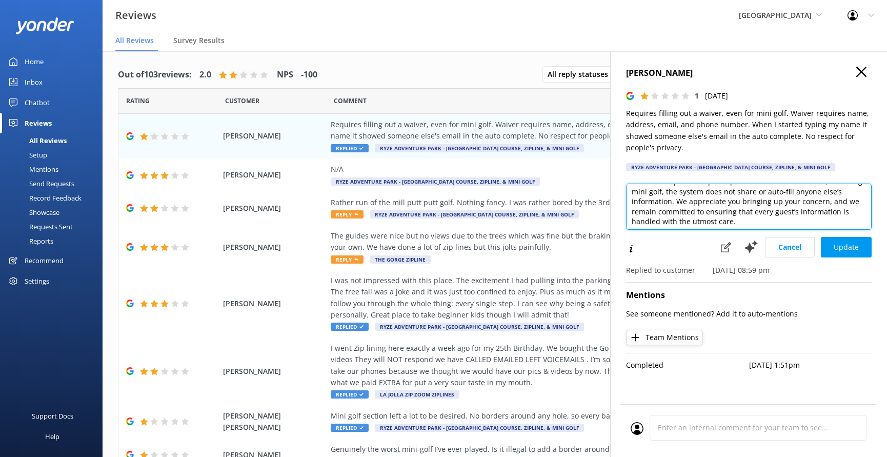
scroll to position [72, 0]
type textarea "Thank you for sharing your feedback. We take guest privacy very seriously and w…"
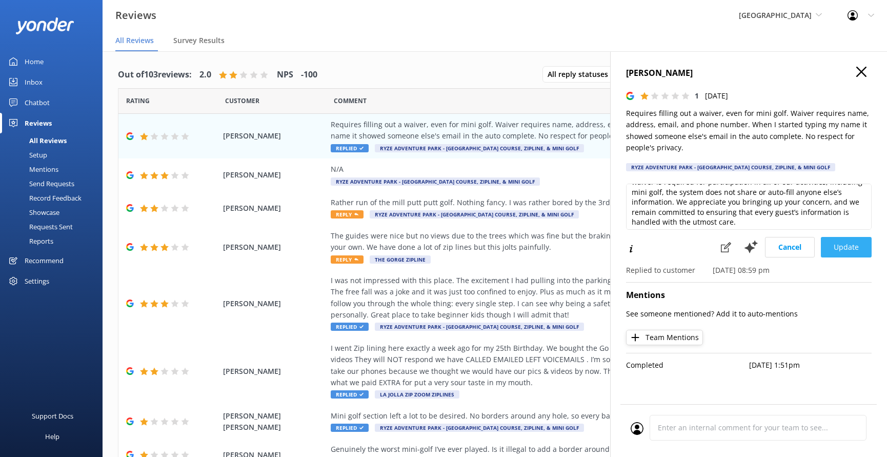
click at [848, 246] on button "Update" at bounding box center [846, 247] width 51 height 21
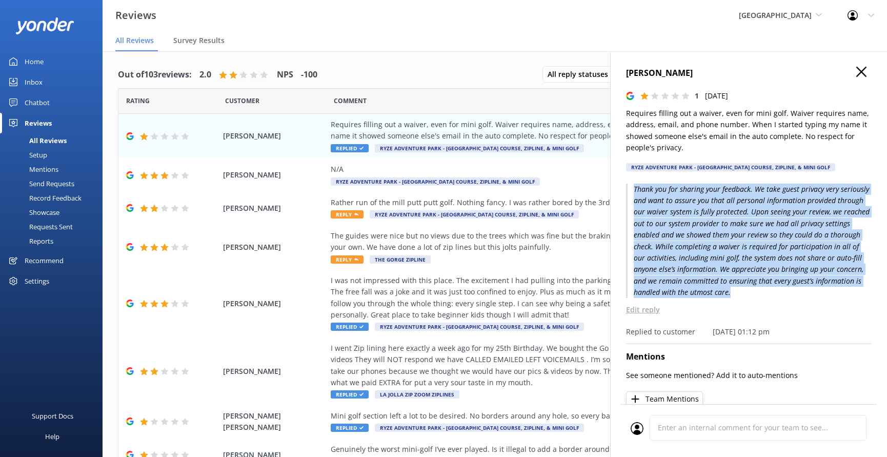
drag, startPoint x: 685, startPoint y: 292, endPoint x: 629, endPoint y: 187, distance: 119.3
click at [629, 187] on p "Thank you for sharing your feedback. We take guest privacy very seriously and w…" at bounding box center [749, 241] width 246 height 115
copy p "Thank you for sharing your feedback. We take guest privacy very seriously and w…"
